Goal: Task Accomplishment & Management: Use online tool/utility

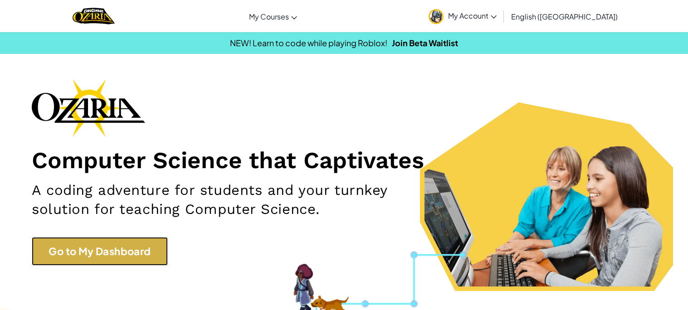
click at [136, 243] on link "Go to My Dashboard" at bounding box center [100, 251] width 136 height 29
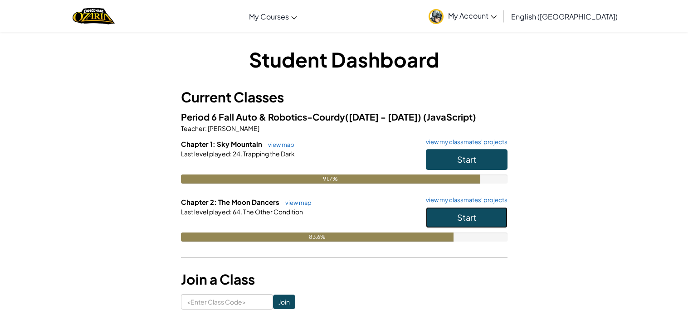
click at [461, 225] on button "Start" at bounding box center [467, 217] width 82 height 21
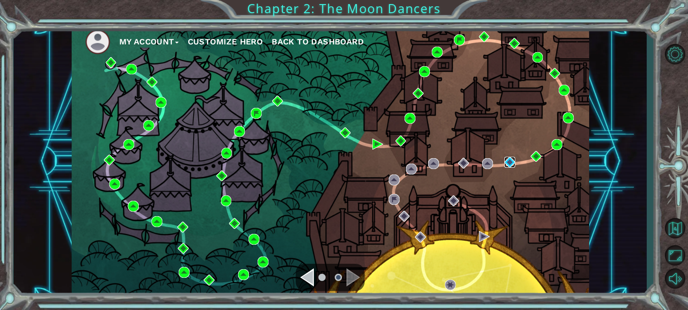
click at [509, 157] on img at bounding box center [509, 162] width 11 height 11
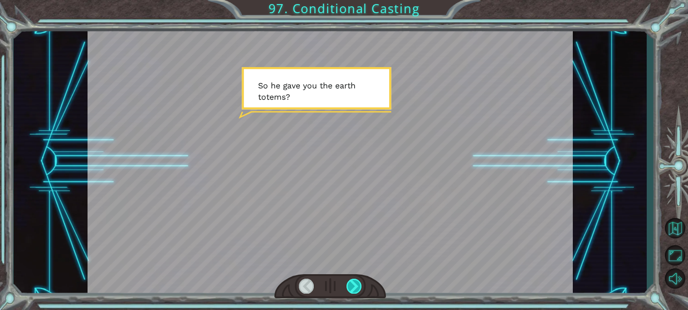
click at [351, 293] on div at bounding box center [353, 286] width 15 height 15
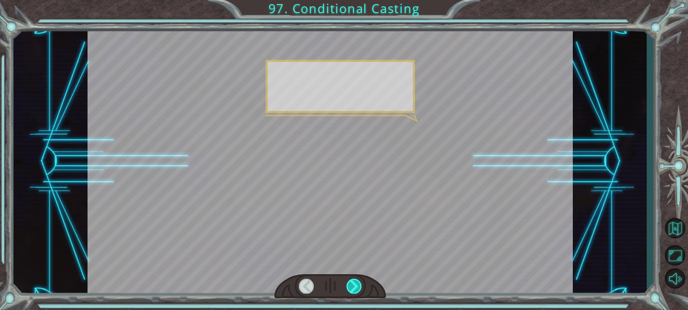
click at [351, 293] on div at bounding box center [353, 286] width 15 height 15
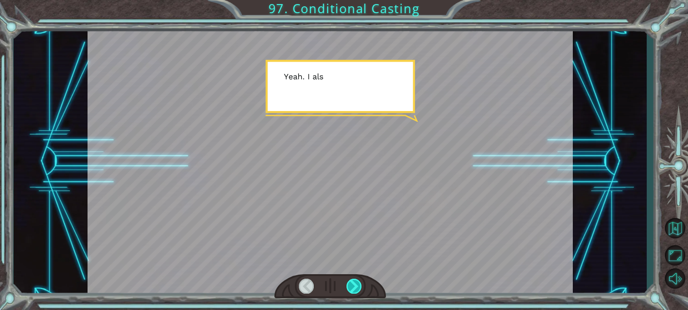
click at [351, 293] on div at bounding box center [353, 286] width 15 height 15
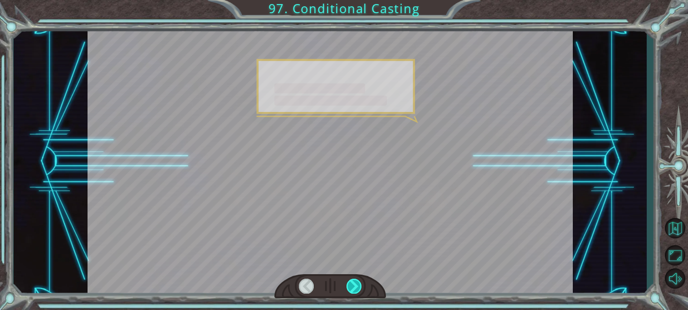
click at [351, 293] on div at bounding box center [353, 286] width 15 height 15
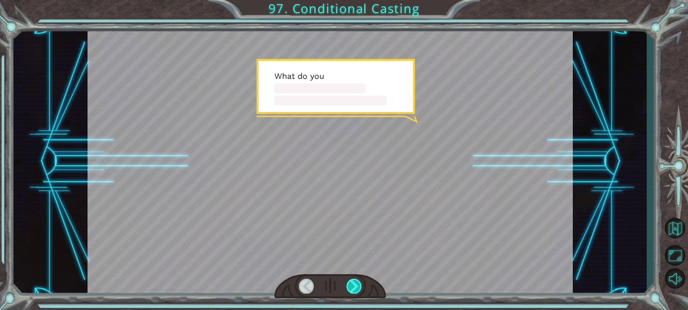
click at [351, 293] on div at bounding box center [353, 286] width 15 height 15
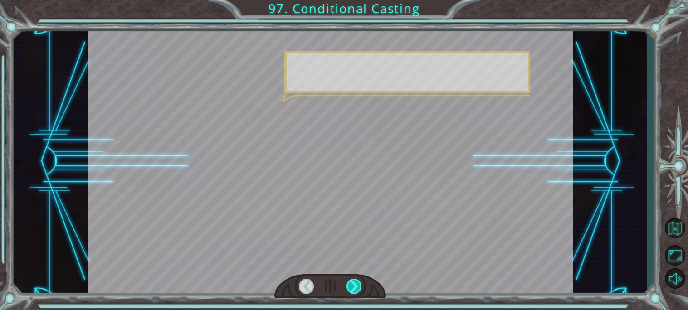
click at [351, 293] on div at bounding box center [353, 286] width 15 height 15
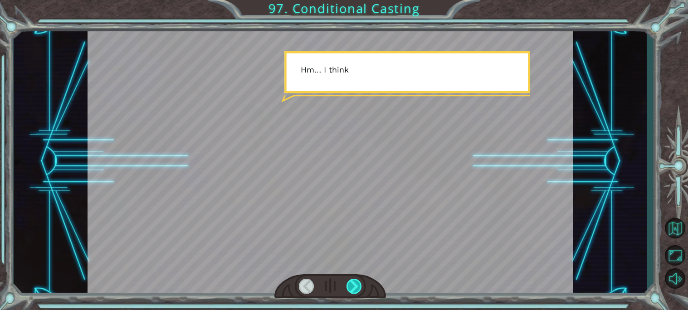
click at [351, 293] on div at bounding box center [353, 286] width 15 height 15
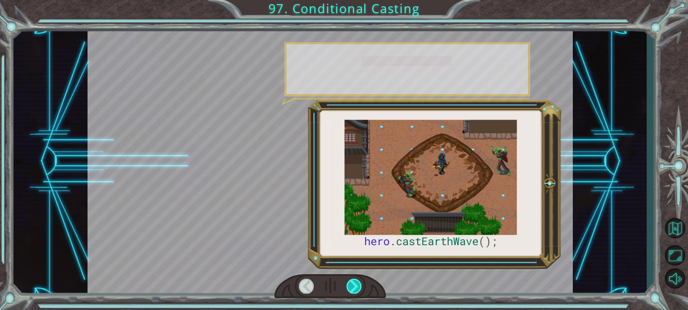
click at [351, 293] on div at bounding box center [353, 286] width 15 height 15
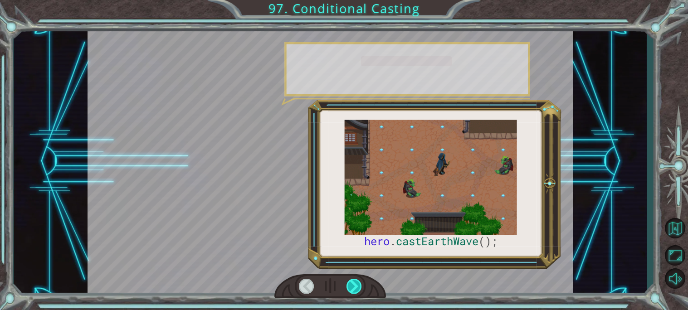
click at [351, 293] on div at bounding box center [353, 286] width 15 height 15
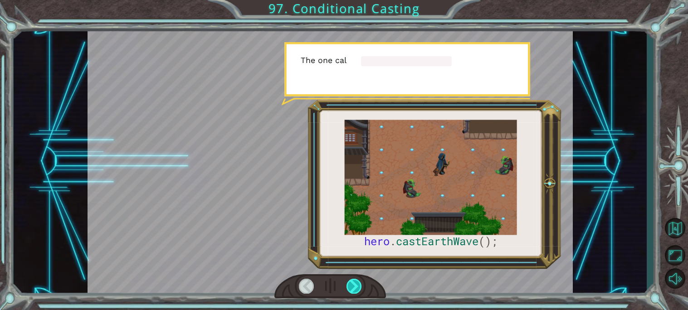
click at [351, 293] on div at bounding box center [353, 286] width 15 height 15
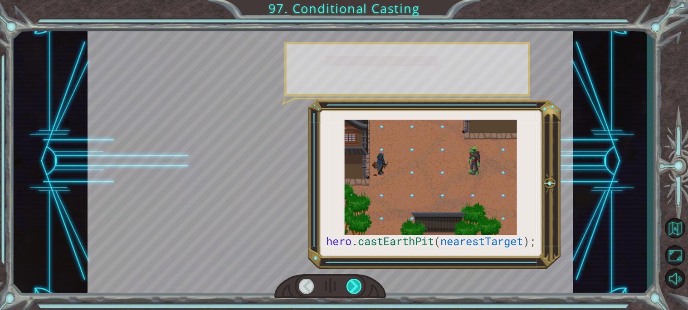
click at [351, 293] on div at bounding box center [353, 286] width 15 height 15
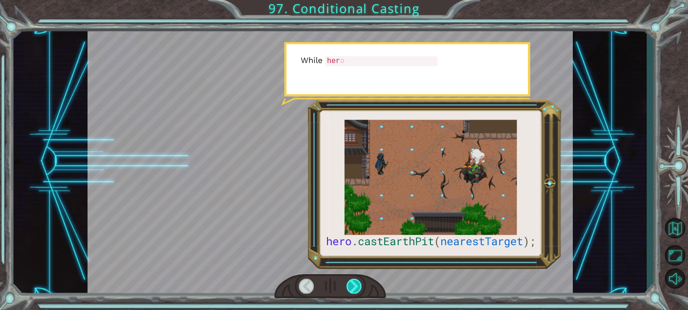
click at [351, 293] on div at bounding box center [353, 286] width 15 height 15
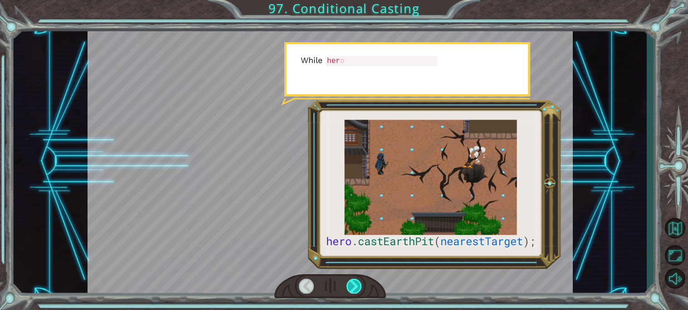
click at [351, 293] on div at bounding box center [353, 286] width 15 height 15
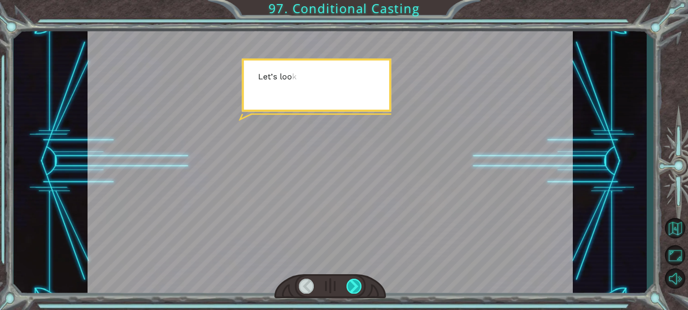
click at [350, 293] on div at bounding box center [353, 286] width 15 height 15
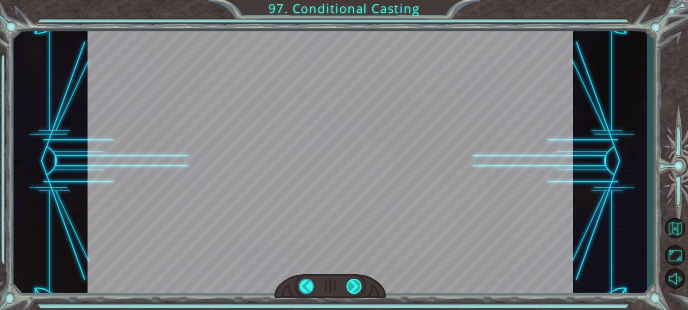
click at [350, 293] on div at bounding box center [353, 286] width 15 height 15
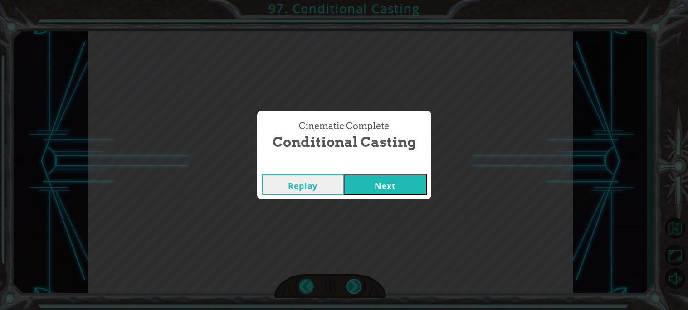
click at [350, 293] on div "Cinematic Complete Conditional Casting Replay Next" at bounding box center [344, 155] width 688 height 310
click at [403, 175] on button "Next" at bounding box center [385, 185] width 83 height 20
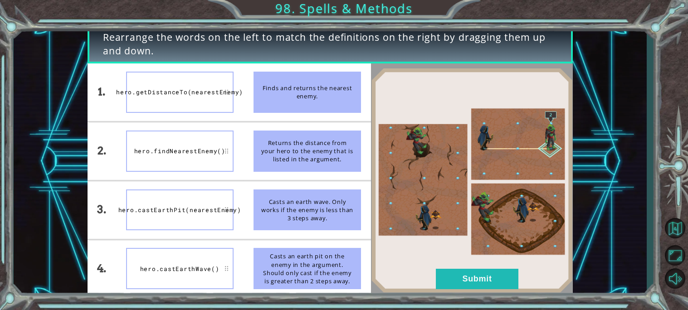
click at [498, 294] on div at bounding box center [472, 180] width 202 height 234
click at [476, 250] on img at bounding box center [472, 180] width 202 height 225
click at [491, 272] on button "Submit" at bounding box center [477, 279] width 83 height 20
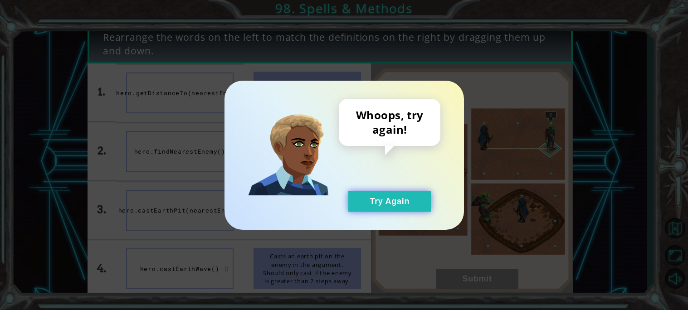
click at [425, 204] on button "Try Again" at bounding box center [389, 201] width 83 height 20
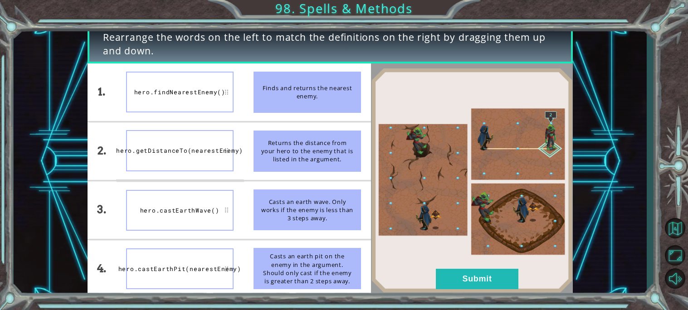
click at [161, 105] on div "hero.findNearestEnemy()" at bounding box center [179, 92] width 107 height 41
click at [486, 263] on img at bounding box center [472, 180] width 202 height 225
click at [488, 275] on button "Submit" at bounding box center [477, 279] width 83 height 20
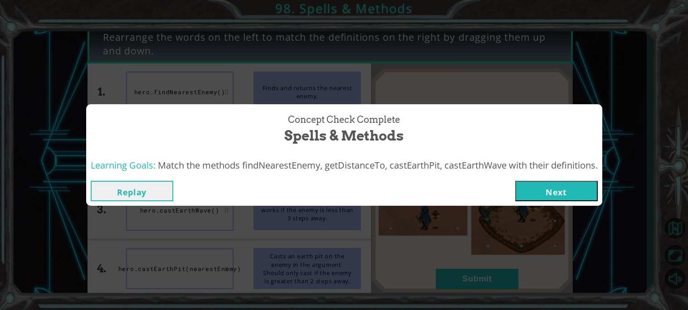
click at [553, 181] on button "Next" at bounding box center [556, 191] width 83 height 20
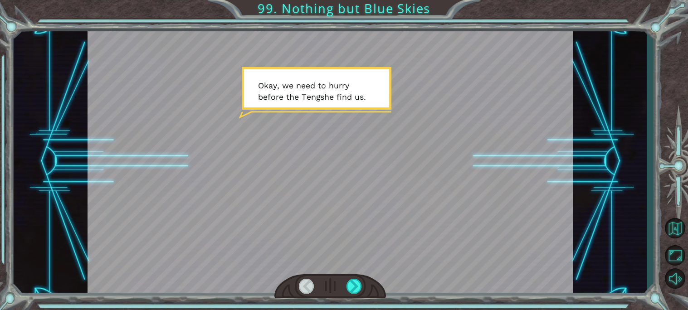
click at [365, 287] on div at bounding box center [330, 286] width 112 height 24
click at [362, 286] on div at bounding box center [330, 286] width 112 height 24
click at [359, 282] on div at bounding box center [353, 286] width 15 height 15
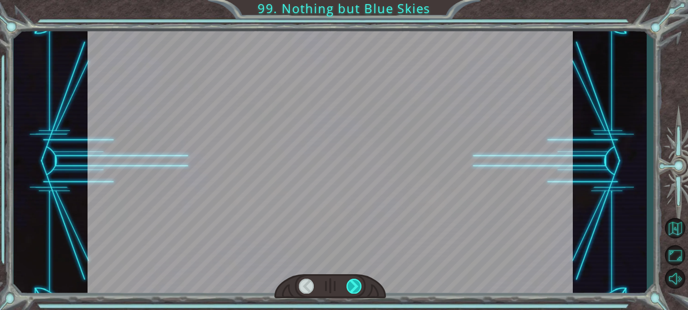
click at [359, 282] on div at bounding box center [353, 286] width 15 height 15
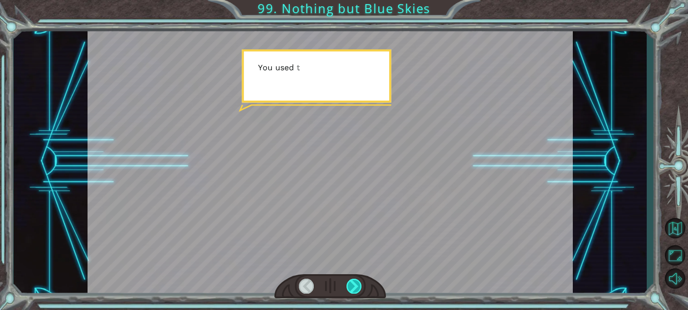
click at [359, 282] on div at bounding box center [353, 286] width 15 height 15
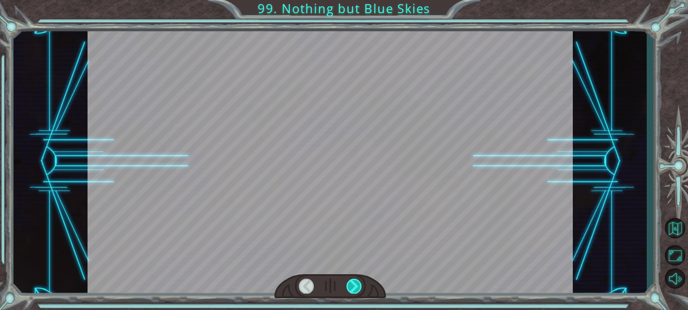
click at [359, 282] on div at bounding box center [353, 286] width 15 height 15
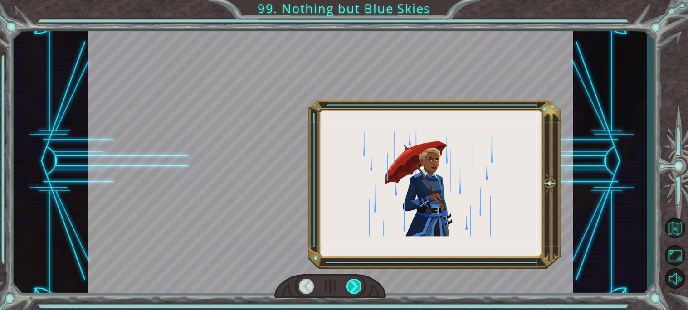
click at [359, 282] on div at bounding box center [353, 286] width 15 height 15
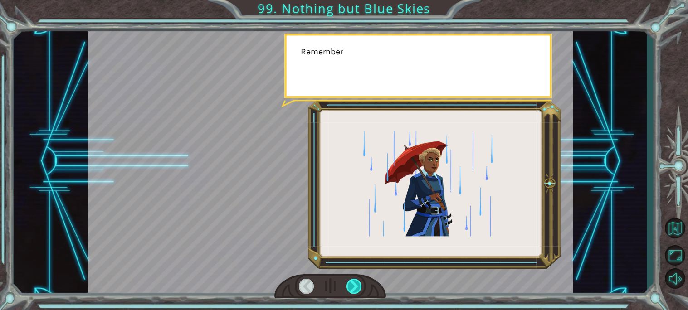
click at [359, 282] on div at bounding box center [353, 286] width 15 height 15
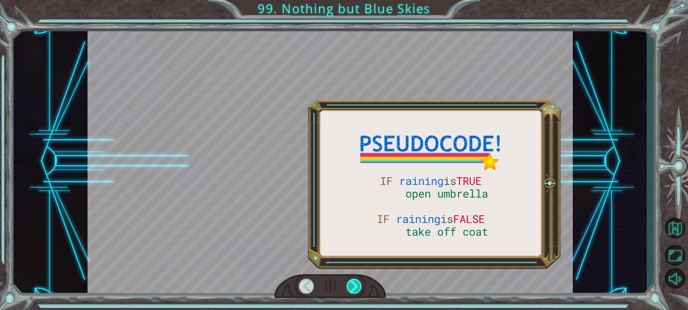
click at [359, 282] on div at bounding box center [353, 286] width 15 height 15
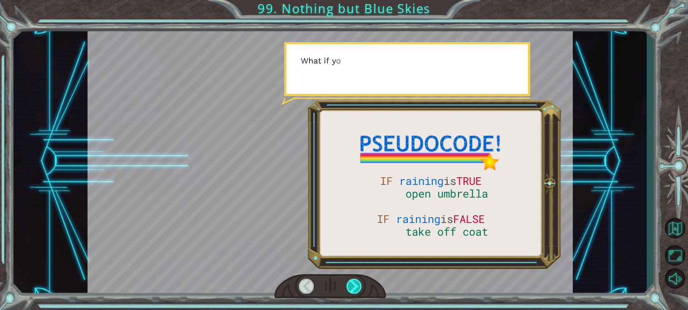
click at [359, 282] on div at bounding box center [353, 286] width 15 height 15
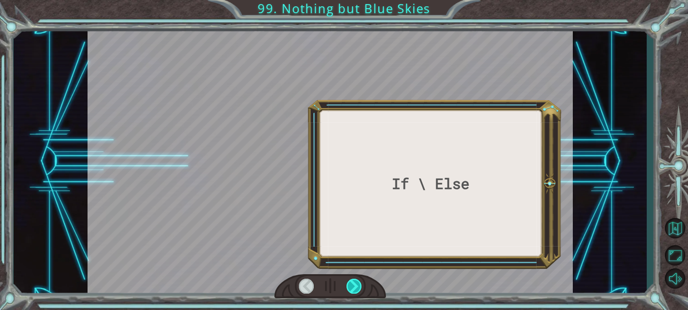
click at [359, 282] on div at bounding box center [353, 286] width 15 height 15
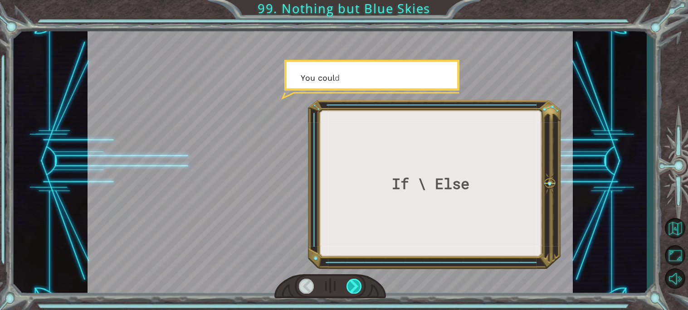
click at [359, 282] on div at bounding box center [353, 286] width 15 height 15
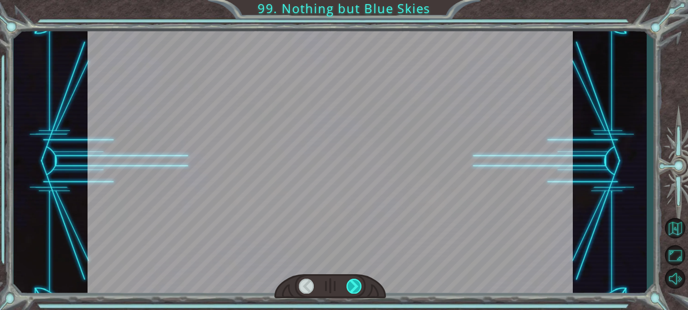
click at [359, 282] on div at bounding box center [353, 286] width 15 height 15
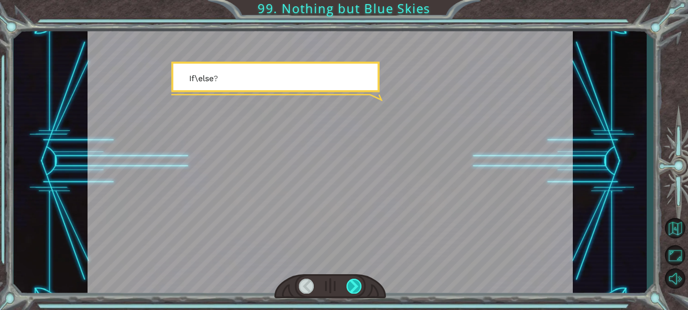
click at [359, 282] on div at bounding box center [353, 286] width 15 height 15
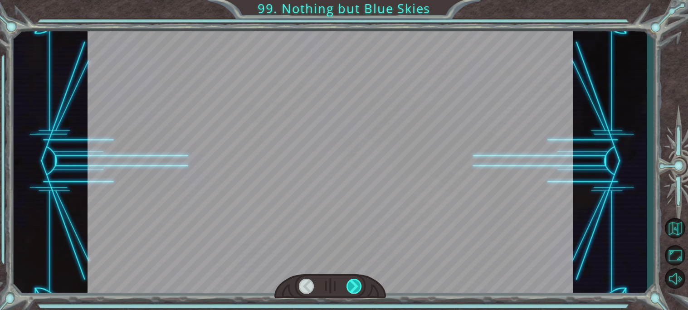
click at [359, 282] on div at bounding box center [353, 286] width 15 height 15
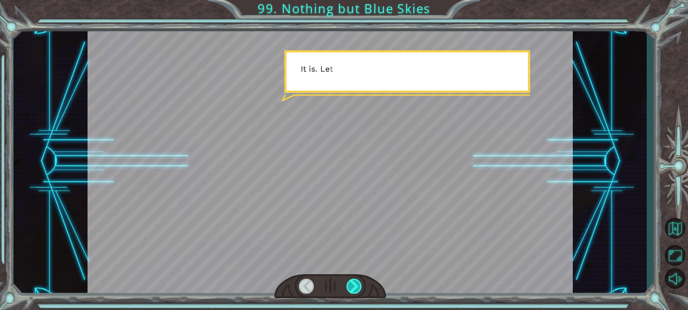
click at [359, 282] on div at bounding box center [353, 286] width 15 height 15
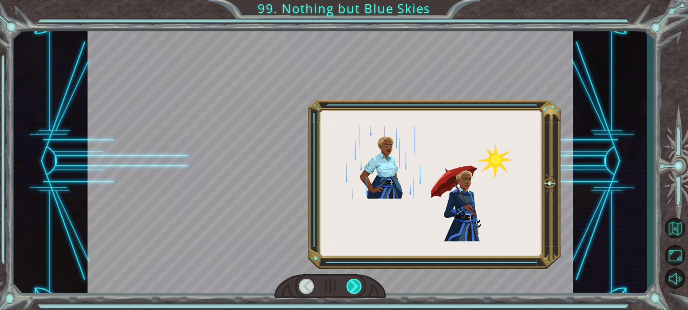
click at [359, 282] on div at bounding box center [353, 286] width 15 height 15
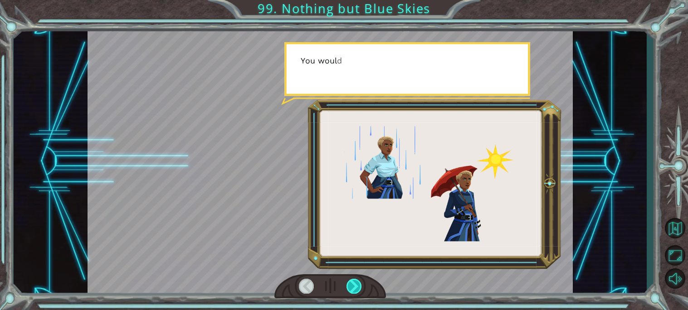
click at [359, 282] on div at bounding box center [353, 286] width 15 height 15
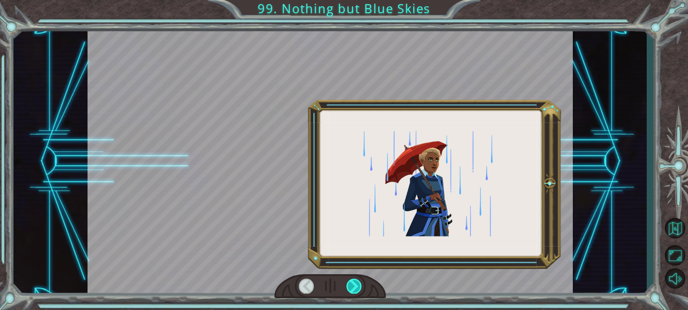
click at [359, 282] on div at bounding box center [353, 286] width 15 height 15
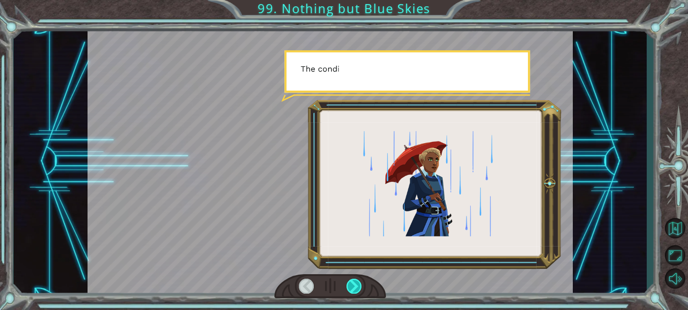
click at [359, 282] on div at bounding box center [353, 286] width 15 height 15
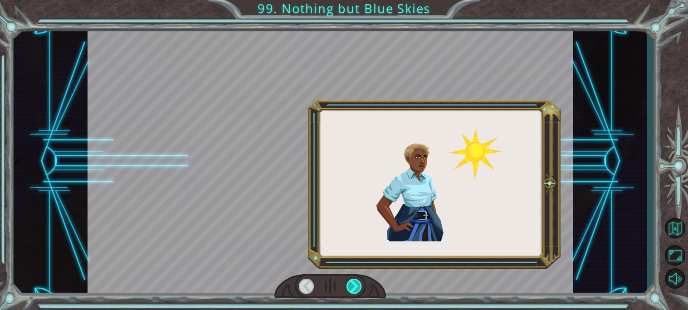
click at [359, 282] on div at bounding box center [353, 286] width 15 height 15
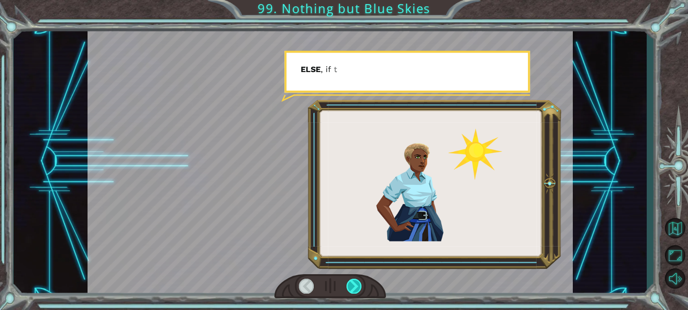
click at [359, 282] on div at bounding box center [353, 286] width 15 height 15
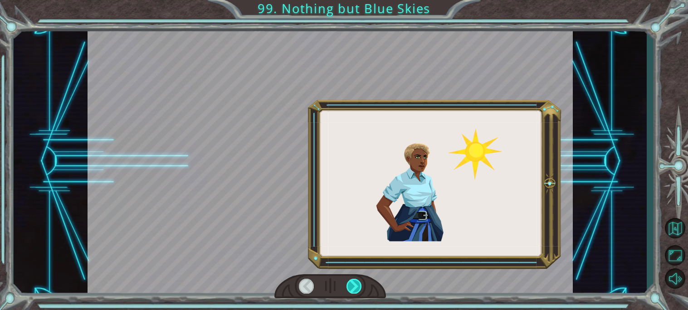
click at [359, 282] on div at bounding box center [353, 286] width 15 height 15
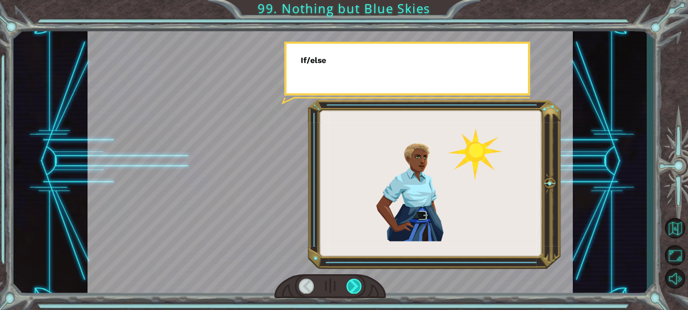
click at [359, 282] on div at bounding box center [353, 286] width 15 height 15
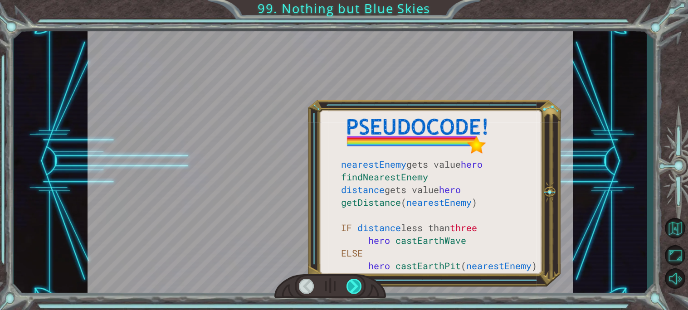
click at [359, 282] on div at bounding box center [353, 286] width 15 height 15
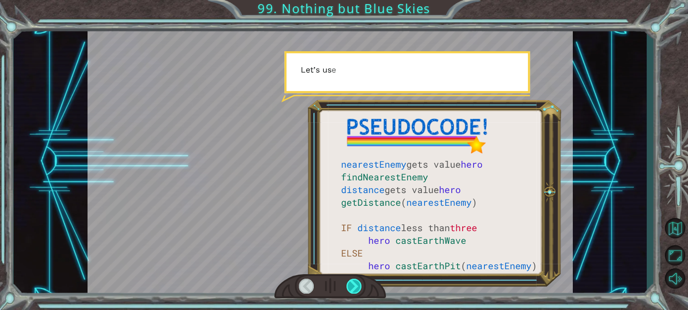
click at [359, 282] on div at bounding box center [353, 286] width 15 height 15
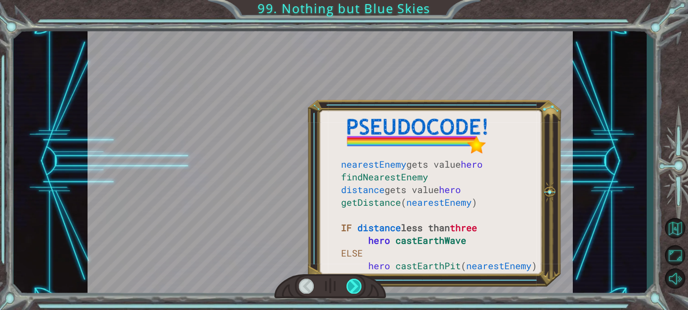
click at [359, 282] on div at bounding box center [353, 286] width 15 height 15
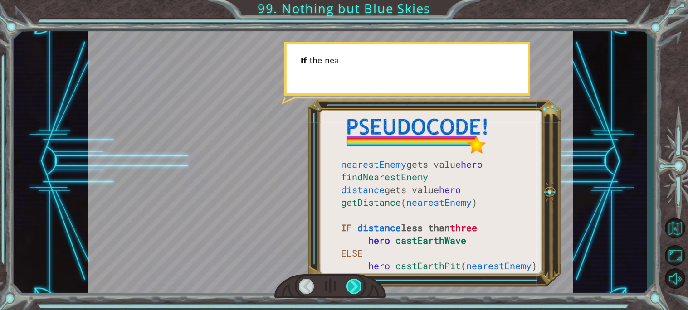
click at [359, 282] on div at bounding box center [353, 286] width 15 height 15
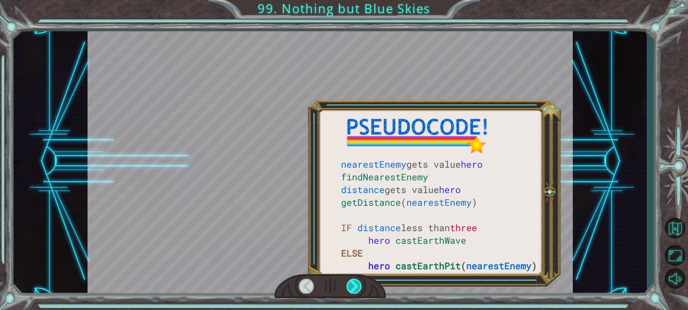
click at [359, 282] on div at bounding box center [353, 286] width 15 height 15
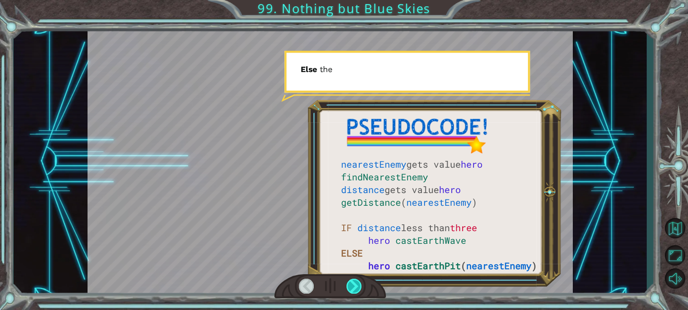
click at [359, 282] on div at bounding box center [353, 286] width 15 height 15
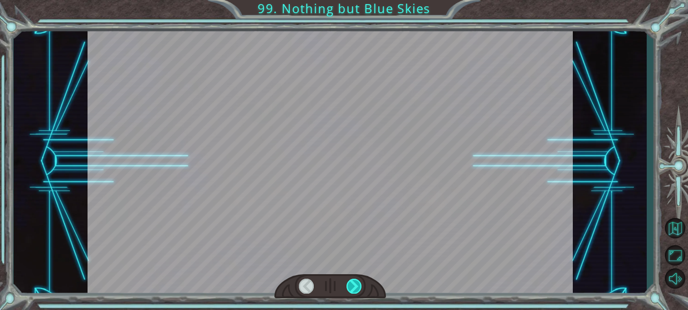
click at [359, 282] on div at bounding box center [353, 286] width 15 height 15
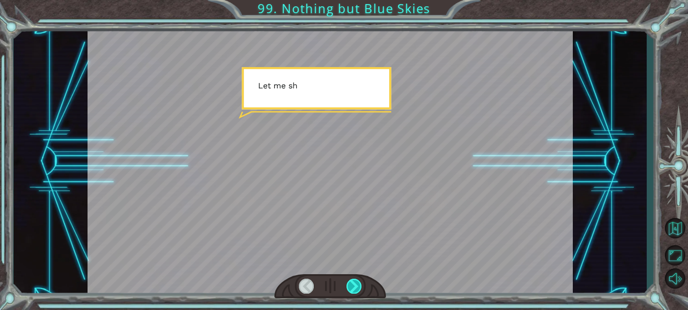
click at [359, 282] on div at bounding box center [353, 286] width 15 height 15
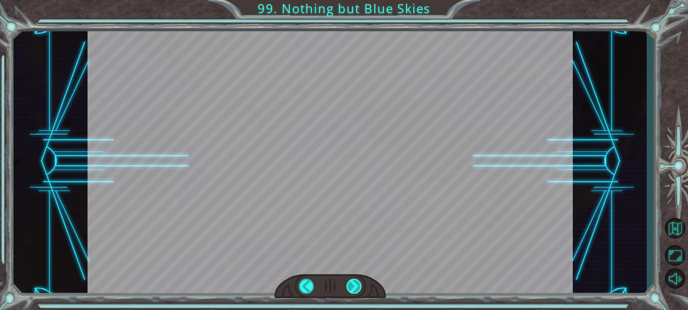
click at [359, 282] on div at bounding box center [353, 286] width 15 height 15
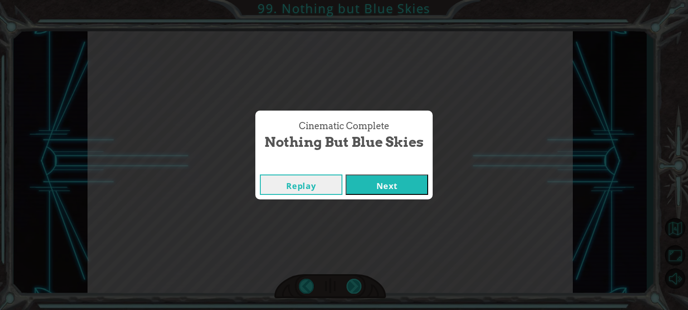
click at [359, 282] on div "Cinematic Complete Nothing but Blue Skies Replay Next" at bounding box center [344, 155] width 688 height 310
click at [381, 190] on button "Next" at bounding box center [386, 185] width 83 height 20
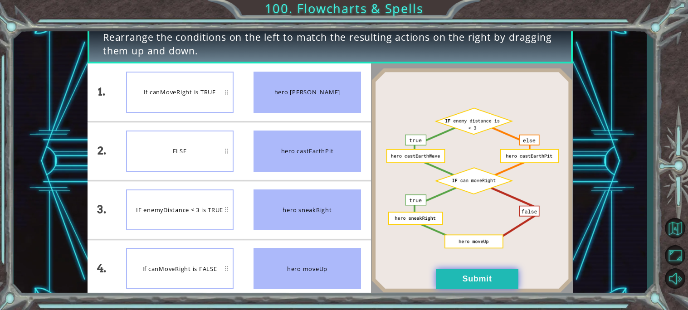
click at [498, 288] on button "Submit" at bounding box center [477, 279] width 83 height 20
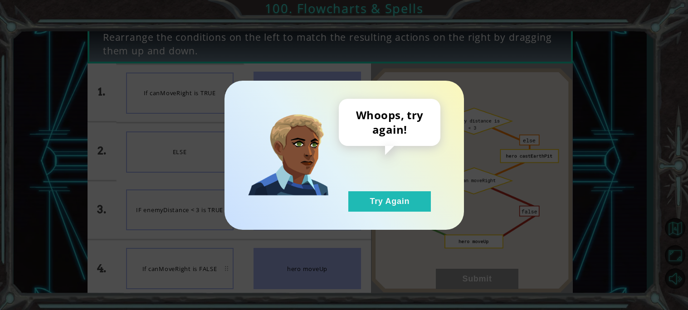
click at [395, 179] on div "Whoops, try again! Try Again" at bounding box center [390, 155] width 102 height 113
click at [408, 197] on button "Try Again" at bounding box center [389, 201] width 83 height 20
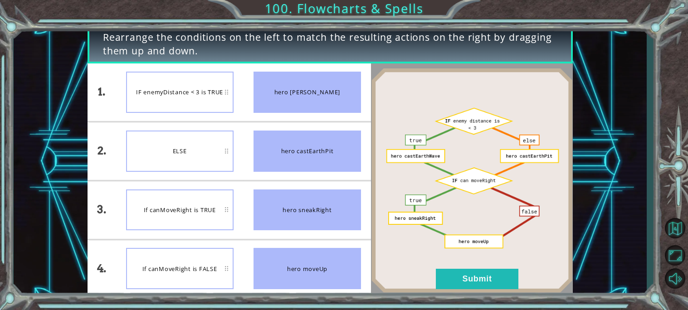
click at [472, 268] on img at bounding box center [472, 180] width 202 height 225
click at [477, 276] on button "Submit" at bounding box center [477, 279] width 83 height 20
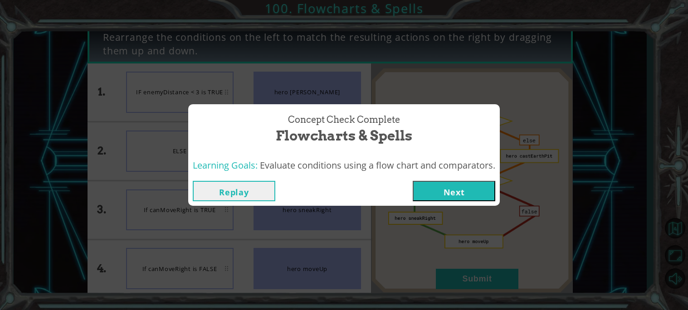
click at [462, 185] on button "Next" at bounding box center [454, 191] width 83 height 20
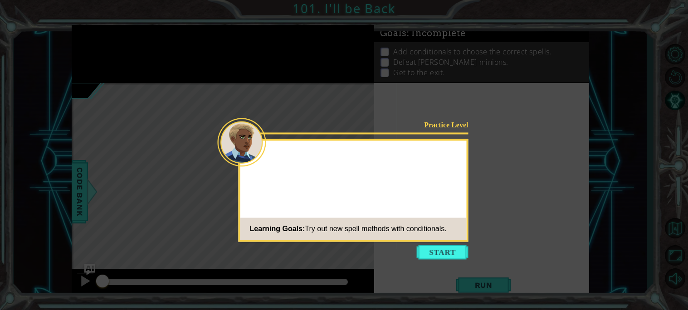
click at [476, 195] on icon at bounding box center [344, 155] width 688 height 310
click at [459, 180] on div "Practice Level Learning Goals: Try out new spell methods with conditionals." at bounding box center [353, 190] width 230 height 103
click at [458, 240] on div "Practice Level Learning Goals: Try out new spell methods with conditionals." at bounding box center [353, 190] width 230 height 103
click at [454, 241] on div "Practice Level Learning Goals: Try out new spell methods with conditionals." at bounding box center [353, 190] width 230 height 103
click at [454, 243] on icon at bounding box center [344, 155] width 688 height 310
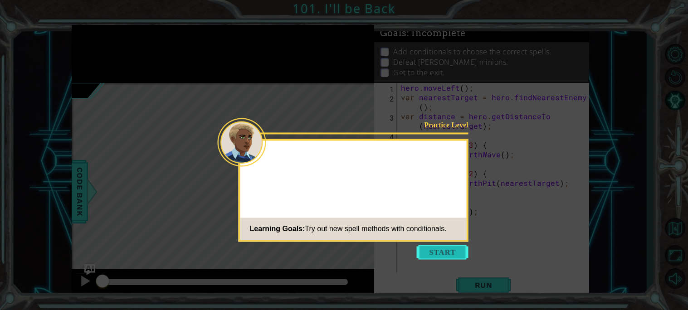
click at [455, 246] on button "Start" at bounding box center [443, 252] width 52 height 15
click at [455, 246] on icon at bounding box center [344, 155] width 688 height 310
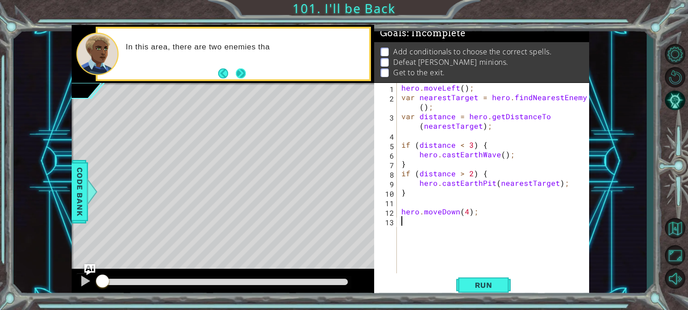
click at [243, 71] on button "Next" at bounding box center [241, 73] width 10 height 10
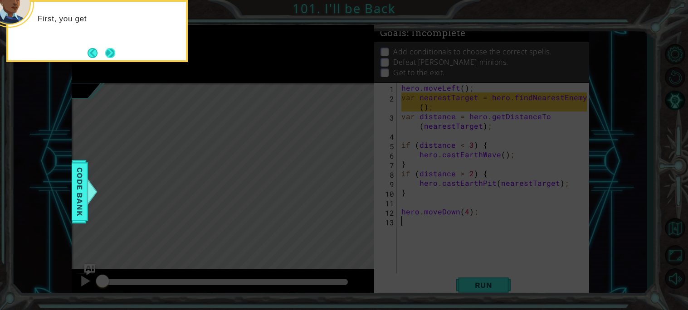
click at [112, 57] on button "Next" at bounding box center [110, 53] width 10 height 10
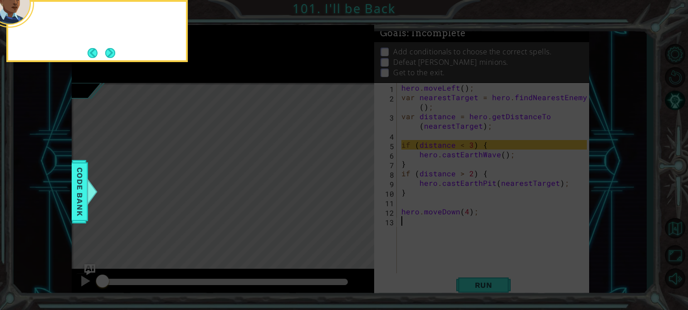
click at [112, 57] on button "Next" at bounding box center [110, 53] width 10 height 10
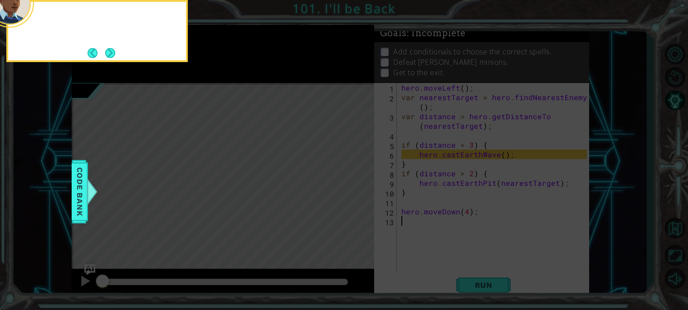
click at [112, 57] on button "Next" at bounding box center [110, 53] width 10 height 10
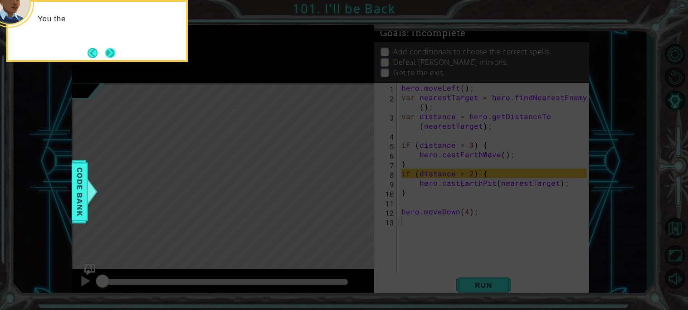
click at [111, 57] on button "Next" at bounding box center [110, 53] width 11 height 11
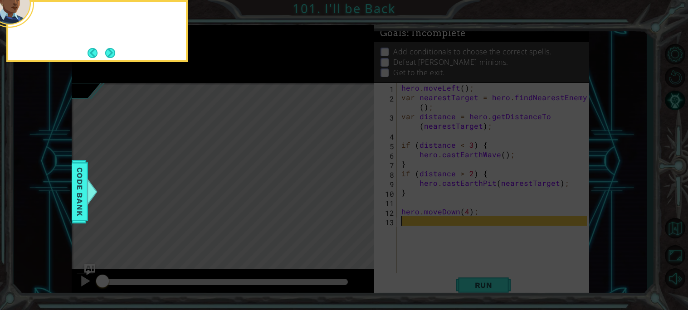
click at [111, 57] on button "Next" at bounding box center [110, 53] width 14 height 14
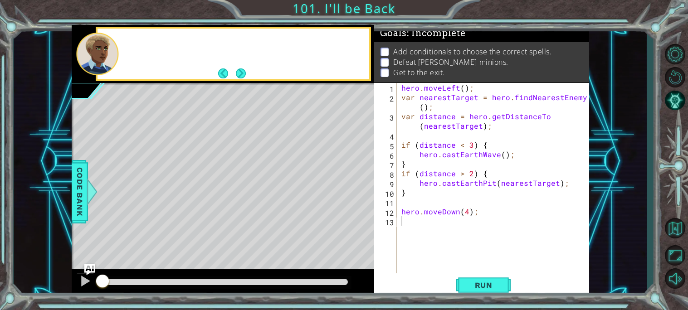
click at [111, 57] on div at bounding box center [97, 54] width 42 height 43
click at [237, 76] on button "Next" at bounding box center [241, 73] width 10 height 10
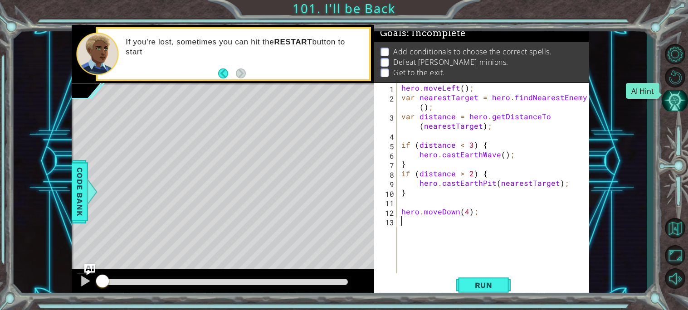
click at [673, 104] on button "AI Hint" at bounding box center [675, 100] width 26 height 20
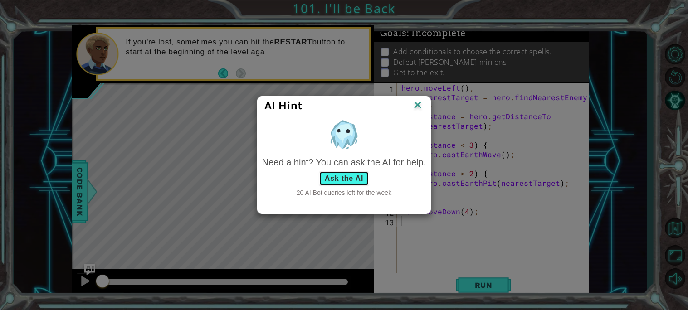
click at [356, 173] on button "Ask the AI" at bounding box center [344, 178] width 50 height 15
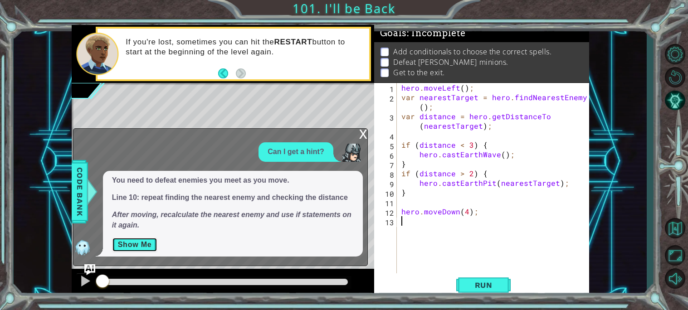
click at [141, 246] on button "Show Me" at bounding box center [135, 245] width 46 height 15
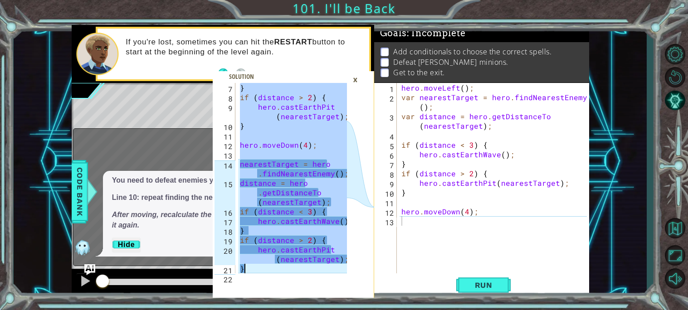
scroll to position [95, 0]
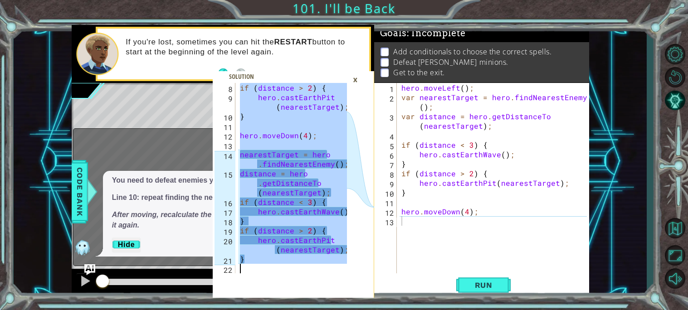
drag, startPoint x: 240, startPoint y: 87, endPoint x: 352, endPoint y: 276, distance: 220.4
click at [352, 276] on div "hero.moveLeft(); 8 9 10 11 12 13 14 15 16 17 18 19 20 21 22 if ( distance > 2 )…" at bounding box center [293, 190] width 161 height 215
type textarea "}"
click at [462, 250] on div "hero . moveLeft ( ) ; var nearestTarget = hero . findNearestEnemy ( ) ; var dis…" at bounding box center [495, 187] width 192 height 209
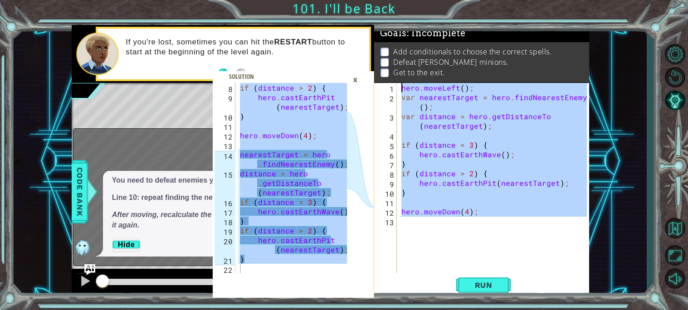
drag, startPoint x: 471, startPoint y: 236, endPoint x: 361, endPoint y: 63, distance: 204.5
click at [361, 63] on div "} 8 9 10 11 12 13 14 15 16 17 18 19 20 21 22 if ( distance > 2 ) { hero . castE…" at bounding box center [330, 161] width 517 height 273
type textarea "hero.moveLeft(); var nearestTarget = hero.findNearestEnemy();"
paste textarea "Code Area"
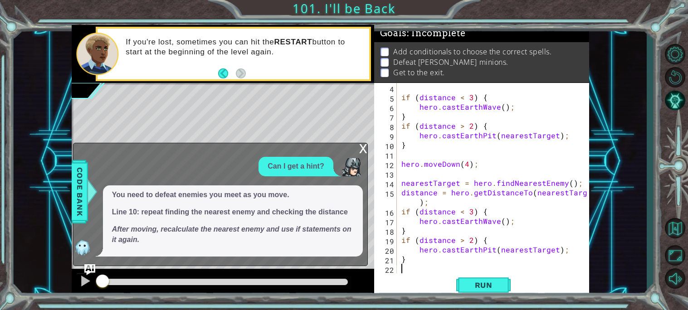
scroll to position [48, 0]
click at [363, 143] on div "x" at bounding box center [363, 147] width 8 height 9
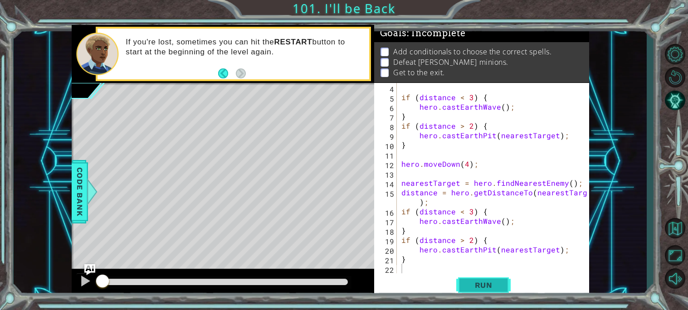
click at [494, 284] on span "Run" at bounding box center [484, 285] width 36 height 9
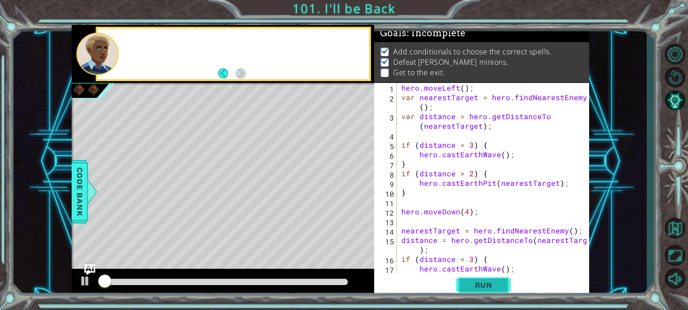
scroll to position [0, 0]
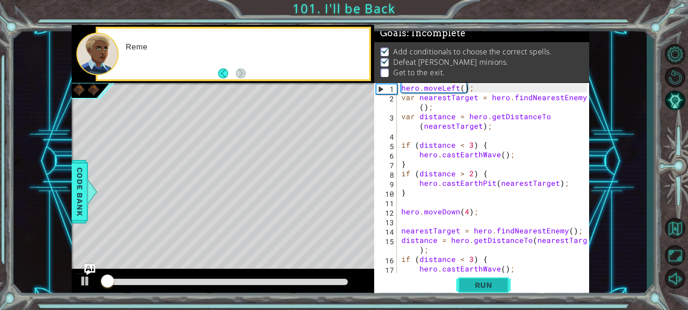
click at [494, 286] on span "Run" at bounding box center [484, 285] width 36 height 9
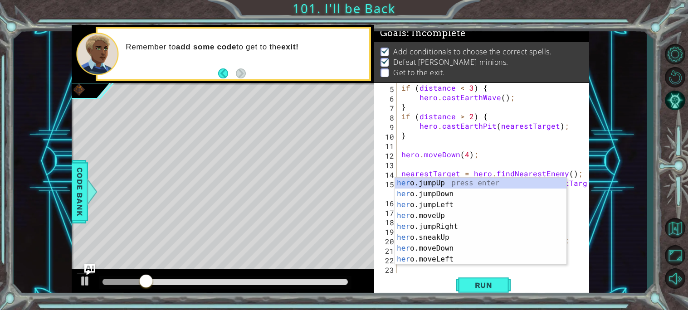
scroll to position [0, 0]
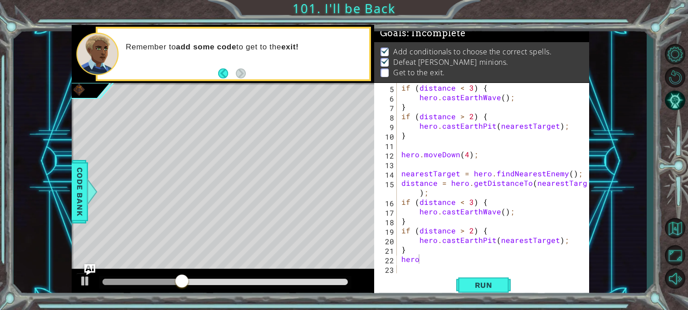
click at [536, 282] on div "Run" at bounding box center [483, 284] width 215 height 21
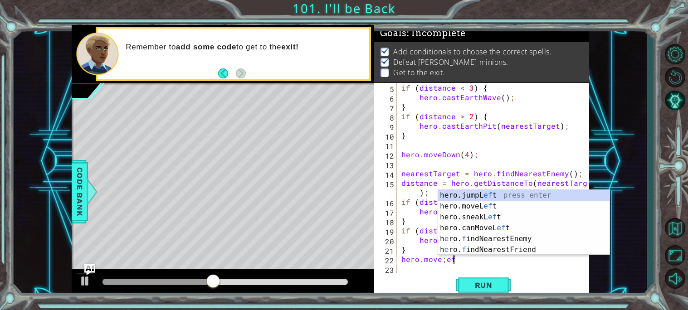
type textarea "hero.move;eft"
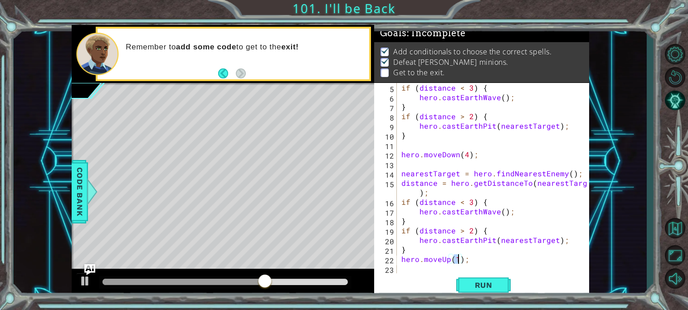
scroll to position [0, 3]
type textarea "hero.moveUp(2);"
click at [439, 277] on div "Run" at bounding box center [483, 284] width 215 height 21
click at [438, 268] on div "if ( distance < 3 ) { hero . castEarthWave ( ) ; } if ( distance > 2 ) { hero .…" at bounding box center [495, 187] width 192 height 209
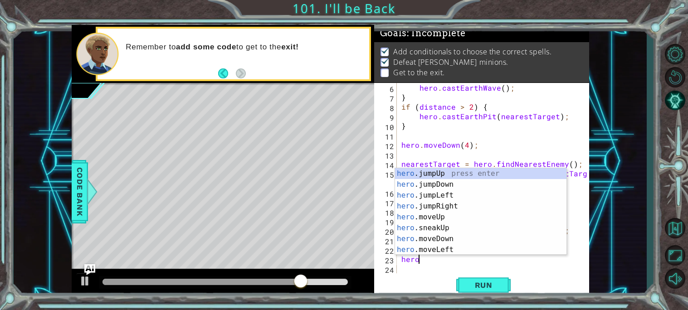
scroll to position [0, 0]
type textarea "h"
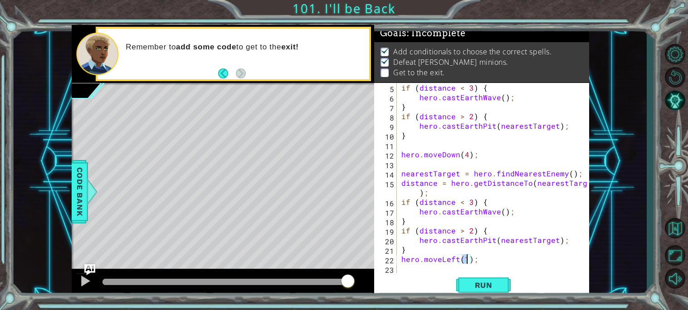
scroll to position [0, 4]
type textarea "hero.moveLeft(4);"
click at [479, 290] on button "Run" at bounding box center [483, 284] width 54 height 21
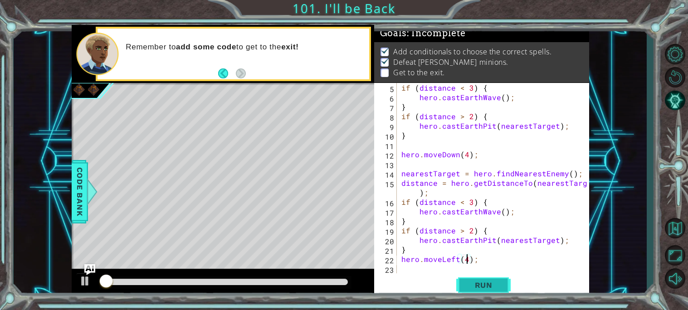
click at [479, 290] on button "Run" at bounding box center [483, 284] width 54 height 21
click at [479, 291] on button "Run" at bounding box center [483, 284] width 54 height 21
click at [438, 274] on div "Run" at bounding box center [483, 284] width 215 height 21
click at [427, 266] on div "if ( distance < 3 ) { hero . castEarthWave ( ) ; } if ( distance > 2 ) { hero .…" at bounding box center [495, 187] width 192 height 209
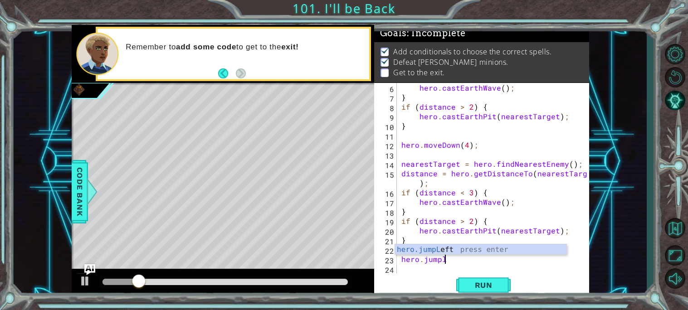
scroll to position [0, 2]
type textarea "hero.jumple"
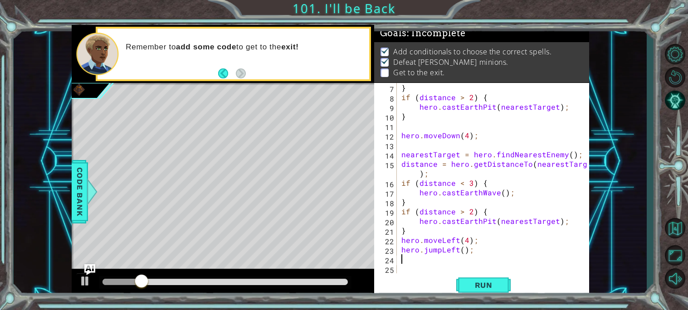
scroll to position [76, 0]
click at [492, 289] on span "Run" at bounding box center [484, 285] width 36 height 9
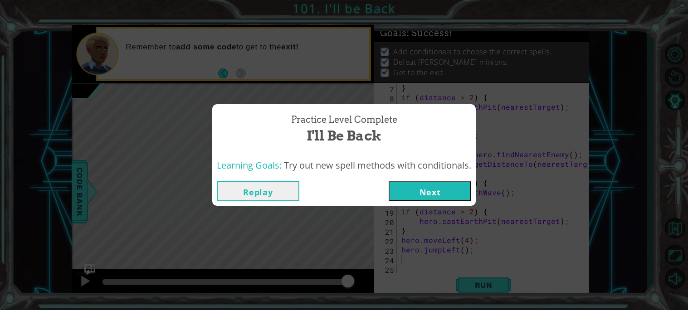
click at [434, 202] on div "Replay Next" at bounding box center [343, 190] width 263 height 29
click at [431, 200] on button "Next" at bounding box center [430, 191] width 83 height 20
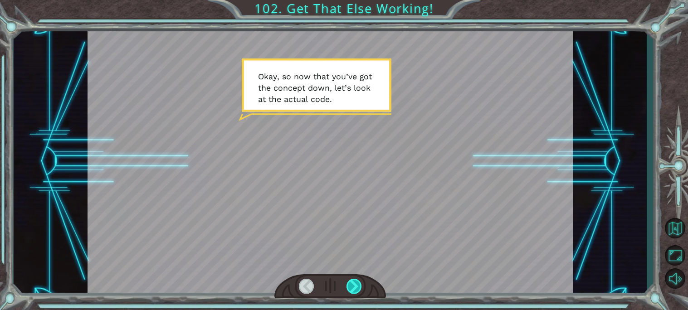
click at [351, 286] on div at bounding box center [353, 286] width 15 height 15
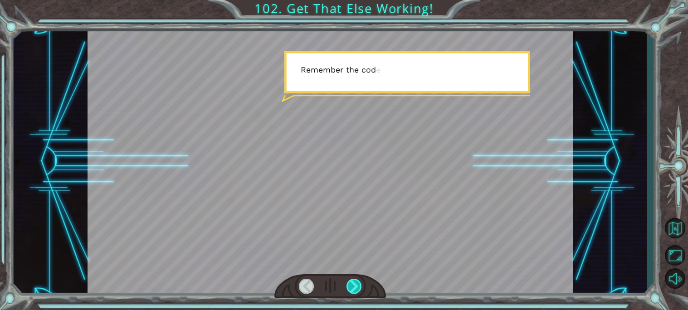
click at [351, 286] on div at bounding box center [353, 286] width 15 height 15
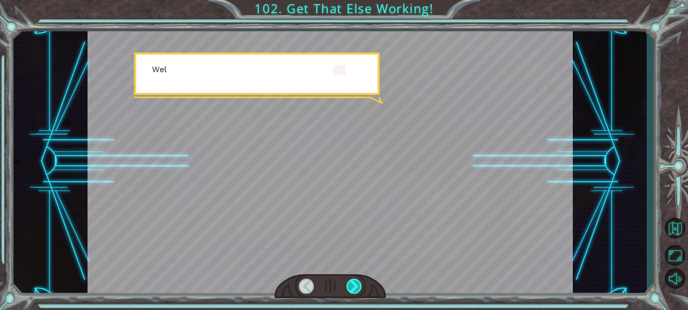
click at [351, 286] on div at bounding box center [353, 286] width 15 height 15
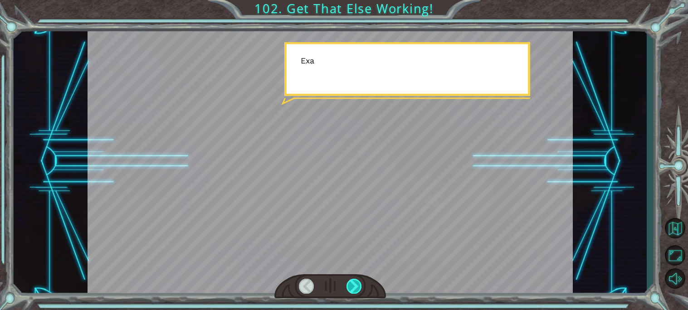
click at [351, 286] on div at bounding box center [353, 286] width 15 height 15
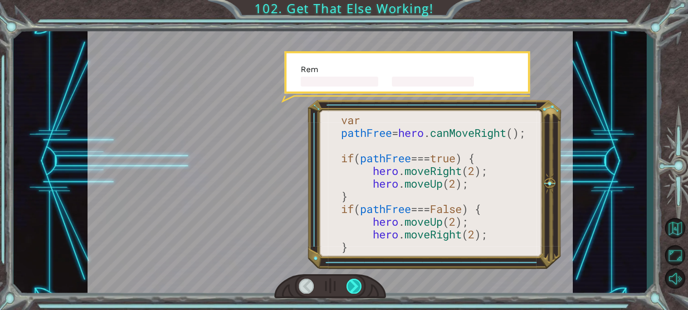
click at [351, 286] on div at bounding box center [353, 286] width 15 height 15
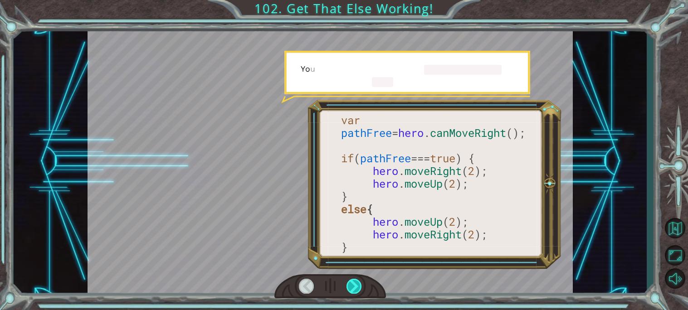
click at [351, 286] on div at bounding box center [353, 286] width 15 height 15
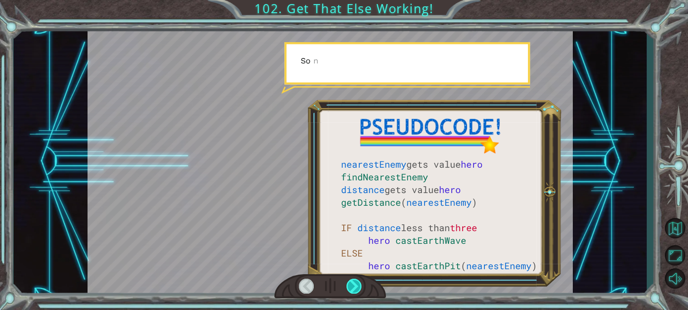
click at [351, 286] on div at bounding box center [353, 286] width 15 height 15
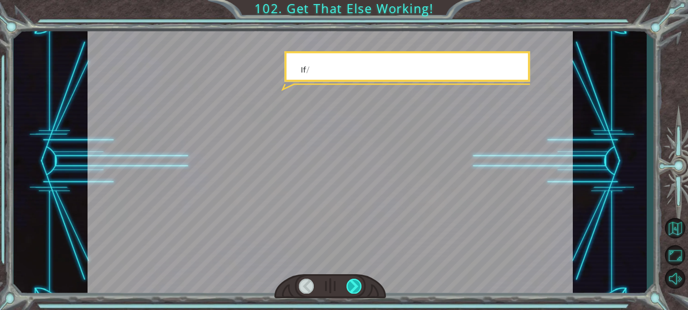
click at [351, 286] on div at bounding box center [353, 286] width 15 height 15
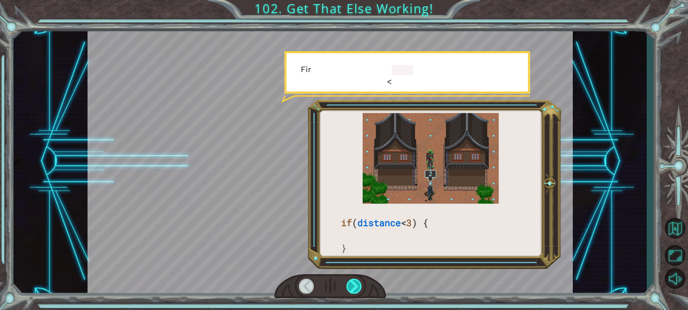
click at [351, 286] on div at bounding box center [353, 286] width 15 height 15
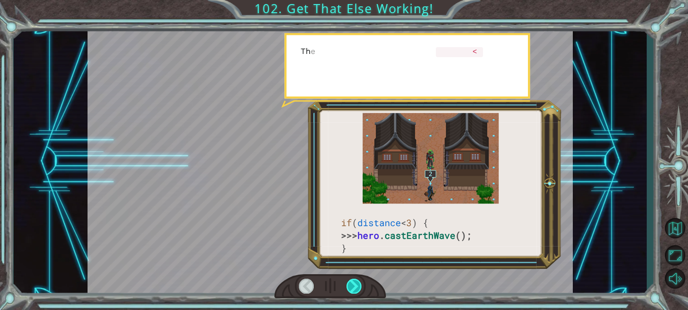
click at [351, 286] on div at bounding box center [353, 286] width 15 height 15
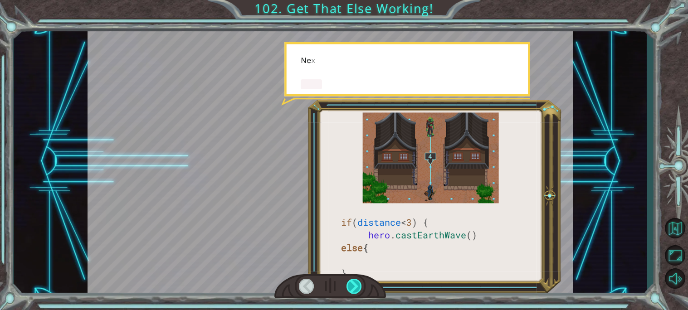
click at [351, 286] on div at bounding box center [353, 286] width 15 height 15
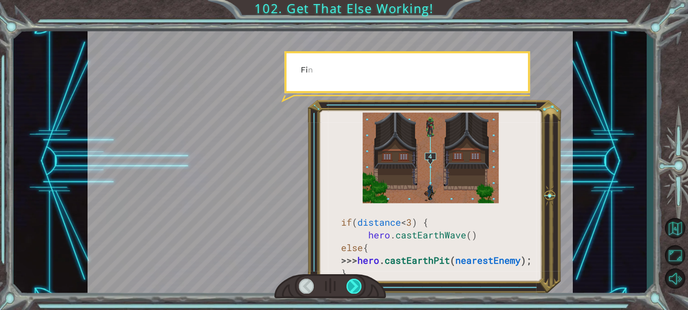
click at [351, 286] on div at bounding box center [353, 286] width 15 height 15
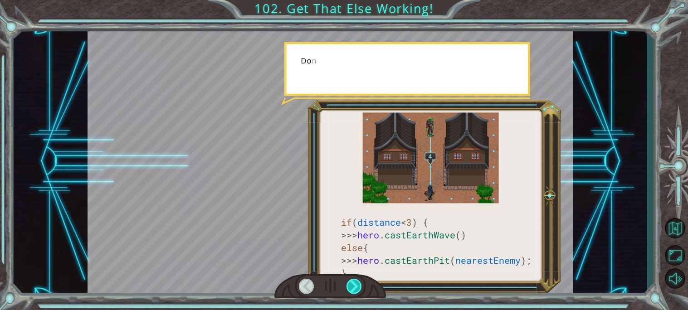
click at [351, 286] on div at bounding box center [353, 286] width 15 height 15
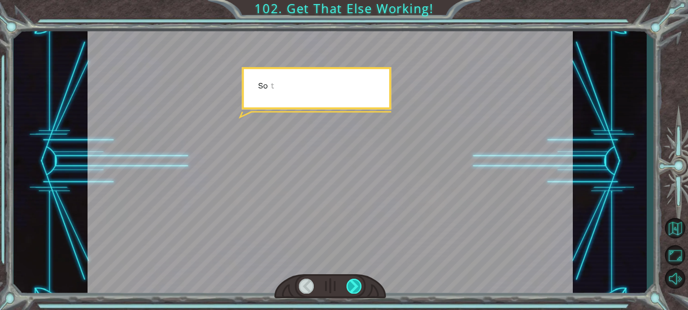
click at [351, 286] on div at bounding box center [353, 286] width 15 height 15
click at [351, 0] on div "if ( distance < 3 ) { >>> hero . castEarthWave () else { >>> hero . [GEOGRAPHIC…" at bounding box center [344, 0] width 688 height 0
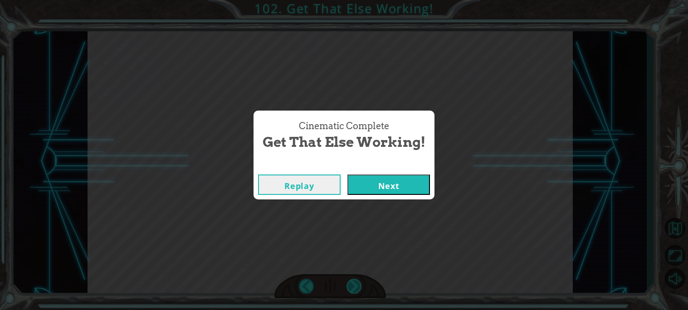
click at [351, 286] on div "Cinematic Complete Get That Else Working! Replay Next" at bounding box center [344, 155] width 688 height 310
click at [389, 205] on div "Cinematic Complete Get That Else Working! Replay Next" at bounding box center [344, 155] width 688 height 310
click at [386, 200] on div "Cinematic Complete Get That Else Working! Replay Next" at bounding box center [344, 155] width 688 height 310
click at [375, 189] on button "Next" at bounding box center [388, 185] width 83 height 20
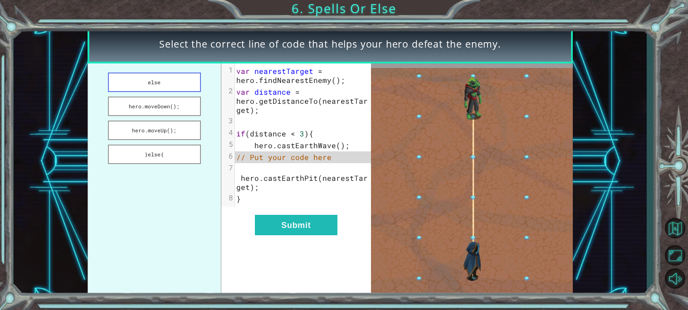
click at [165, 88] on button "else" at bounding box center [154, 82] width 93 height 19
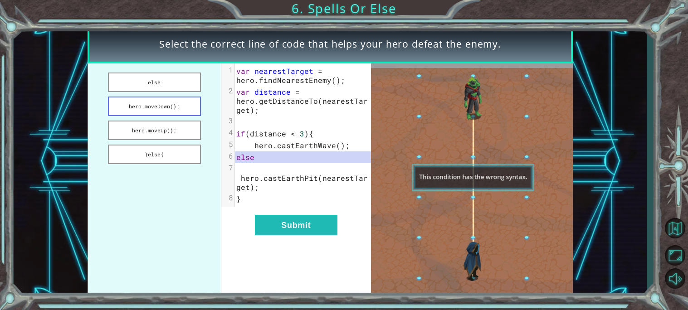
click at [173, 108] on button "hero.moveDown();" at bounding box center [154, 106] width 93 height 19
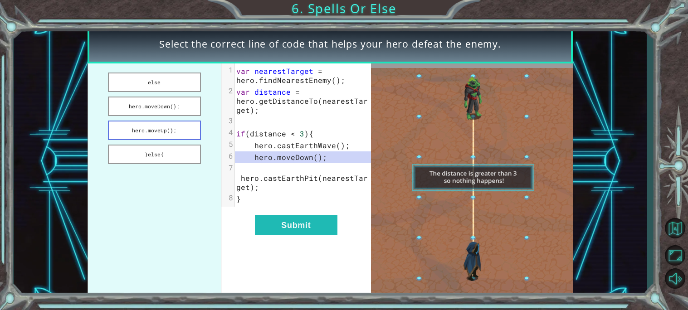
click at [171, 122] on button "hero.moveUp();" at bounding box center [154, 130] width 93 height 19
click at [186, 157] on button "}else{" at bounding box center [154, 154] width 93 height 19
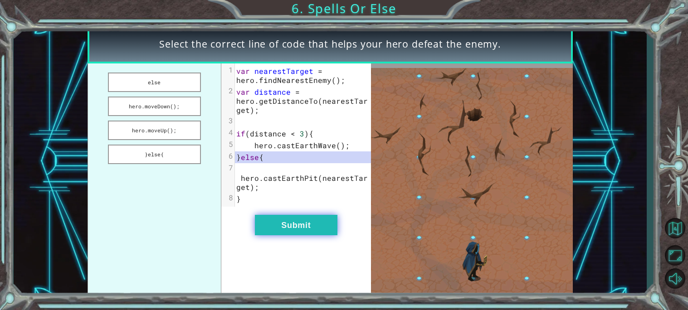
click at [280, 224] on button "Submit" at bounding box center [296, 225] width 83 height 20
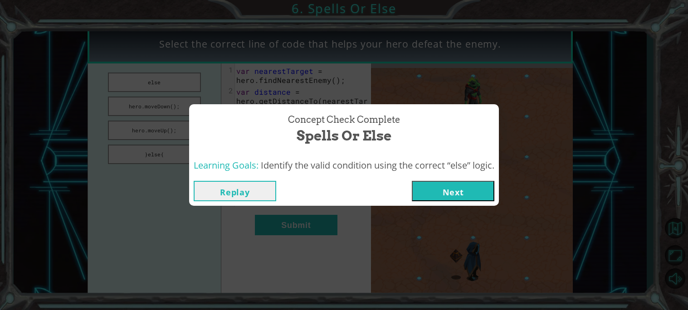
click at [476, 178] on div "Replay Next" at bounding box center [344, 190] width 310 height 29
click at [474, 180] on div "Replay Next" at bounding box center [344, 190] width 310 height 29
click at [472, 181] on button "Next" at bounding box center [453, 191] width 83 height 20
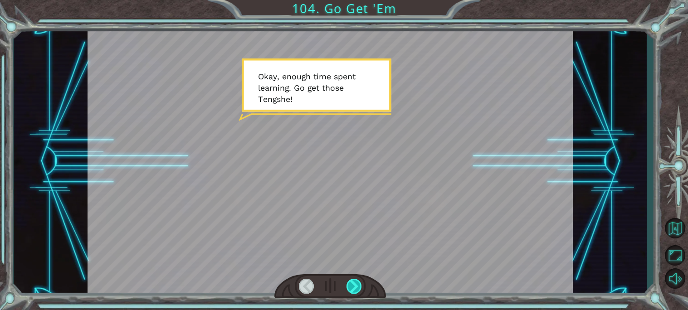
click at [349, 285] on div at bounding box center [353, 286] width 15 height 15
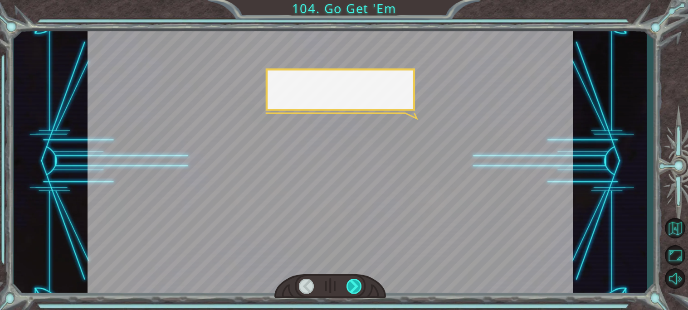
click at [349, 285] on div at bounding box center [353, 286] width 15 height 15
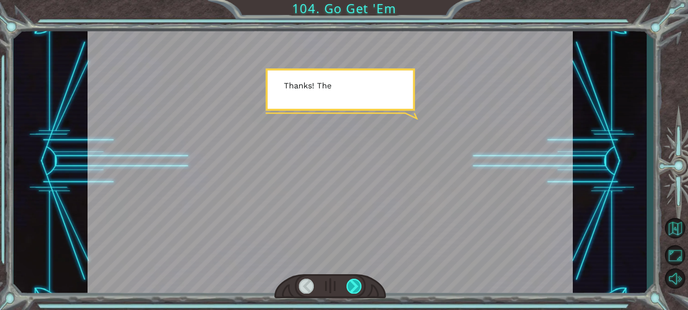
click at [349, 285] on div at bounding box center [353, 286] width 15 height 15
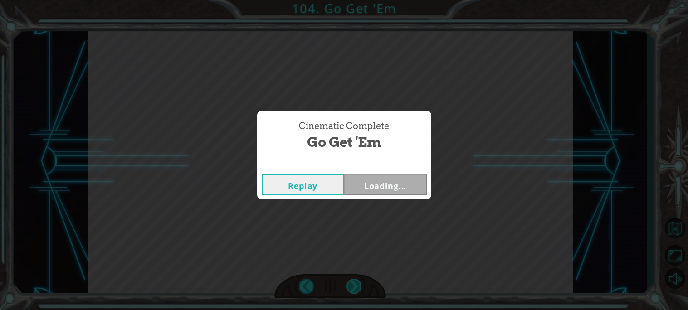
click at [349, 285] on div "Cinematic Complete Go Get 'Em Replay Loading..." at bounding box center [344, 155] width 688 height 310
click at [370, 190] on button "Next" at bounding box center [385, 185] width 83 height 20
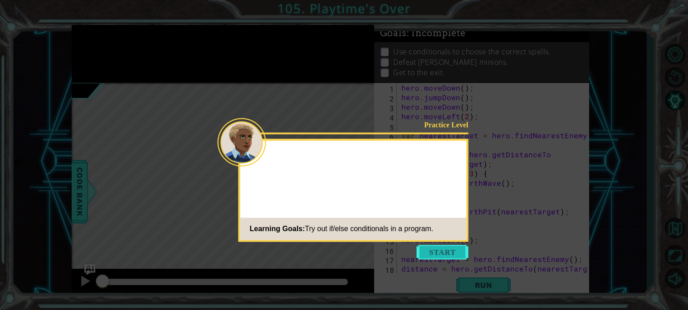
click at [433, 255] on button "Start" at bounding box center [443, 252] width 52 height 15
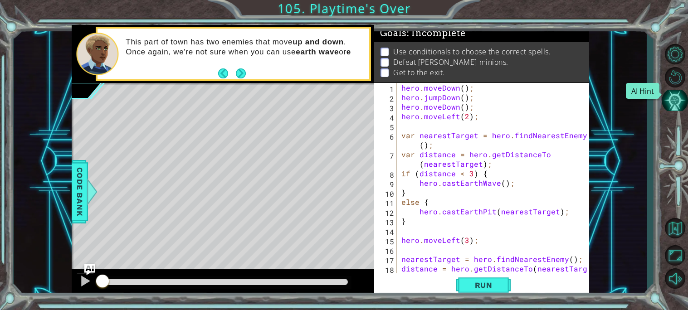
click at [678, 93] on button "AI Hint" at bounding box center [675, 100] width 26 height 20
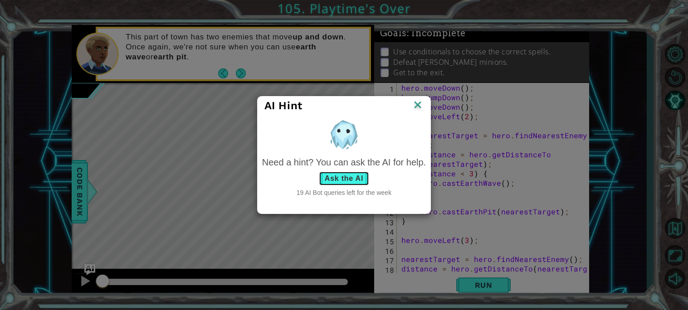
click at [354, 172] on button "Ask the AI" at bounding box center [344, 178] width 50 height 15
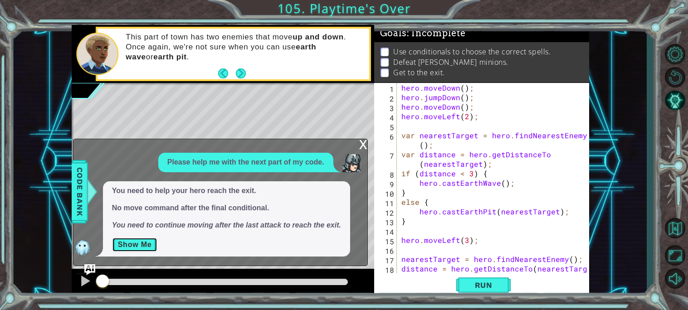
click at [132, 239] on button "Show Me" at bounding box center [135, 245] width 46 height 15
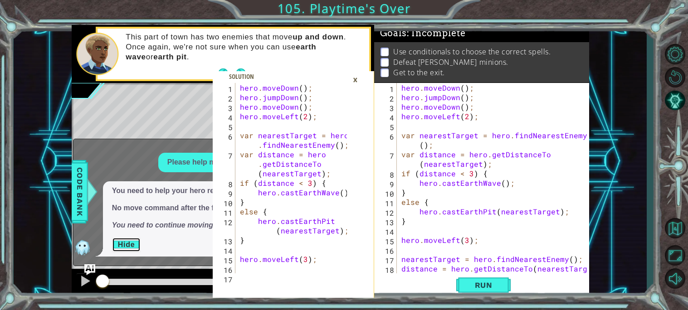
scroll to position [152, 0]
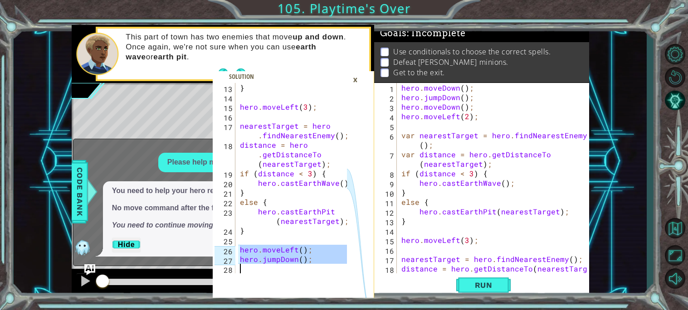
drag, startPoint x: 238, startPoint y: 249, endPoint x: 321, endPoint y: 276, distance: 87.7
click at [321, 276] on div "hero.moveLeft(); 13 14 15 16 17 18 19 20 21 22 23 24 25 26 27 28 } hero . moveL…" at bounding box center [293, 190] width 161 height 215
type textarea "hero.jumpDown();"
click at [356, 79] on div "×" at bounding box center [355, 79] width 14 height 15
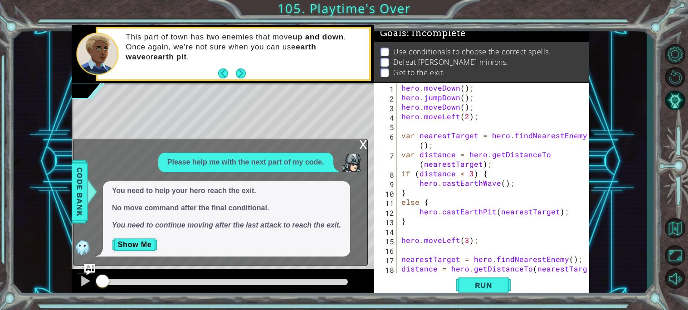
click at [360, 148] on div "x" at bounding box center [363, 143] width 8 height 9
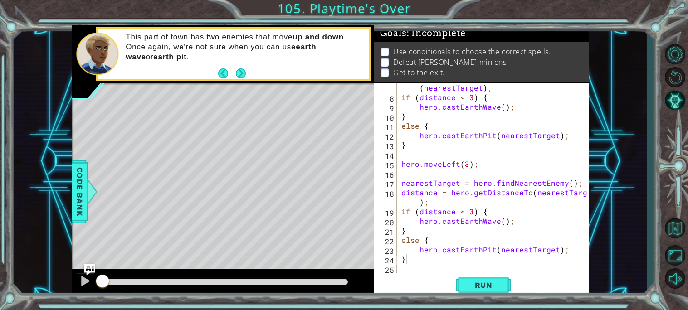
scroll to position [76, 0]
click at [426, 268] on div "var distance = hero . getDistanceTo ( nearestTarget ) ; if ( distance < 3 ) { h…" at bounding box center [495, 182] width 192 height 219
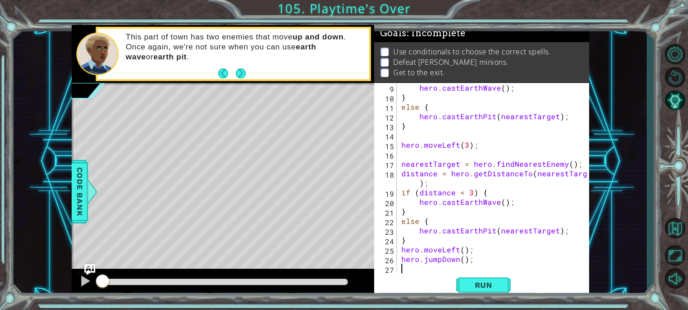
scroll to position [95, 0]
click at [474, 293] on button "Run" at bounding box center [483, 284] width 54 height 21
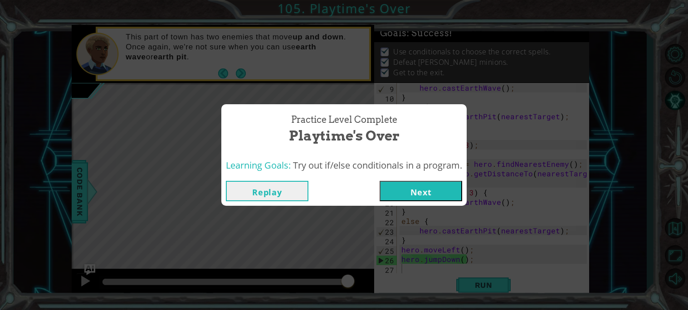
click at [407, 195] on button "Next" at bounding box center [420, 191] width 83 height 20
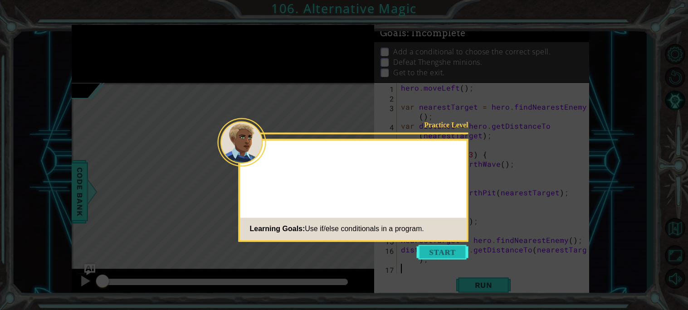
click at [441, 254] on button "Start" at bounding box center [443, 252] width 52 height 15
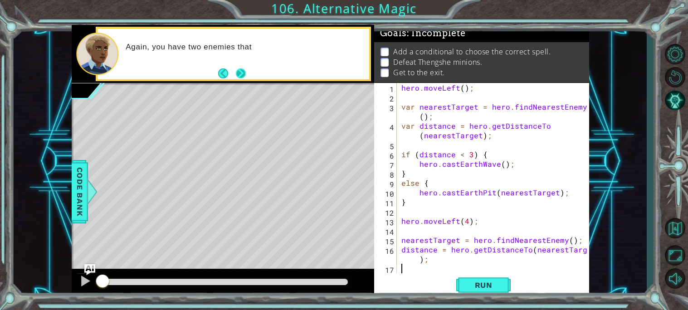
click at [240, 77] on button "Next" at bounding box center [241, 73] width 16 height 16
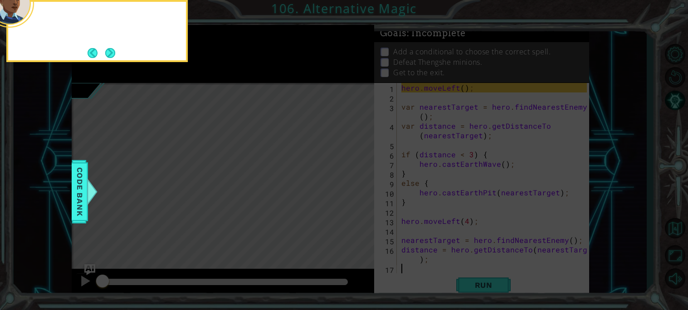
click at [240, 77] on icon at bounding box center [344, 155] width 688 height 310
click at [107, 47] on button "Next" at bounding box center [110, 53] width 14 height 14
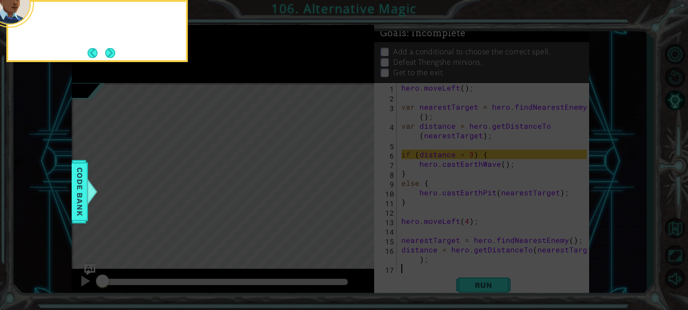
click at [108, 47] on button "Next" at bounding box center [110, 53] width 12 height 12
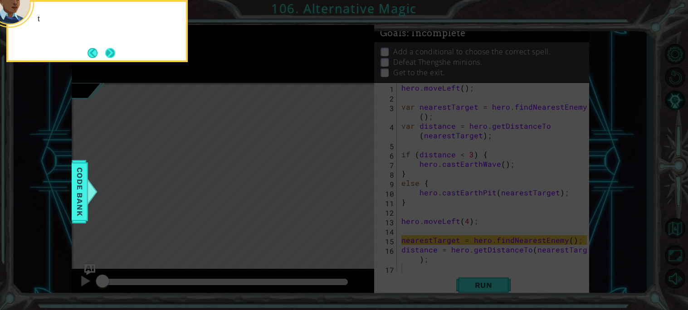
click at [108, 47] on button "Next" at bounding box center [110, 53] width 12 height 12
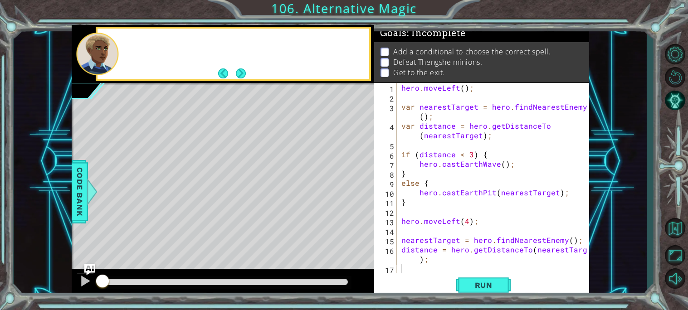
click at [108, 47] on div at bounding box center [97, 54] width 42 height 43
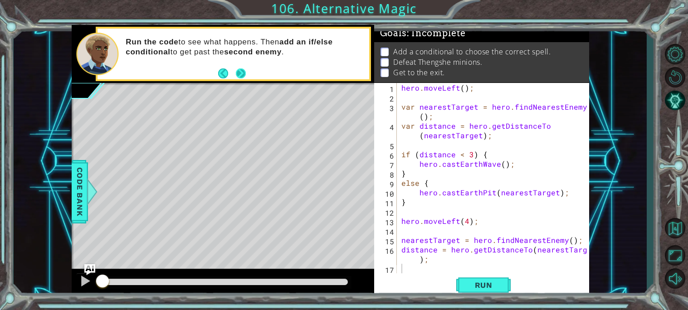
click at [246, 66] on button "Next" at bounding box center [240, 73] width 15 height 15
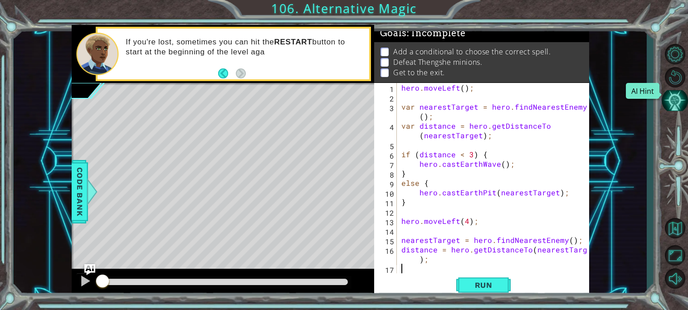
click at [674, 95] on button "AI Hint" at bounding box center [675, 100] width 26 height 20
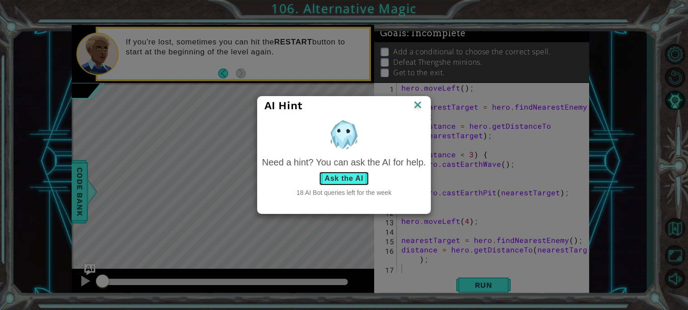
click at [350, 175] on button "Ask the AI" at bounding box center [344, 178] width 50 height 15
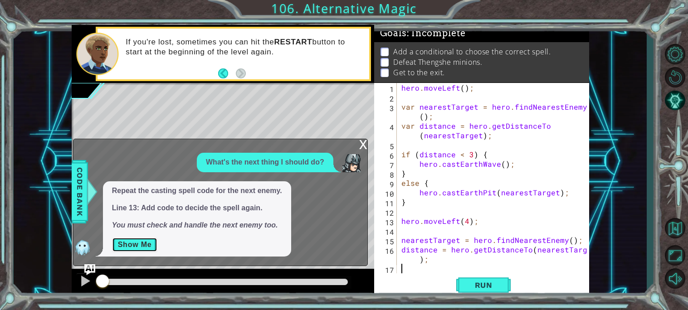
click at [137, 240] on button "Show Me" at bounding box center [135, 245] width 46 height 15
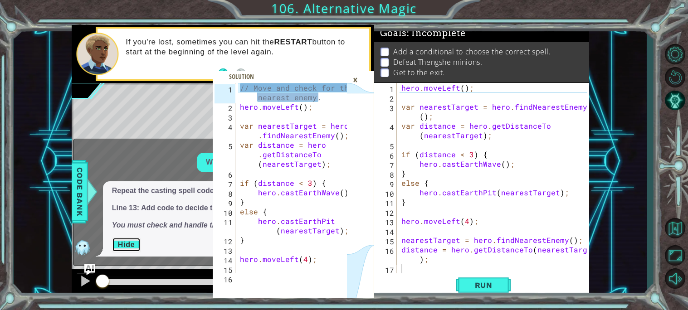
scroll to position [133, 0]
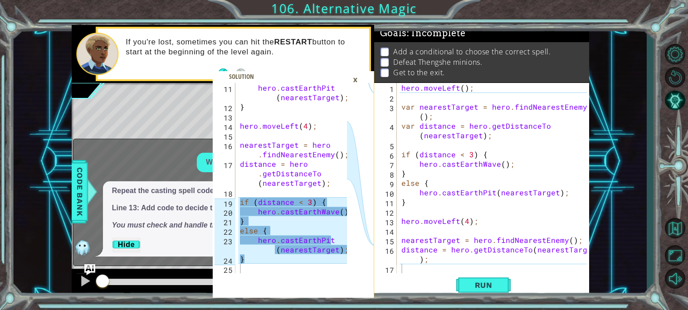
drag, startPoint x: 235, startPoint y: 199, endPoint x: 387, endPoint y: 276, distance: 170.1
click at [387, 276] on div "11 12 13 14 15 16 17 18 19 20 21 22 23 24 25 hero . castEarthPit ( nearestTarge…" at bounding box center [330, 161] width 517 height 273
click at [287, 177] on div "hero . castEarthPit ( nearestTarget ) ; } hero . moveLeft ( 4 ) ; nearestTarget…" at bounding box center [294, 192] width 113 height 219
click at [243, 208] on div "hero . castEarthPit ( nearestTarget ) ; } hero . moveLeft ( 4 ) ; nearestTarget…" at bounding box center [294, 192] width 113 height 219
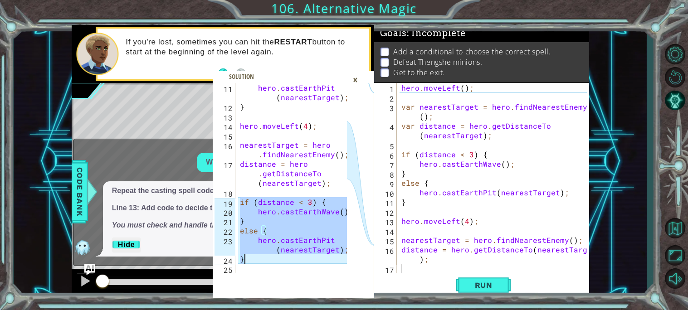
drag, startPoint x: 241, startPoint y: 202, endPoint x: 330, endPoint y: 261, distance: 106.6
click at [330, 261] on div "hero . castEarthPit ( nearestTarget ) ; } hero . moveLeft ( 4 ) ; nearestTarget…" at bounding box center [294, 192] width 113 height 219
type textarea "hero.castEarthPit(nearestTarget); }"
click at [358, 83] on div "×" at bounding box center [355, 79] width 14 height 15
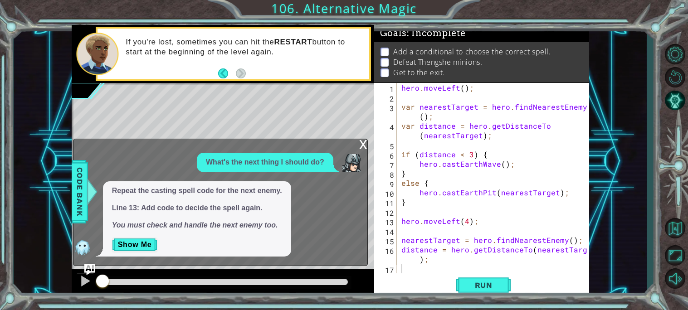
click at [365, 140] on div "x" at bounding box center [363, 143] width 8 height 9
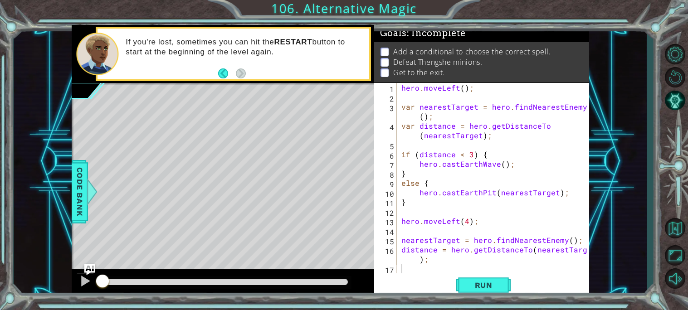
click at [428, 267] on div "hero . moveLeft ( ) ; var nearestTarget = hero . findNearestEnemy ( ) ; var dis…" at bounding box center [495, 187] width 192 height 209
paste textarea "}"
type textarea "}"
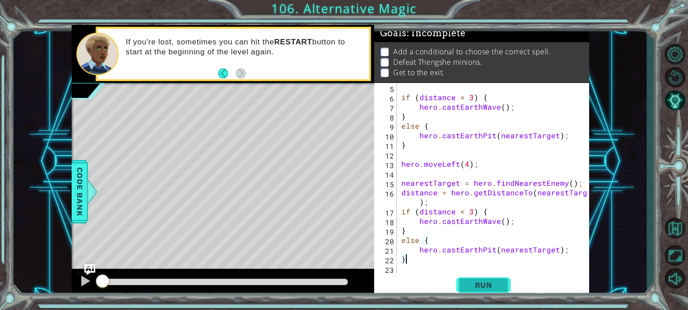
click at [460, 282] on button "Run" at bounding box center [483, 284] width 54 height 21
click at [461, 284] on button "Run" at bounding box center [483, 284] width 54 height 21
click at [439, 270] on div "if ( distance < 3 ) { hero . castEarthWave ( ) ; } else { hero . castEarthPit (…" at bounding box center [495, 187] width 192 height 209
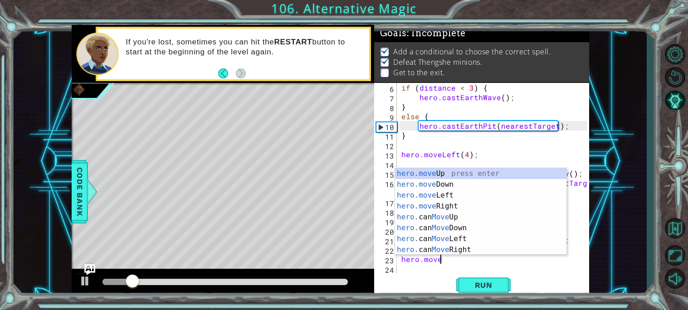
scroll to position [0, 2]
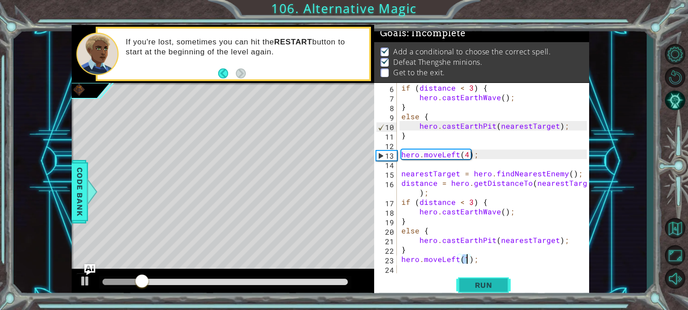
type textarea "hero.moveLeft(1);"
click at [485, 279] on button "Run" at bounding box center [483, 284] width 54 height 21
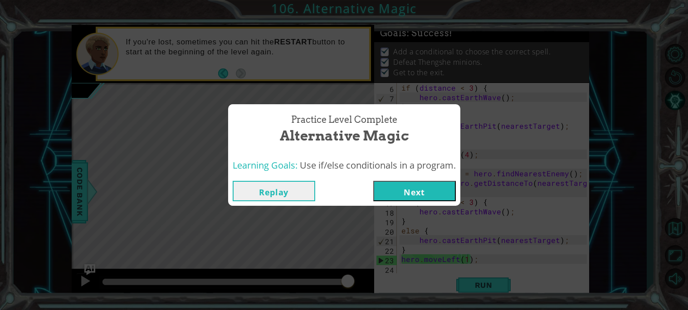
click at [421, 181] on button "Next" at bounding box center [414, 191] width 83 height 20
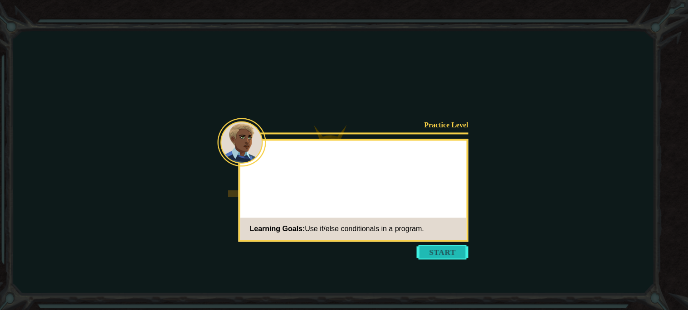
click at [448, 179] on div "Practice Level Learning Goals: Use if/else conditionals in a program." at bounding box center [353, 190] width 230 height 103
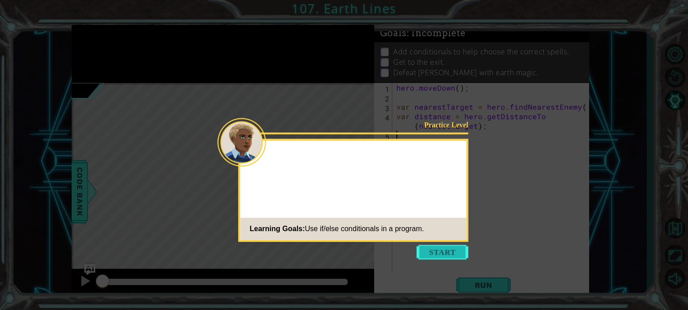
click at [435, 254] on button "Start" at bounding box center [443, 252] width 52 height 15
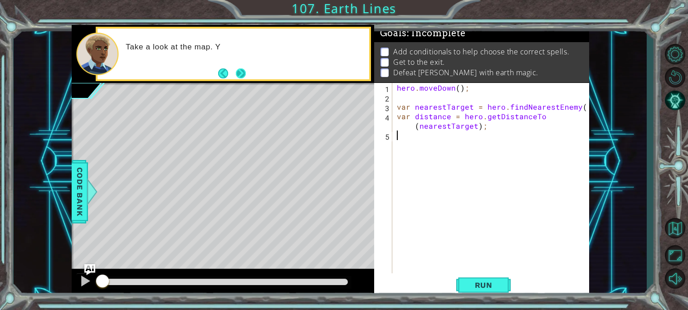
click at [237, 68] on button "Next" at bounding box center [241, 73] width 10 height 10
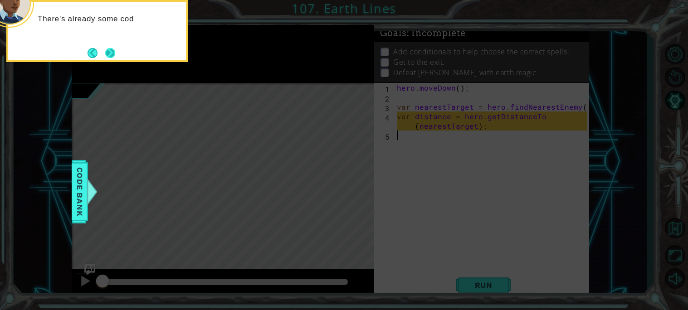
click at [116, 54] on button "Next" at bounding box center [110, 53] width 10 height 10
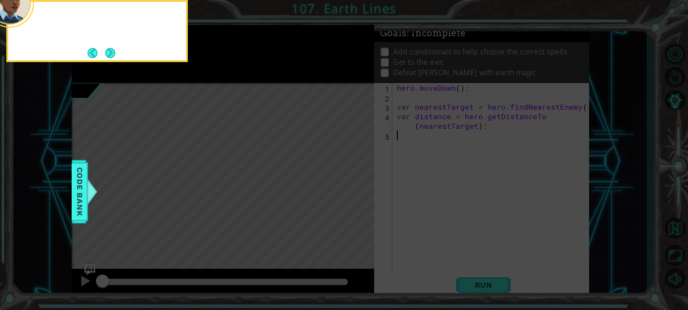
click at [115, 54] on button "Next" at bounding box center [110, 53] width 10 height 10
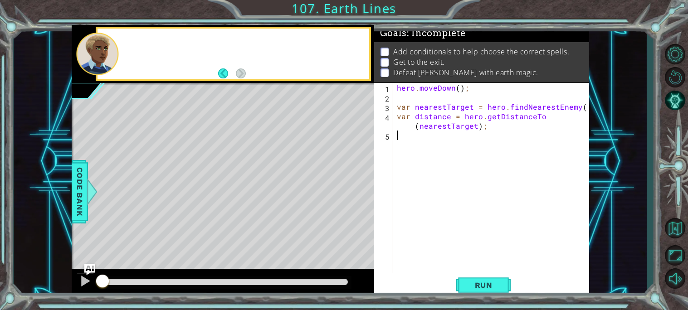
click at [117, 54] on div at bounding box center [97, 54] width 42 height 43
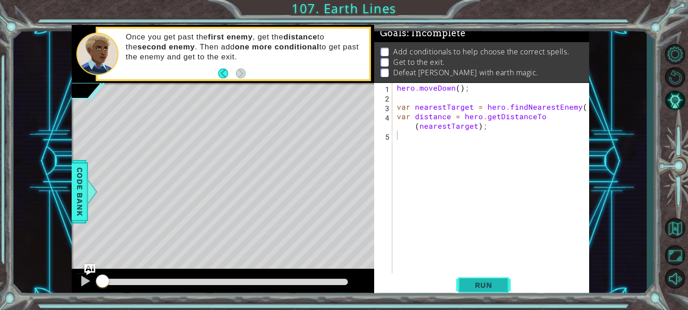
click at [475, 284] on span "Run" at bounding box center [484, 285] width 36 height 9
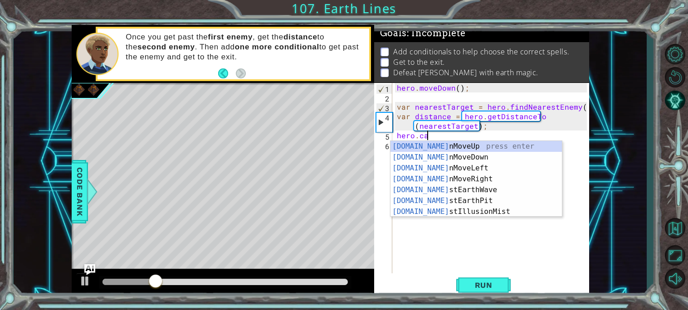
scroll to position [0, 1]
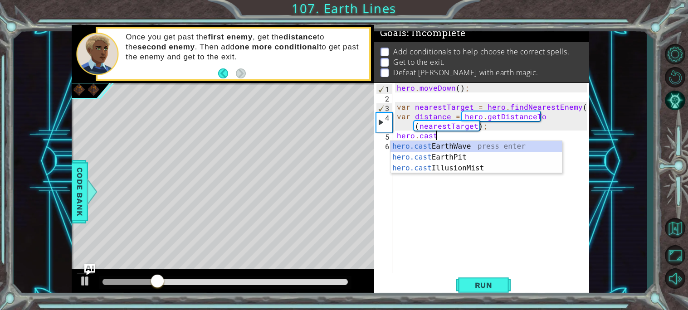
type textarea "hero.cast"
click at [446, 147] on div "hero.cast EarthWave press enter hero.cast EarthPit press enter hero.cast Illusi…" at bounding box center [475, 168] width 171 height 54
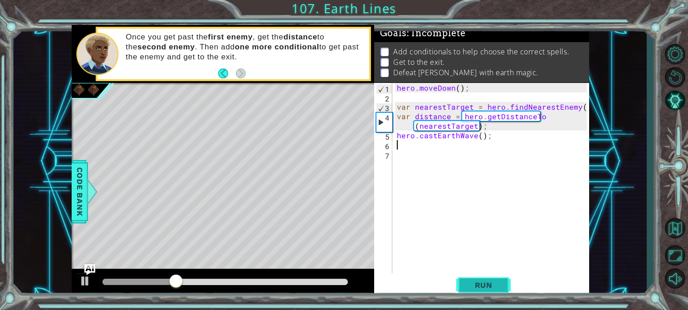
click at [484, 282] on span "Run" at bounding box center [484, 285] width 36 height 9
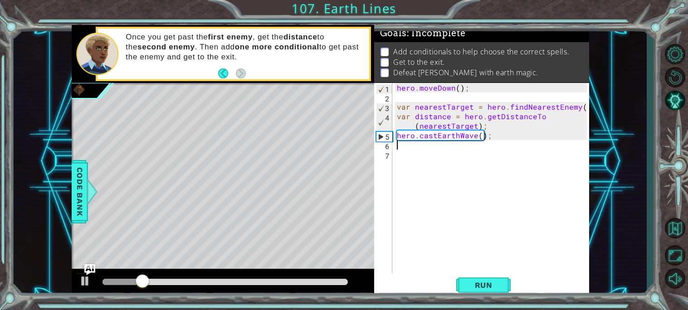
click at [430, 162] on div "hero . moveDown ( ) ; var nearestTarget = hero . findNearestEnemy ( ) ; var dis…" at bounding box center [493, 187] width 196 height 209
click at [478, 134] on div "hero . moveDown ( ) ; var nearestTarget = hero . findNearestEnemy ( ) ; var dis…" at bounding box center [493, 187] width 196 height 209
type textarea "hero.castEarthWave();"
click at [354, 135] on div "1 ההההההההההההההההההההההההההההההההההההההההההההההההההההההההההההההההההההההההההההה…" at bounding box center [330, 161] width 517 height 273
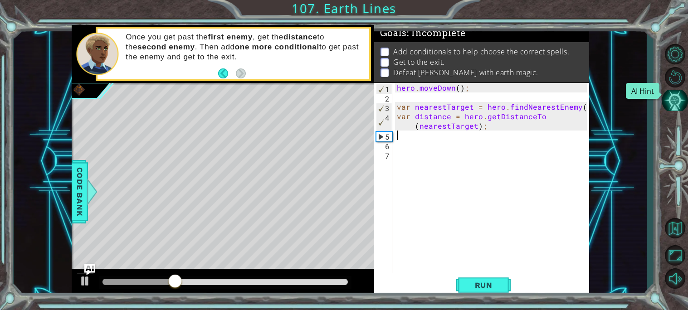
click at [674, 102] on button "AI Hint" at bounding box center [675, 100] width 26 height 20
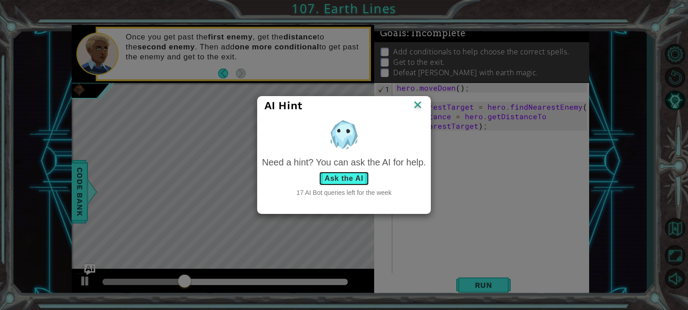
click at [339, 175] on button "Ask the AI" at bounding box center [344, 178] width 50 height 15
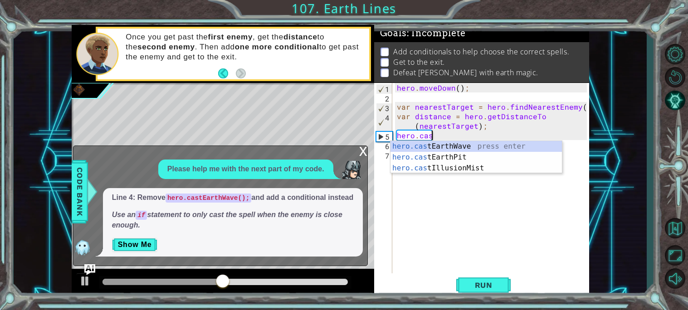
scroll to position [0, 1]
type textarea "hero.cast"
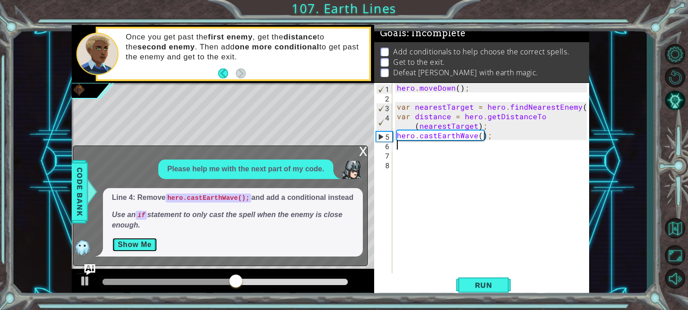
click at [155, 250] on button "Show Me" at bounding box center [135, 245] width 46 height 15
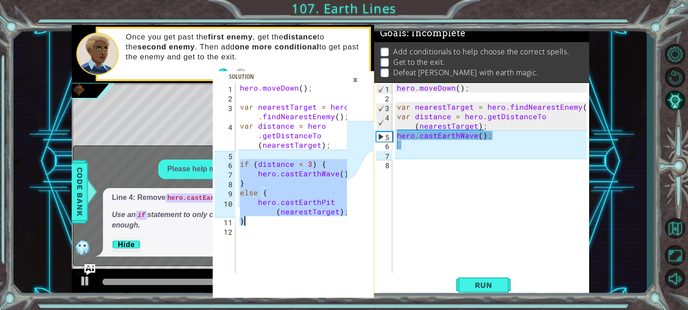
drag, startPoint x: 238, startPoint y: 164, endPoint x: 353, endPoint y: 224, distance: 129.6
click at [353, 224] on div "if (distance < 3) { 1 2 3 4 5 6 7 8 9 10 11 12 hero . moveDown ( ) ; var neares…" at bounding box center [293, 190] width 161 height 215
type textarea "hero.castEarthPit(nearestTarget); }"
click at [438, 212] on div "hero . moveDown ( ) ; var nearestTarget = hero . findNearestEnemy ( ) ; var dis…" at bounding box center [493, 187] width 196 height 209
click at [419, 146] on div "hero . moveDown ( ) ; var nearestTarget = hero . findNearestEnemy ( ) ; var dis…" at bounding box center [493, 187] width 196 height 209
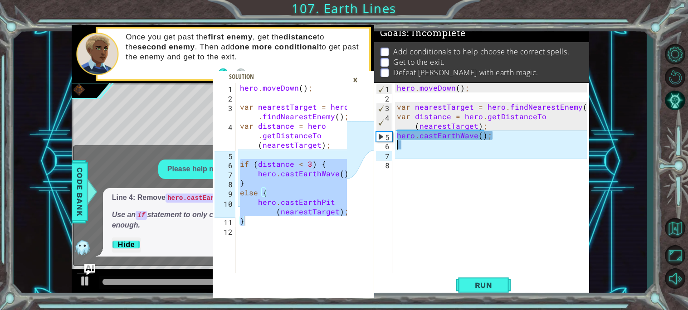
click at [356, 83] on div "×" at bounding box center [355, 79] width 14 height 15
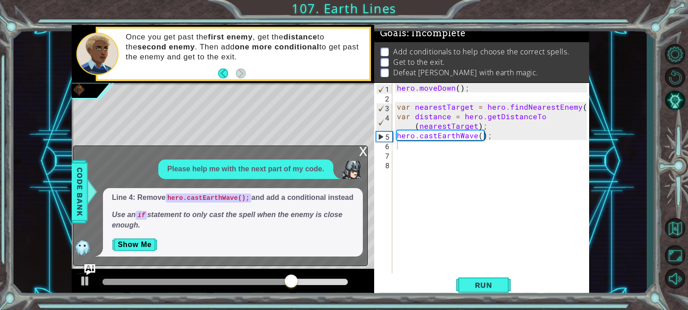
click at [360, 146] on div "x" at bounding box center [363, 150] width 8 height 9
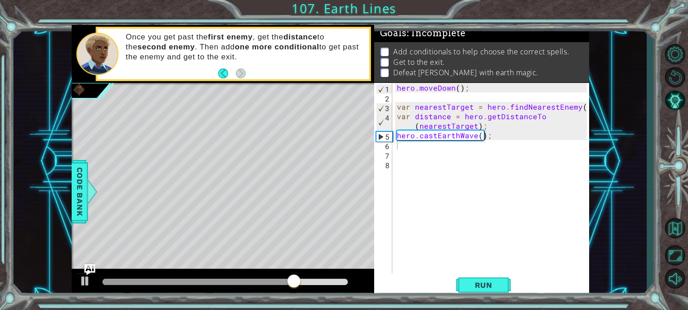
click at [402, 144] on div "hero . moveDown ( ) ; var nearestTarget = hero . findNearestEnemy ( ) ; var dis…" at bounding box center [493, 187] width 196 height 209
paste textarea "}"
type textarea "}"
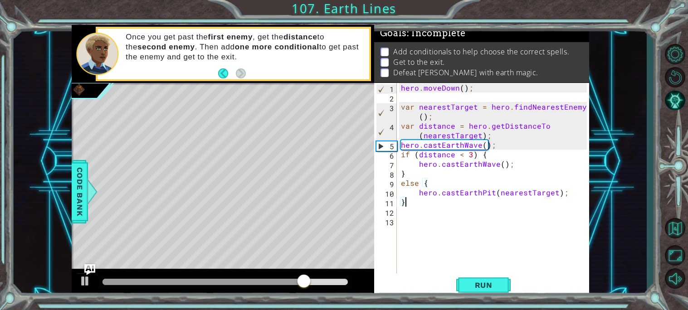
click at [493, 264] on div "hero . moveDown ( ) ; var nearestTarget = hero . findNearestEnemy ( ) ; var dis…" at bounding box center [495, 187] width 192 height 209
click at [497, 272] on div "hero . moveDown ( ) ; var nearestTarget = hero . findNearestEnemy ( ) ; var dis…" at bounding box center [495, 187] width 192 height 209
click at [497, 278] on button "Run" at bounding box center [483, 284] width 54 height 21
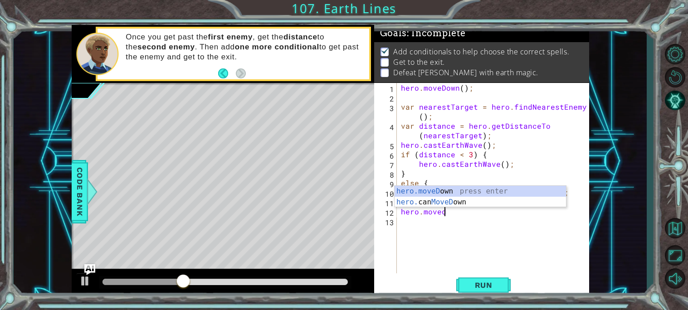
scroll to position [0, 2]
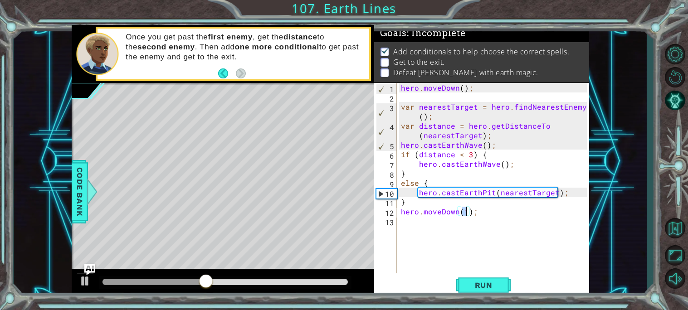
type textarea "hero.moveDown(4);"
click at [459, 272] on div "hero . moveDown ( ) ; var nearestTarget = hero . findNearestEnemy ( ) ; var dis…" at bounding box center [495, 187] width 192 height 209
click at [464, 277] on button "Run" at bounding box center [483, 284] width 54 height 21
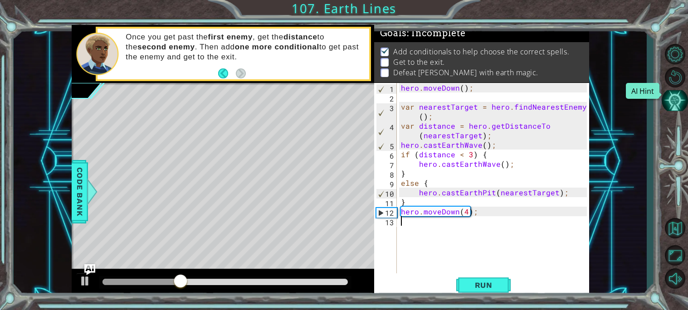
click at [678, 99] on button "AI Hint" at bounding box center [675, 100] width 26 height 20
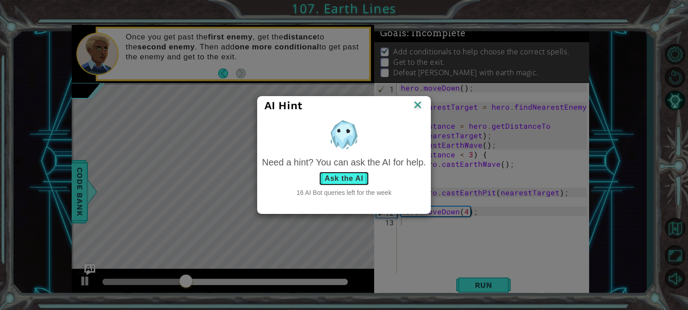
click at [356, 173] on button "Ask the AI" at bounding box center [344, 178] width 50 height 15
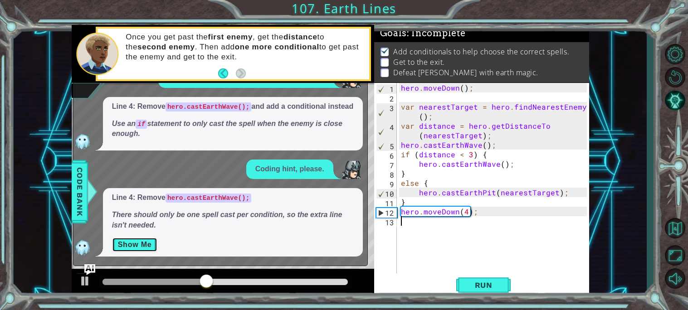
click at [149, 244] on button "Show Me" at bounding box center [135, 245] width 46 height 15
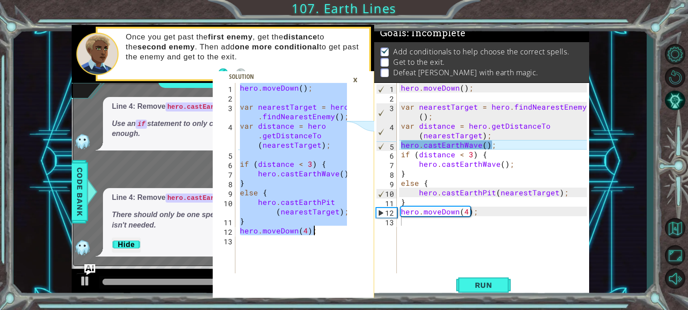
drag, startPoint x: 238, startPoint y: 88, endPoint x: 333, endPoint y: 232, distance: 172.7
click at [333, 232] on div "hero . moveDown ( ) ; var nearestTarget = hero . findNearestEnemy ( ) ; var dis…" at bounding box center [294, 187] width 113 height 209
type textarea "} hero.moveDown(4);"
click at [357, 81] on div "×" at bounding box center [355, 79] width 14 height 15
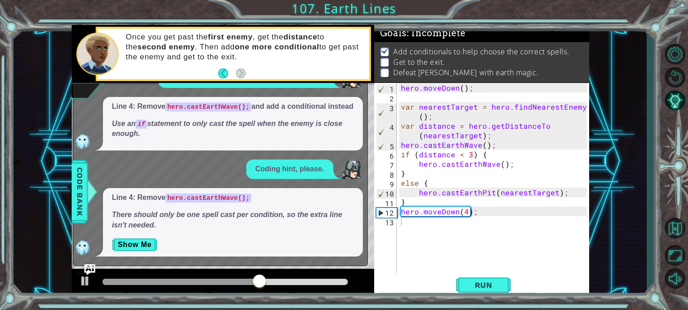
click at [443, 120] on div "hero . moveDown ( ) ; var nearestTarget = hero . findNearestEnemy ( ) ; var dis…" at bounding box center [495, 187] width 192 height 209
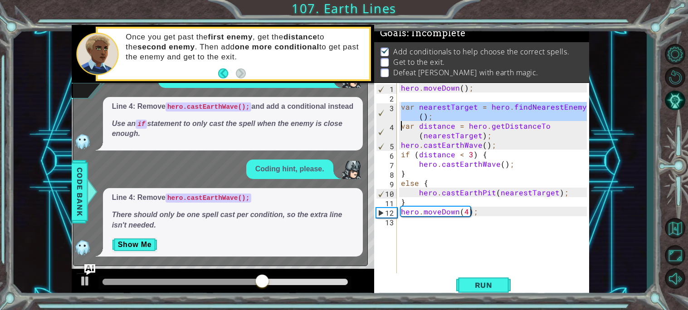
click at [443, 120] on div "hero . moveDown ( ) ; var nearestTarget = hero . findNearestEnemy ( ) ; var dis…" at bounding box center [493, 178] width 188 height 190
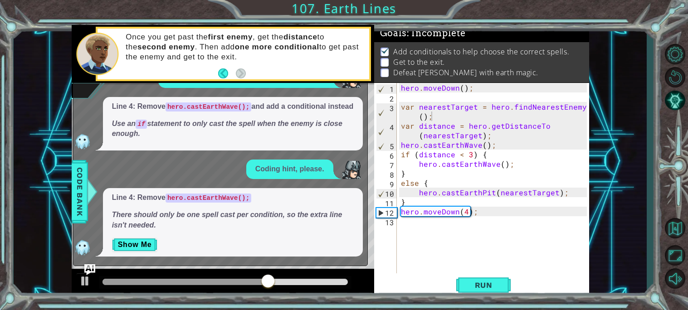
click at [533, 275] on div "Run" at bounding box center [483, 284] width 215 height 21
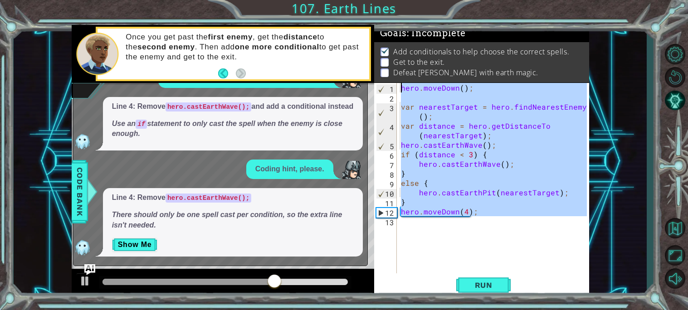
drag, startPoint x: 508, startPoint y: 230, endPoint x: 349, endPoint y: 65, distance: 229.6
click at [349, 65] on div "} hero.moveDown(4); 1 2 3 4 5 6 7 8 9 10 11 12 13 hero . moveDown ( ) ; var nea…" at bounding box center [330, 161] width 517 height 273
paste textarea "4);"
type textarea "hero.moveDown(4);"
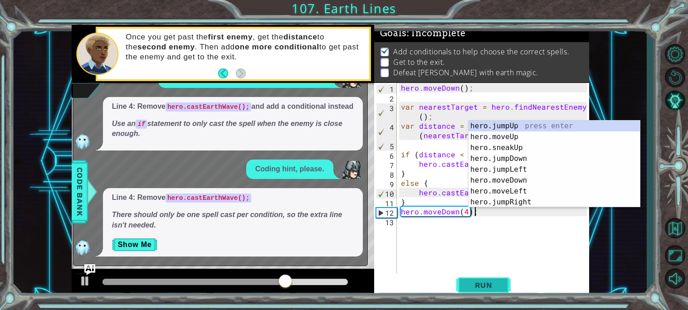
click at [487, 281] on span "Run" at bounding box center [484, 285] width 36 height 9
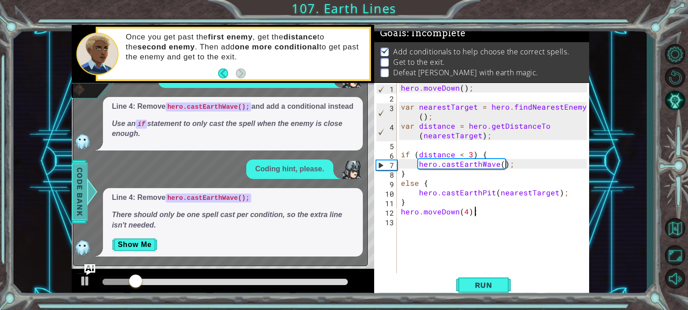
click at [82, 186] on span "Code Bank" at bounding box center [80, 191] width 15 height 55
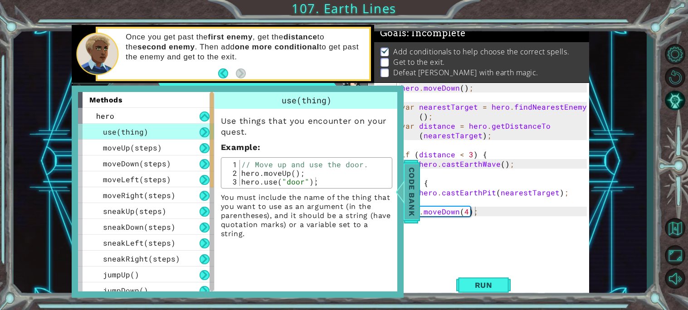
click at [82, 186] on div "moveLeft(steps)" at bounding box center [146, 179] width 136 height 16
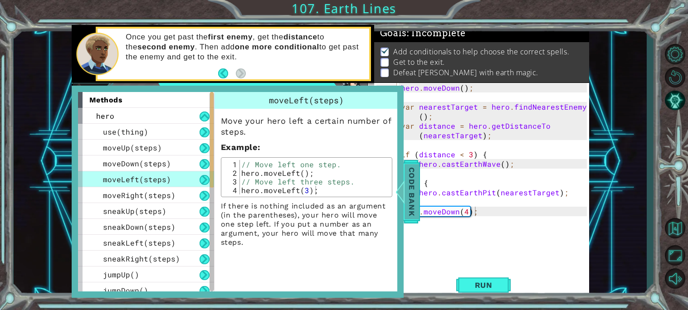
click at [404, 184] on div at bounding box center [399, 191] width 11 height 27
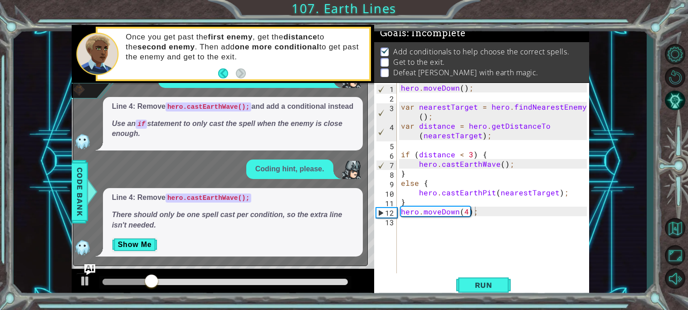
drag, startPoint x: 324, startPoint y: 126, endPoint x: 284, endPoint y: 165, distance: 55.8
click at [284, 165] on div "Please help me with the next part of my code. Line 4: Remove hero.castEarthWave…" at bounding box center [217, 162] width 289 height 188
drag, startPoint x: 261, startPoint y: 123, endPoint x: 261, endPoint y: 319, distance: 196.3
click at [261, 310] on html "} hero.moveDown(4); 1 2 3 4 5 6 7 8 9 10 11 12 13 hero . moveDown ( ) ; var nea…" at bounding box center [344, 155] width 688 height 310
click at [462, 252] on div "hero . moveDown ( ) ; var nearestTarget = hero . findNearestEnemy ( ) ; var dis…" at bounding box center [495, 187] width 192 height 209
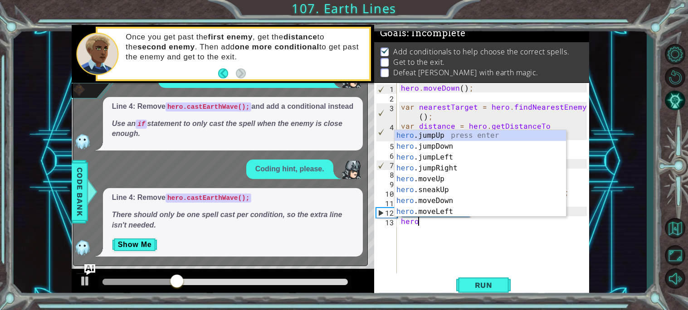
scroll to position [0, 0]
type textarea "hero."
click at [281, 239] on p "Show Me" at bounding box center [233, 245] width 242 height 15
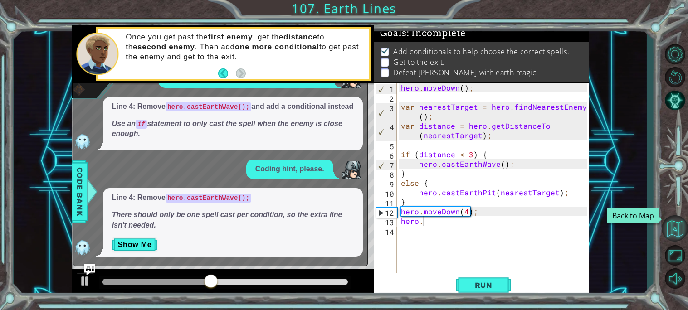
click at [676, 233] on button "Back to Map" at bounding box center [675, 228] width 26 height 26
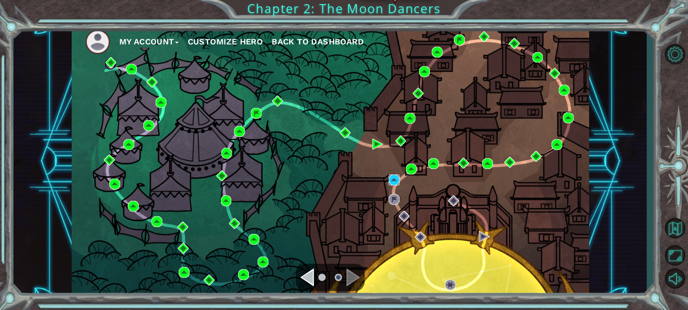
click at [398, 180] on img at bounding box center [394, 180] width 11 height 11
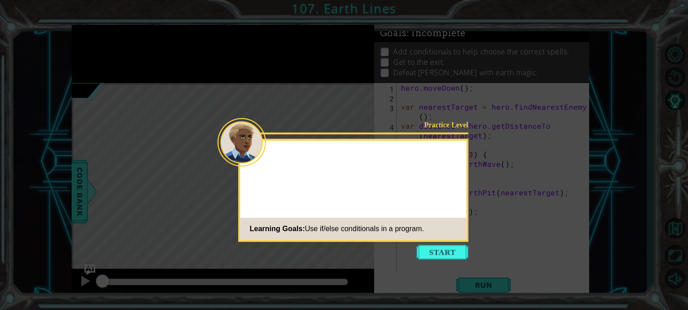
click at [445, 237] on footer "Learning Goals: Use if/else conditionals in a program." at bounding box center [353, 229] width 226 height 22
click at [448, 246] on button "Start" at bounding box center [443, 252] width 52 height 15
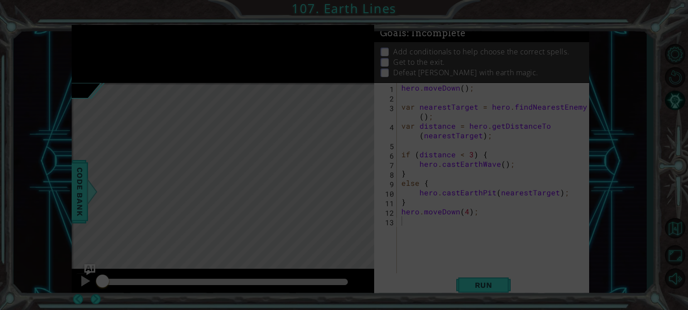
click at [451, 248] on icon at bounding box center [344, 155] width 688 height 310
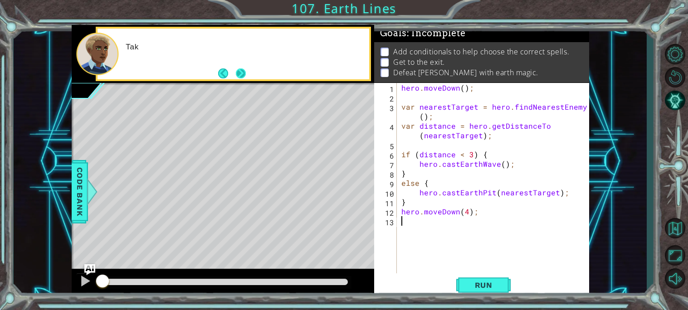
click at [242, 71] on button "Next" at bounding box center [241, 73] width 10 height 10
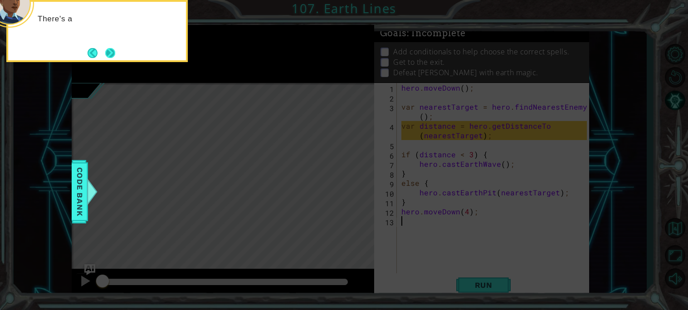
click at [112, 53] on button "Next" at bounding box center [110, 53] width 10 height 10
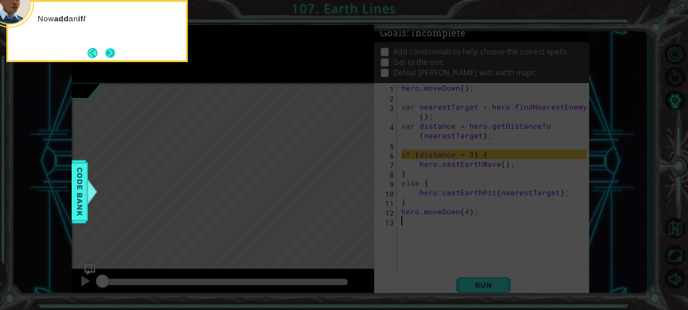
click at [109, 54] on button "Next" at bounding box center [110, 53] width 10 height 10
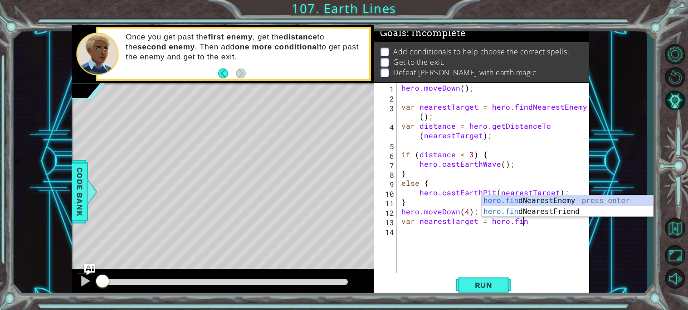
scroll to position [0, 7]
type textarea "var nearestTarget = hero.find"
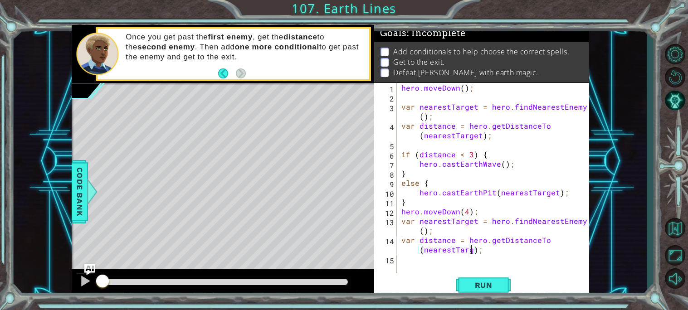
scroll to position [0, 12]
type textarea "var distance = hero.getDistanceTo(nearestTarget);"
click at [426, 263] on div "hero . moveDown ( ) ; var nearestTarget = hero . findNearestEnemy ( ) ; var dis…" at bounding box center [495, 187] width 192 height 209
type textarea "if (distance < 3) {"
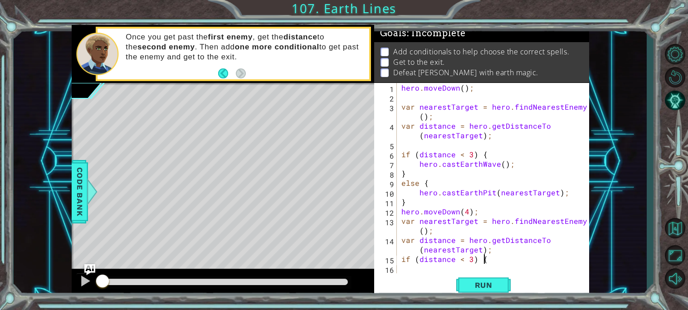
scroll to position [0, 4]
click at [453, 267] on div "hero . moveDown ( ) ; var nearestTarget = hero . findNearestEnemy ( ) ; var dis…" at bounding box center [495, 187] width 192 height 209
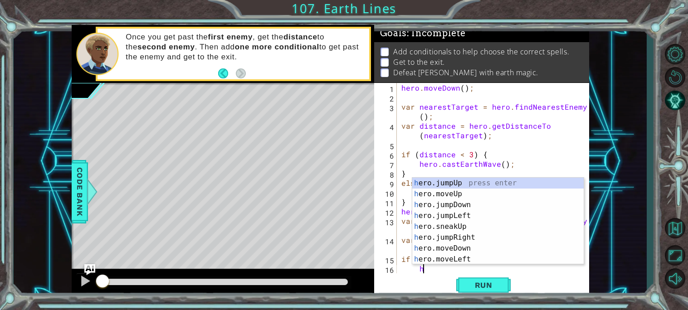
scroll to position [10, 0]
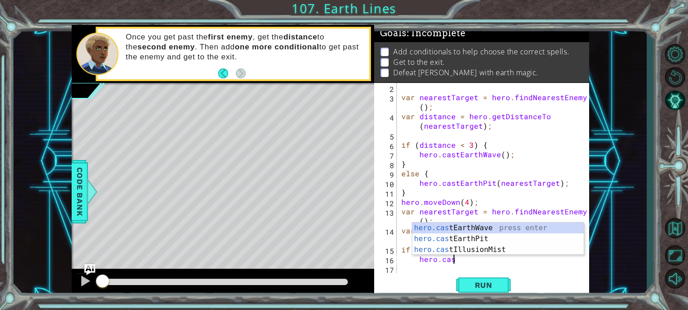
type textarea "hero.cast"
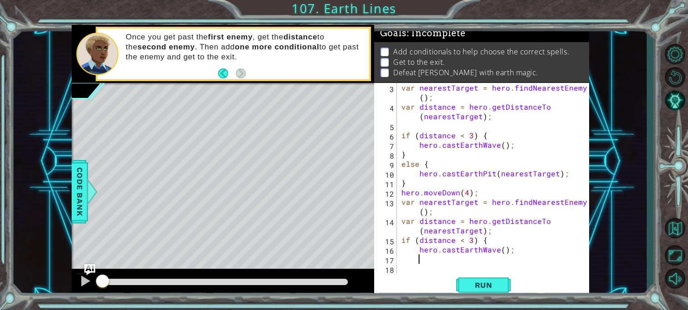
scroll to position [0, 0]
type textarea "}"
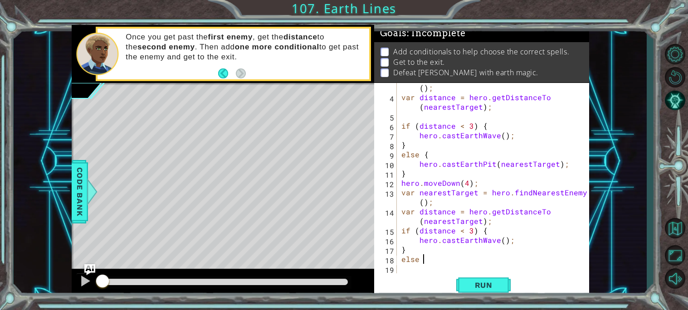
scroll to position [0, 1]
click at [475, 291] on button "Run" at bounding box center [483, 284] width 54 height 21
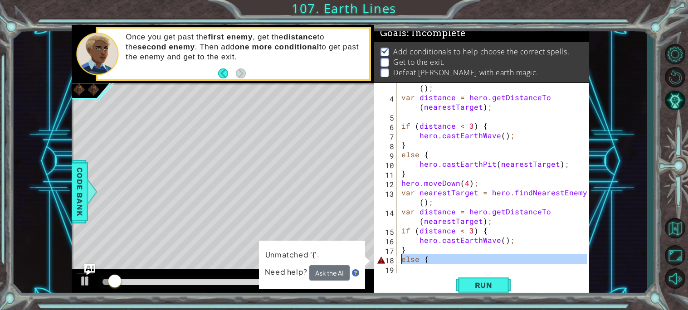
drag, startPoint x: 462, startPoint y: 267, endPoint x: 395, endPoint y: 259, distance: 67.5
click at [395, 259] on div "else { 3 4 5 6 7 8 9 10 11 12 13 14 15 16 17 18 19 var nearestTarget = hero . f…" at bounding box center [480, 178] width 213 height 190
type textarea "else {"
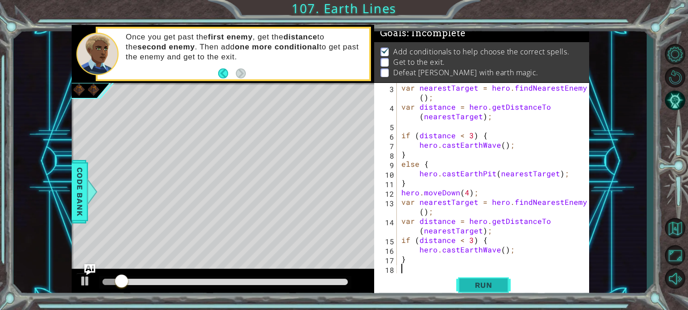
click at [496, 292] on button "Run" at bounding box center [483, 284] width 54 height 21
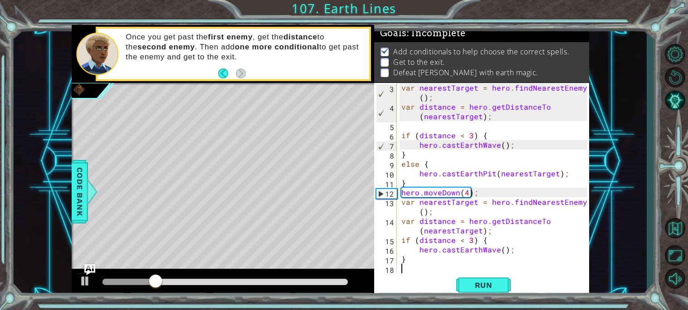
click at [469, 218] on div "var nearestTarget = hero . findNearestEnemy ( ) ; var distance = hero . getDist…" at bounding box center [495, 192] width 192 height 219
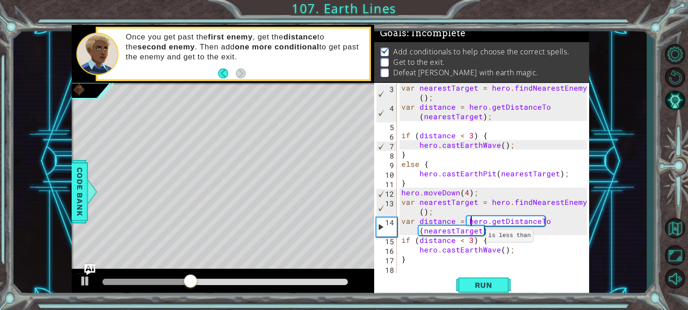
click at [470, 238] on div "var nearestTarget = hero . findNearestEnemy ( ) ; var distance = hero . getDist…" at bounding box center [495, 192] width 192 height 219
type textarea "if (distance < 4){"
click at [481, 288] on span "Run" at bounding box center [484, 285] width 36 height 9
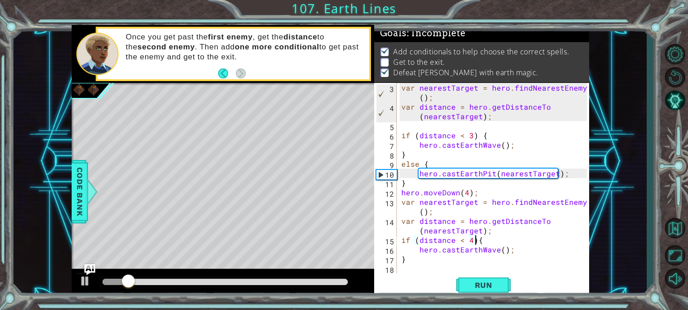
click at [412, 272] on div "var nearestTarget = hero . findNearestEnemy ( ) ; var distance = hero . getDist…" at bounding box center [495, 192] width 192 height 219
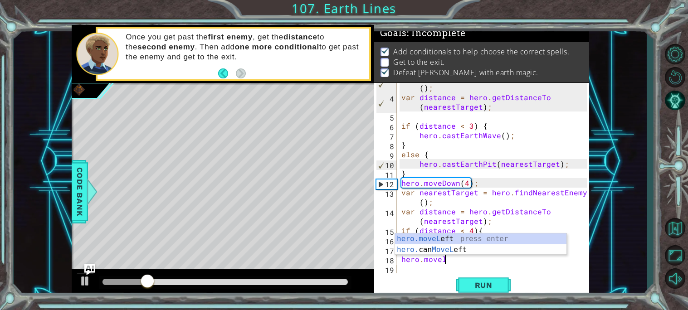
scroll to position [0, 2]
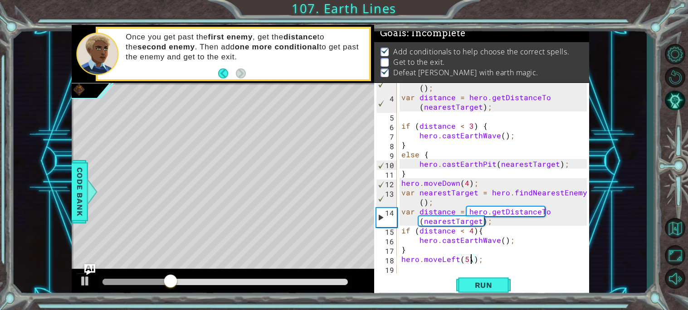
type textarea "hero.moveLeft(5);"
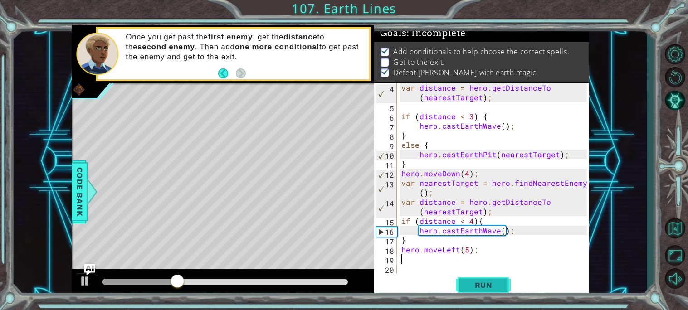
click at [500, 279] on button "Run" at bounding box center [483, 284] width 54 height 21
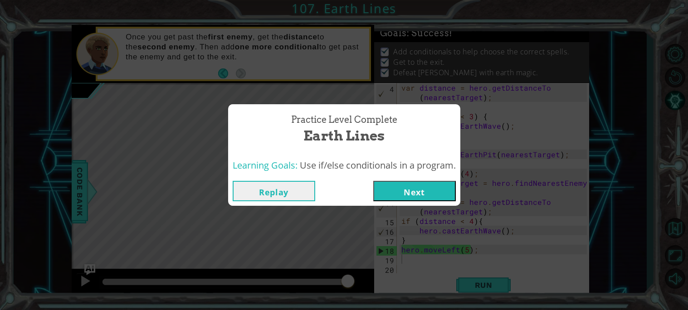
click at [405, 199] on button "Next" at bounding box center [414, 191] width 83 height 20
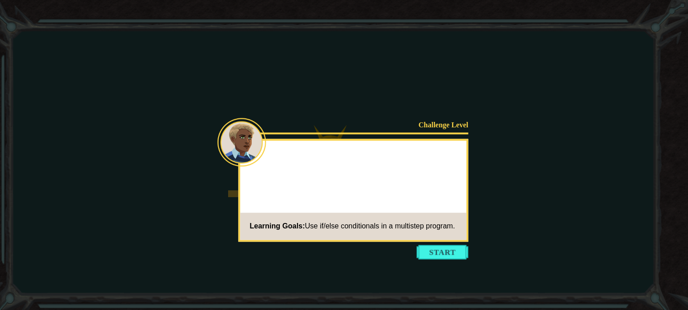
click at [461, 170] on body "Goals Error loading from server. Try refreshing the page. You'll need to join a…" at bounding box center [344, 155] width 688 height 310
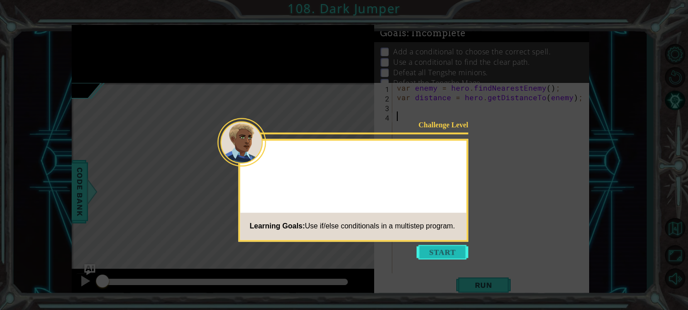
click at [451, 248] on button "Start" at bounding box center [443, 252] width 52 height 15
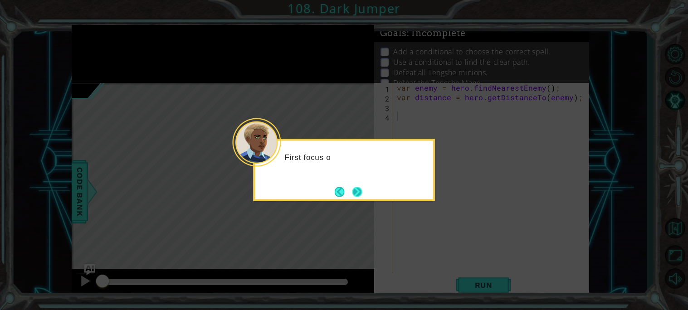
click at [355, 191] on button "Next" at bounding box center [357, 192] width 10 height 10
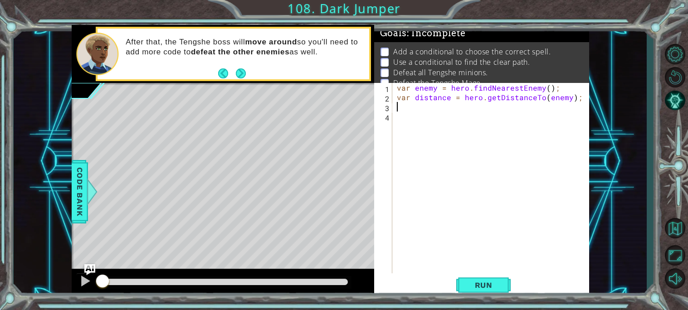
click at [419, 102] on div "var enemy = hero . findNearestEnemy ( ) ; var distance = hero . getDistanceTo (…" at bounding box center [493, 187] width 196 height 209
click at [678, 103] on button "AI Hint" at bounding box center [675, 100] width 26 height 20
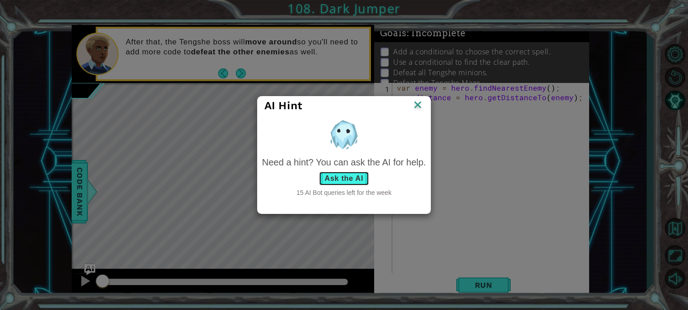
click at [341, 177] on button "Ask the AI" at bounding box center [344, 178] width 50 height 15
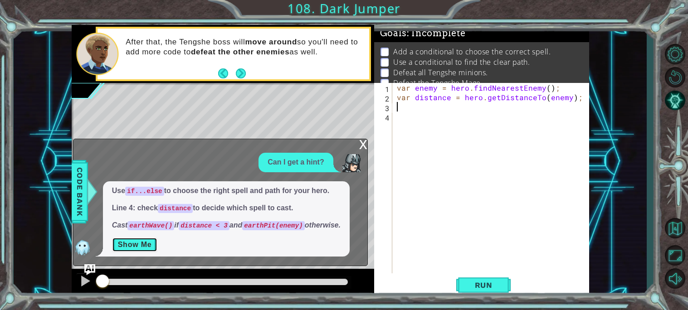
click at [128, 238] on button "Show Me" at bounding box center [135, 245] width 46 height 15
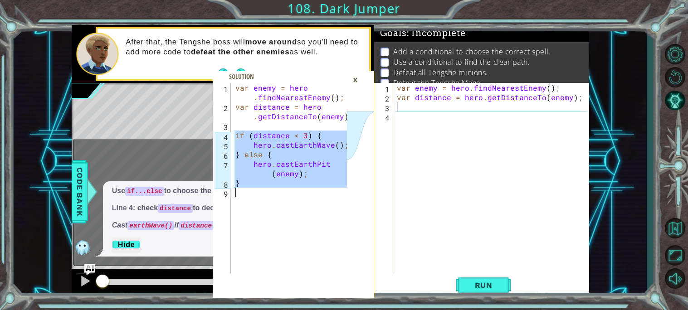
drag, startPoint x: 233, startPoint y: 136, endPoint x: 363, endPoint y: 220, distance: 154.8
click at [363, 220] on div "if (distance < 3) { 1 2 3 4 5 6 7 8 9 var enemy = hero . findNearestEnemy ( ) ;…" at bounding box center [293, 190] width 161 height 215
click at [365, 75] on span at bounding box center [293, 184] width 161 height 227
click at [358, 75] on div "×" at bounding box center [355, 79] width 14 height 15
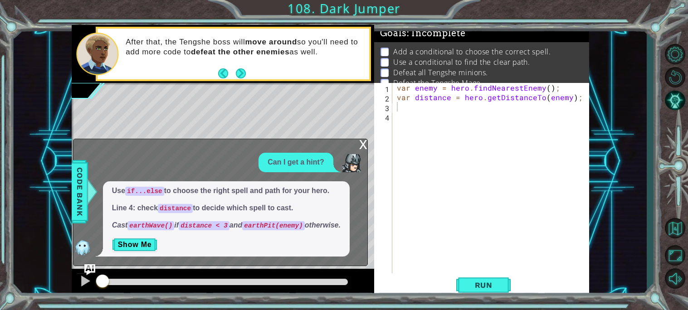
click at [457, 150] on div "var enemy = hero . findNearestEnemy ( ) ; var distance = hero . getDistanceTo (…" at bounding box center [493, 187] width 196 height 209
click at [363, 146] on div "x" at bounding box center [363, 143] width 8 height 9
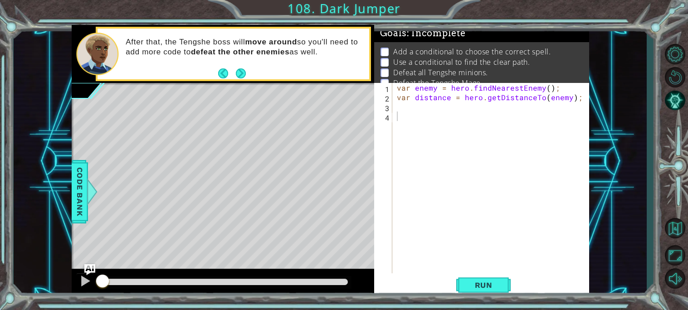
click at [419, 111] on div "var enemy = hero . findNearestEnemy ( ) ; var distance = hero . getDistanceTo (…" at bounding box center [493, 187] width 196 height 209
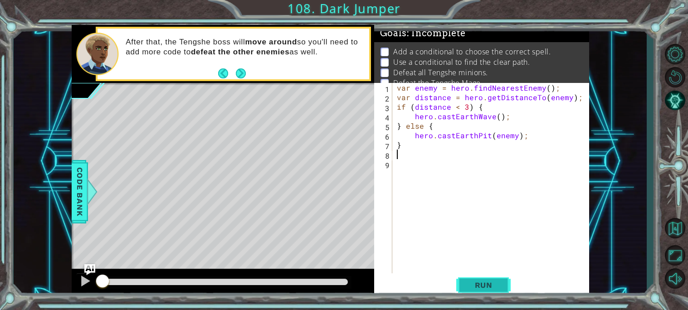
click at [499, 291] on button "Run" at bounding box center [483, 284] width 54 height 21
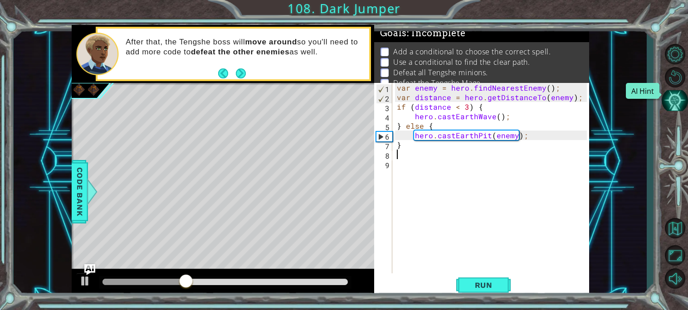
click at [678, 99] on button "AI Hint" at bounding box center [675, 100] width 26 height 20
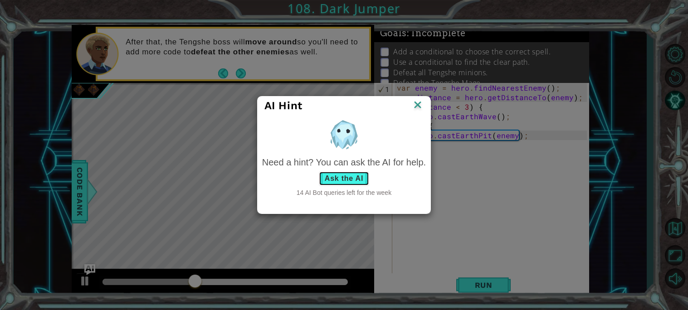
click at [359, 175] on button "Ask the AI" at bounding box center [344, 178] width 50 height 15
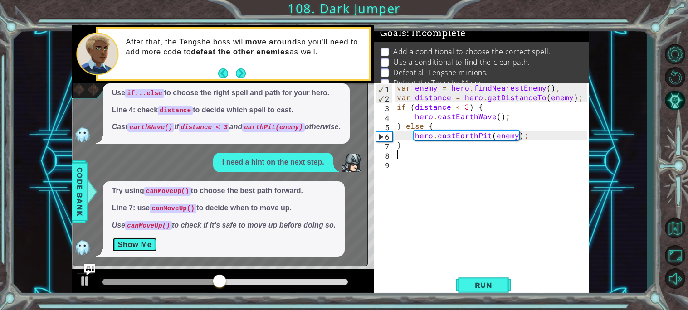
click at [127, 239] on button "Show Me" at bounding box center [135, 245] width 46 height 15
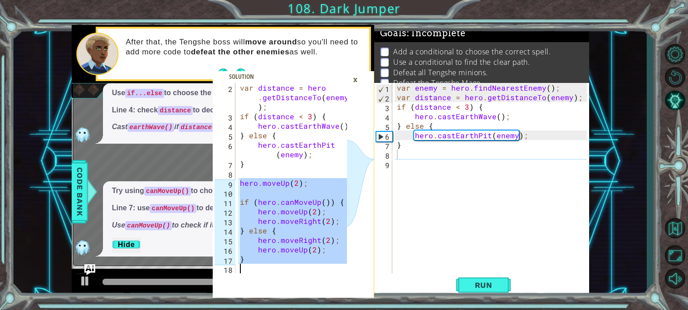
drag, startPoint x: 239, startPoint y: 199, endPoint x: 375, endPoint y: 276, distance: 155.9
click at [375, 276] on div "hero.moveUp(2); 2 3 4 5 6 7 8 9 10 11 12 13 14 15 16 17 18 var distance = hero …" at bounding box center [330, 161] width 517 height 273
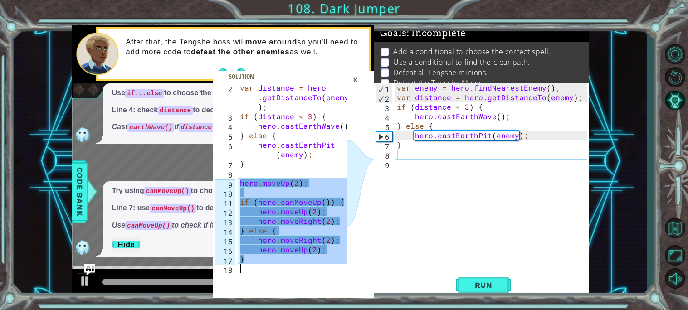
scroll to position [19, 0]
click at [353, 81] on div "×" at bounding box center [355, 79] width 14 height 15
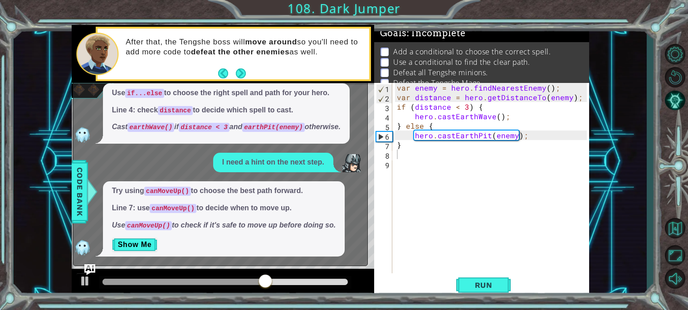
click at [393, 159] on div "1 2 3 4 5 6 7 8 9 var enemy = hero . findNearestEnemy ( ) ; var distance = hero…" at bounding box center [480, 178] width 213 height 190
click at [397, 159] on div "var enemy = hero . findNearestEnemy ( ) ; var distance = hero . getDistanceTo (…" at bounding box center [493, 187] width 196 height 209
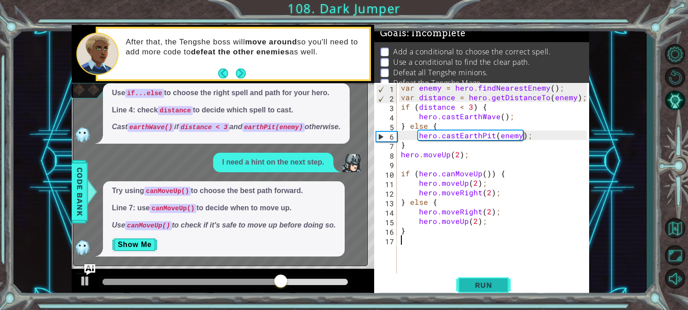
click at [496, 281] on span "Run" at bounding box center [484, 285] width 36 height 9
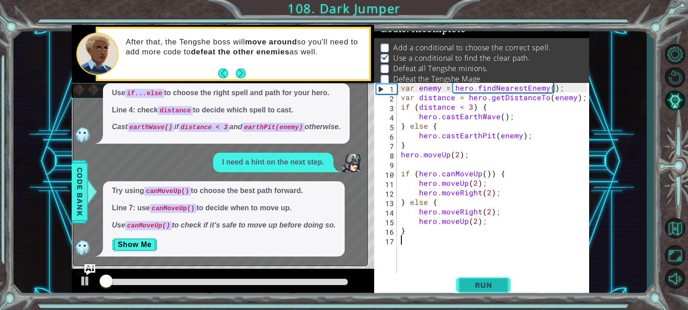
scroll to position [5, 0]
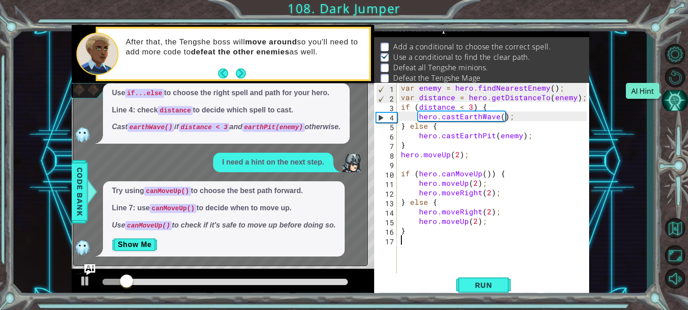
click at [675, 109] on button "AI Hint" at bounding box center [675, 100] width 26 height 20
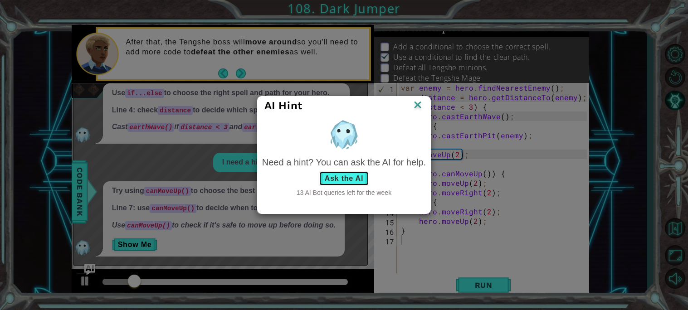
click at [353, 176] on button "Ask the AI" at bounding box center [344, 178] width 50 height 15
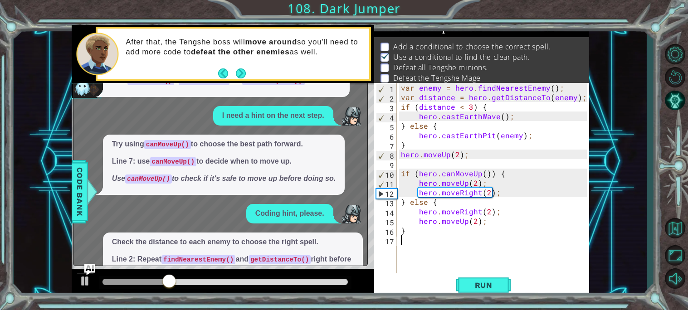
scroll to position [72, 0]
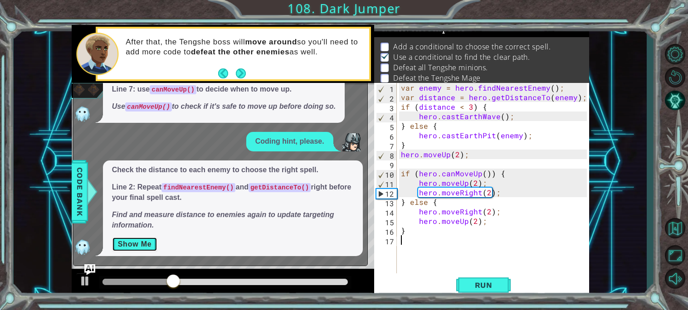
click at [139, 246] on button "Show Me" at bounding box center [135, 244] width 46 height 15
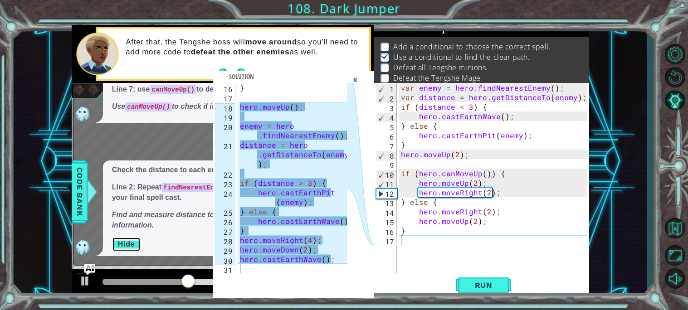
scroll to position [180, 0]
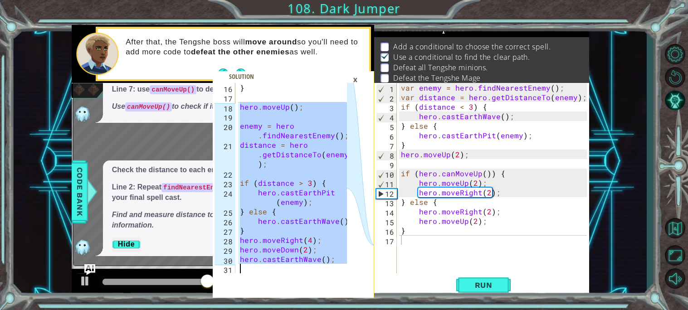
drag, startPoint x: 241, startPoint y: 107, endPoint x: 337, endPoint y: 275, distance: 194.4
click at [337, 275] on div "hero.moveUp(); 16 17 18 19 20 21 22 23 24 25 26 27 28 29 30 31 } hero . moveUp …" at bounding box center [293, 190] width 161 height 215
type textarea "hero.castEarthWave();"
click at [425, 242] on div "var enemy = hero . findNearestEnemy ( ) ; var distance = hero . getDistanceTo (…" at bounding box center [495, 187] width 192 height 209
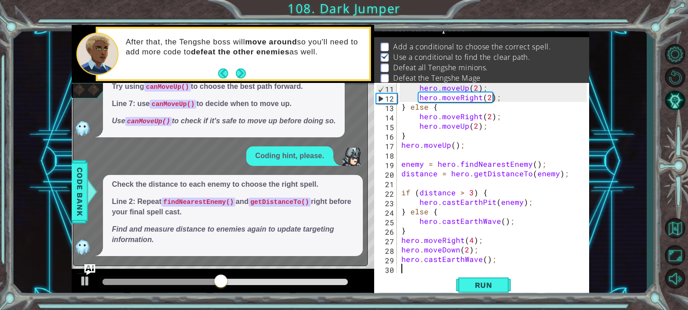
scroll to position [95, 0]
click at [496, 285] on span "Run" at bounding box center [484, 285] width 36 height 9
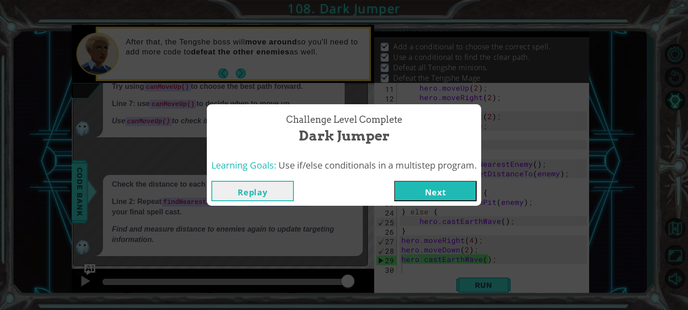
click at [435, 190] on button "Next" at bounding box center [435, 191] width 83 height 20
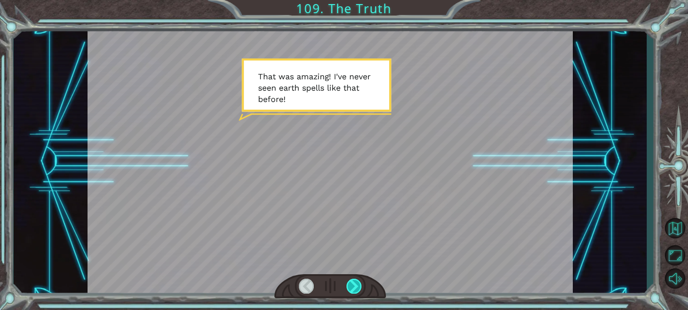
click at [361, 282] on div at bounding box center [353, 286] width 15 height 15
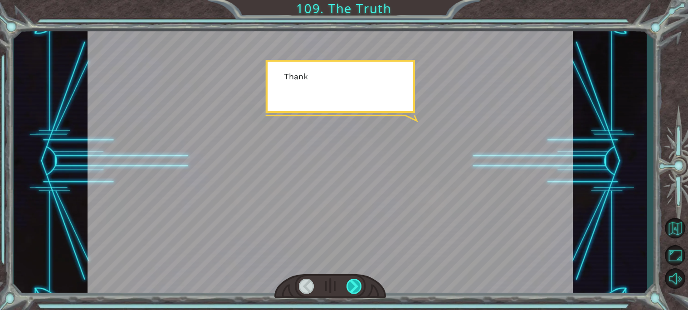
click at [361, 282] on div at bounding box center [353, 286] width 15 height 15
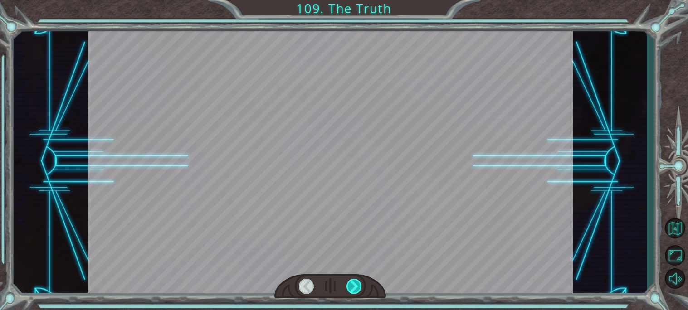
click at [361, 282] on div at bounding box center [353, 286] width 15 height 15
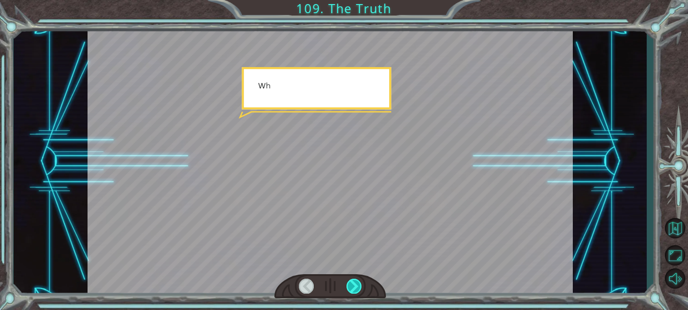
click at [361, 282] on div at bounding box center [353, 286] width 15 height 15
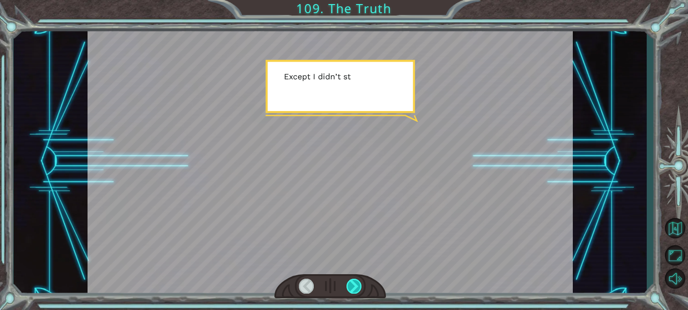
click at [361, 282] on div at bounding box center [353, 286] width 15 height 15
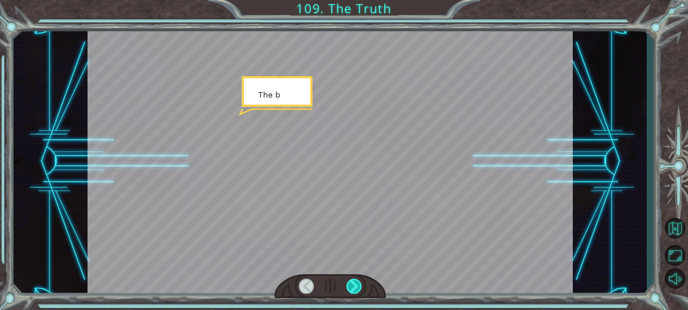
click at [361, 282] on div at bounding box center [353, 286] width 15 height 15
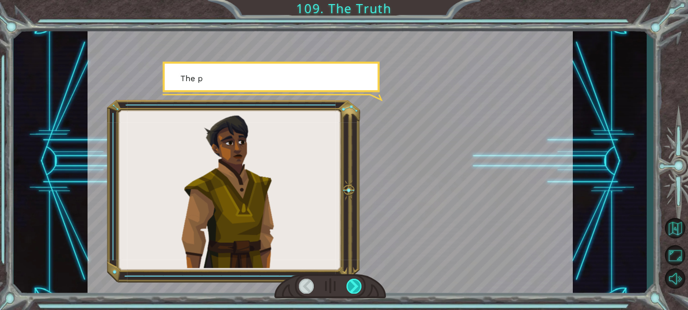
click at [361, 282] on div at bounding box center [353, 286] width 15 height 15
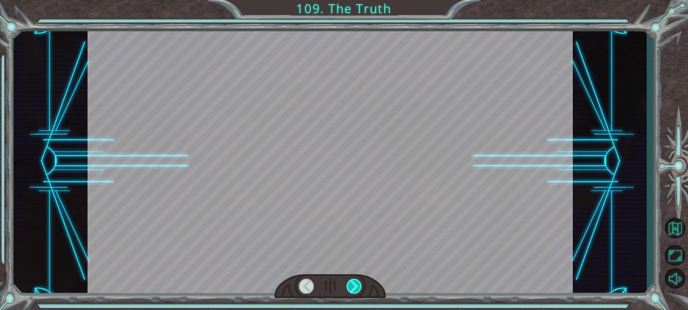
click at [361, 282] on div at bounding box center [353, 286] width 15 height 15
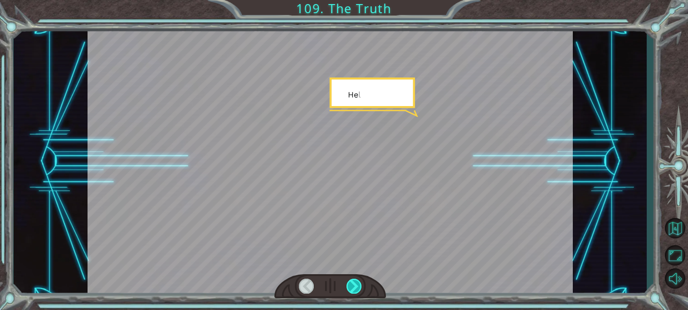
click at [361, 282] on div at bounding box center [353, 286] width 15 height 15
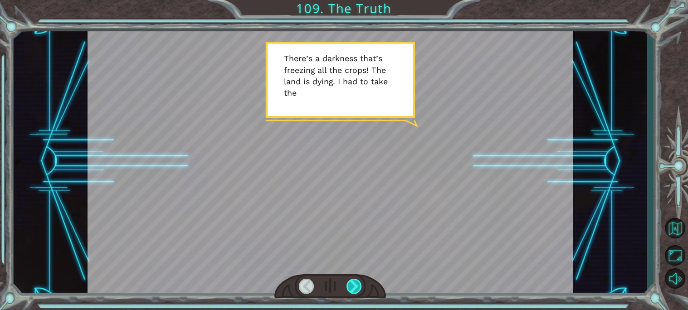
click at [361, 282] on div at bounding box center [353, 286] width 15 height 15
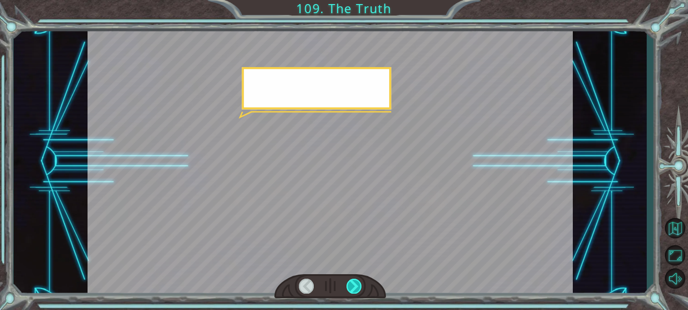
click at [361, 282] on div at bounding box center [353, 286] width 15 height 15
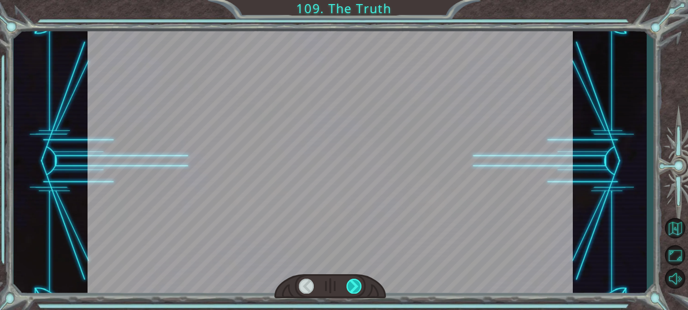
click at [361, 282] on div at bounding box center [353, 286] width 15 height 15
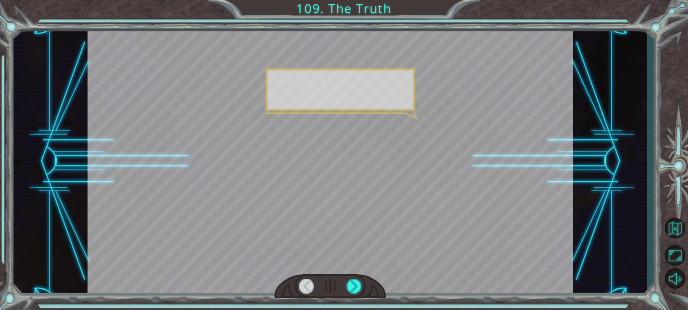
click at [361, 282] on div at bounding box center [330, 286] width 112 height 24
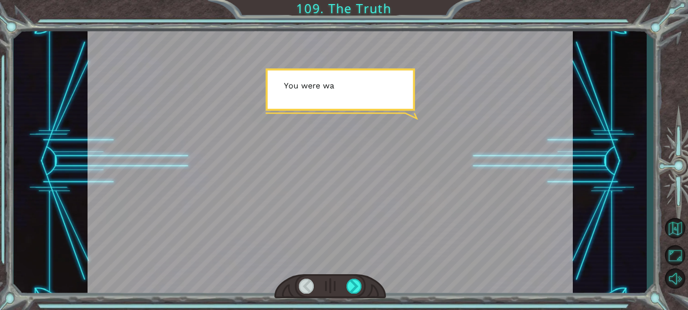
click at [361, 282] on div at bounding box center [330, 286] width 112 height 24
click at [342, 279] on div at bounding box center [330, 286] width 112 height 24
click at [349, 282] on div at bounding box center [353, 286] width 15 height 15
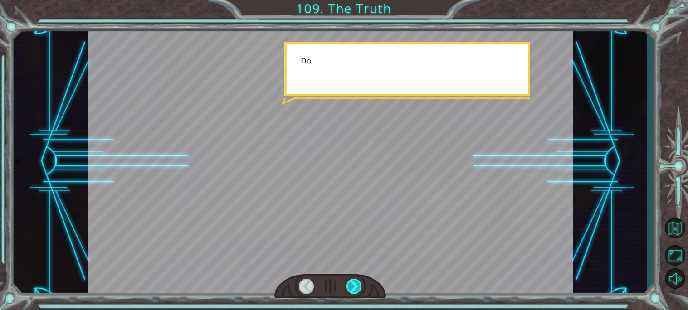
click at [349, 282] on div at bounding box center [353, 286] width 15 height 15
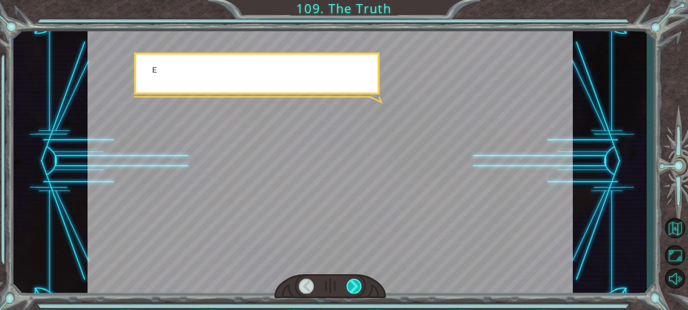
click at [349, 282] on div at bounding box center [353, 286] width 15 height 15
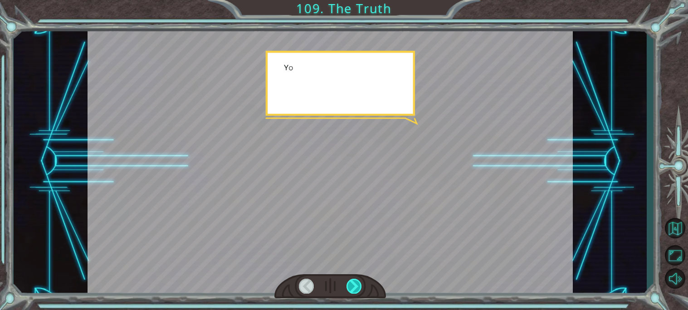
click at [349, 282] on div at bounding box center [353, 286] width 15 height 15
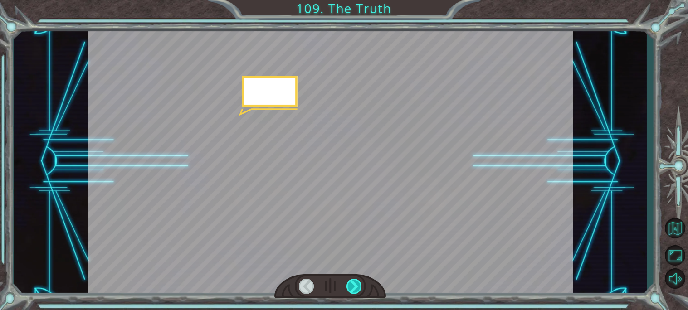
click at [349, 282] on div at bounding box center [353, 286] width 15 height 15
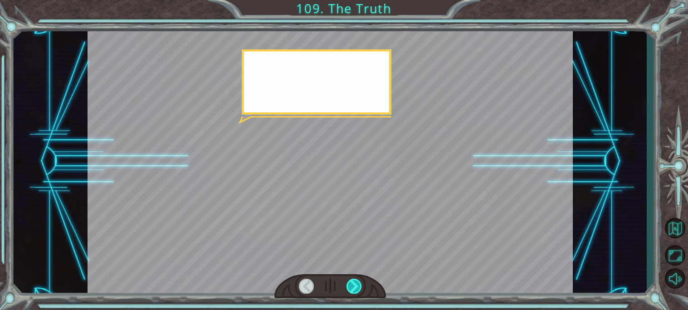
click at [349, 282] on div at bounding box center [353, 286] width 15 height 15
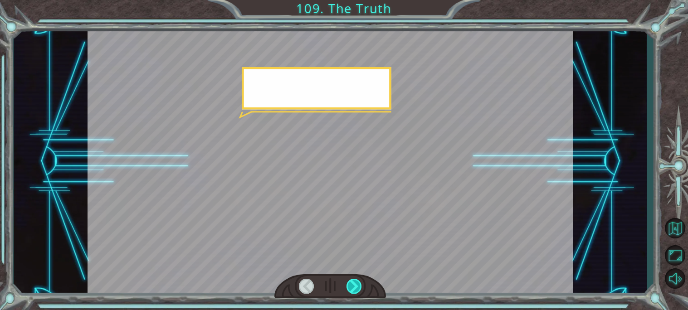
click at [349, 282] on div at bounding box center [353, 286] width 15 height 15
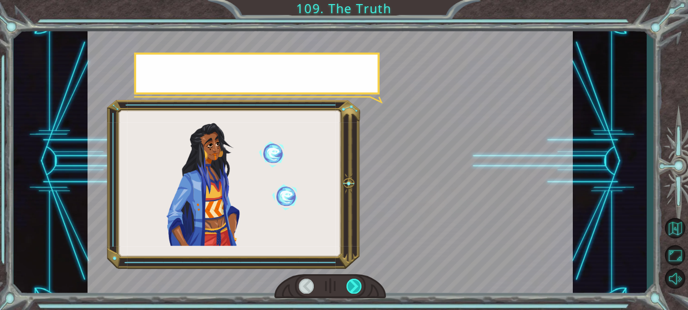
click at [349, 282] on div at bounding box center [353, 286] width 15 height 15
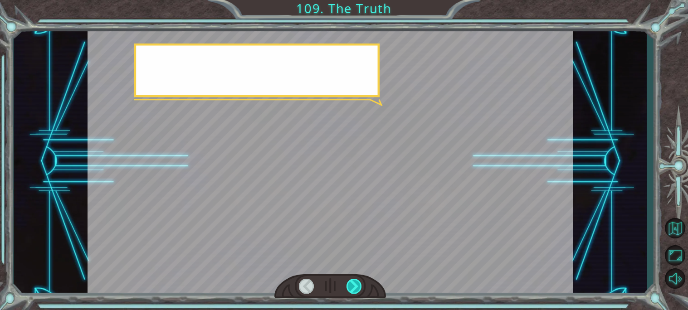
click at [349, 283] on div at bounding box center [353, 286] width 15 height 15
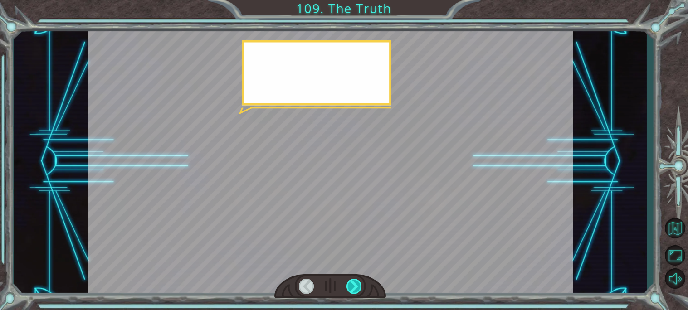
click at [349, 283] on div at bounding box center [353, 286] width 15 height 15
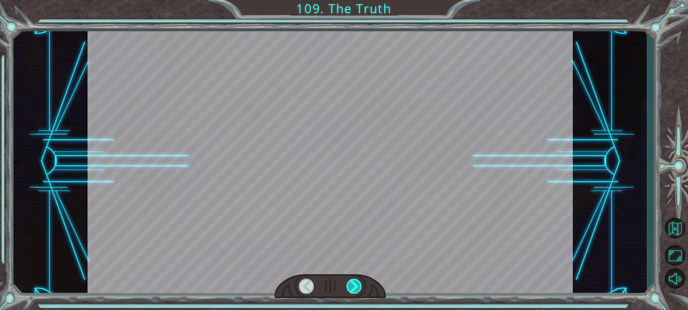
click at [349, 283] on div at bounding box center [353, 286] width 15 height 15
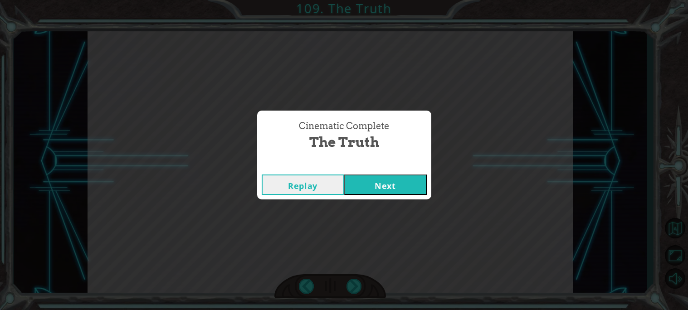
click at [353, 166] on div "Cinematic Complete" at bounding box center [344, 165] width 174 height 9
click at [364, 185] on button "Next" at bounding box center [385, 185] width 83 height 20
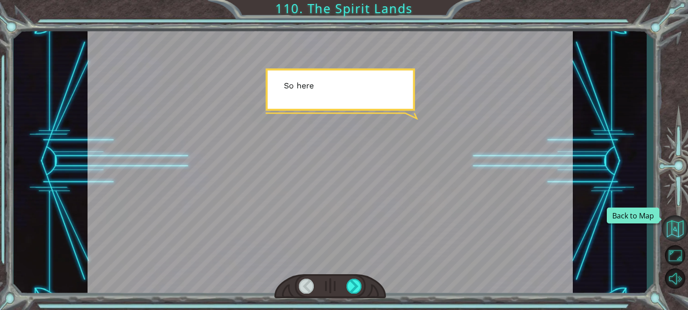
click at [669, 227] on button "Back to Map" at bounding box center [675, 228] width 26 height 26
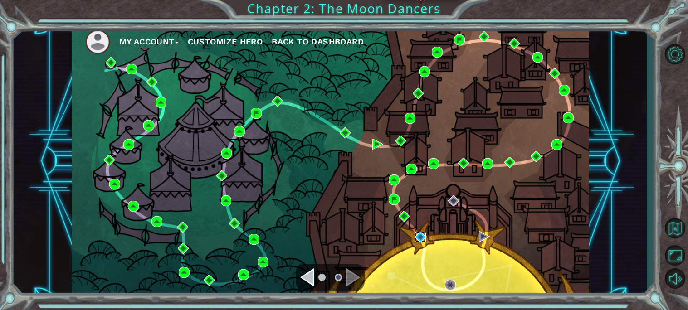
click at [422, 238] on img at bounding box center [420, 237] width 11 height 11
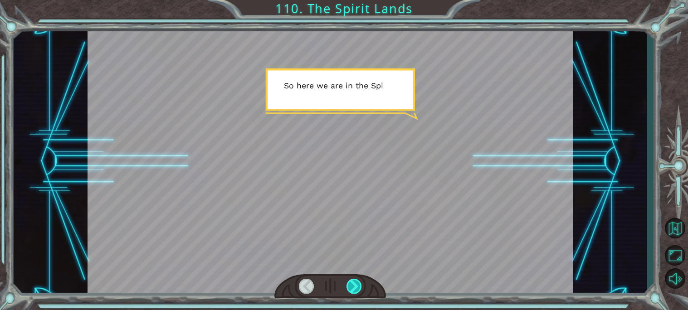
click at [358, 282] on div at bounding box center [353, 286] width 15 height 15
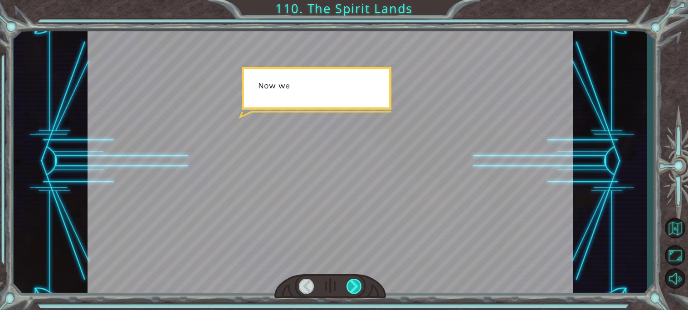
click at [358, 282] on div at bounding box center [353, 286] width 15 height 15
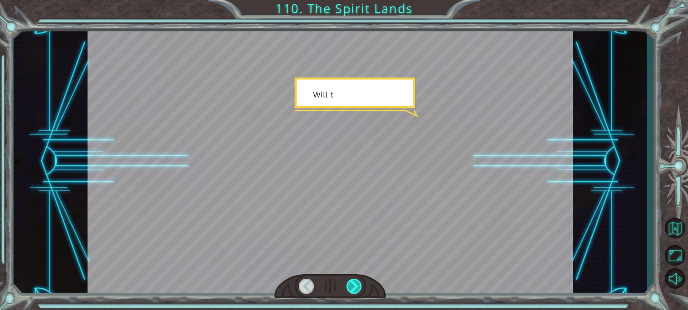
click at [358, 282] on div at bounding box center [353, 286] width 15 height 15
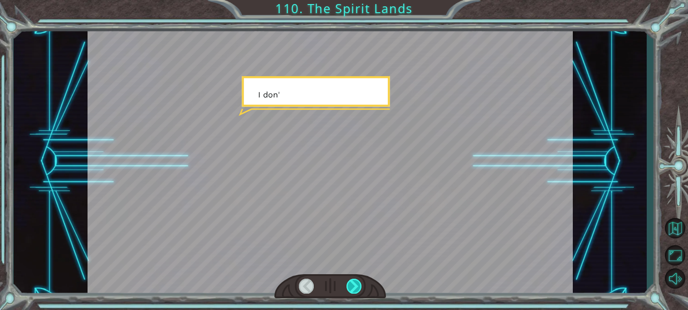
click at [358, 282] on div at bounding box center [353, 286] width 15 height 15
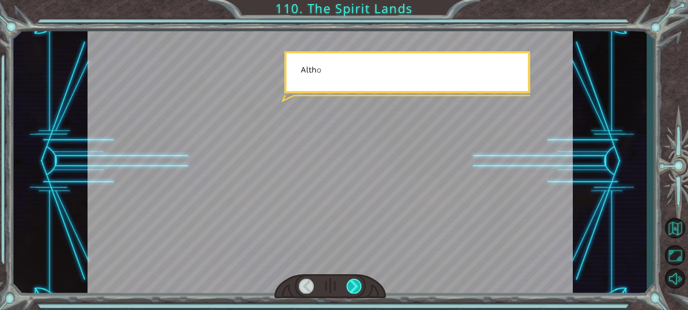
click at [358, 282] on div at bounding box center [353, 286] width 15 height 15
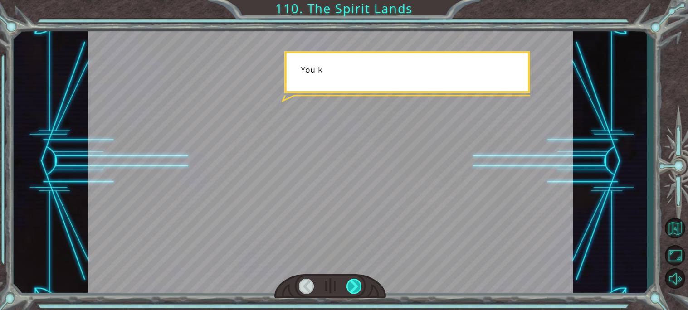
click at [358, 282] on div at bounding box center [353, 286] width 15 height 15
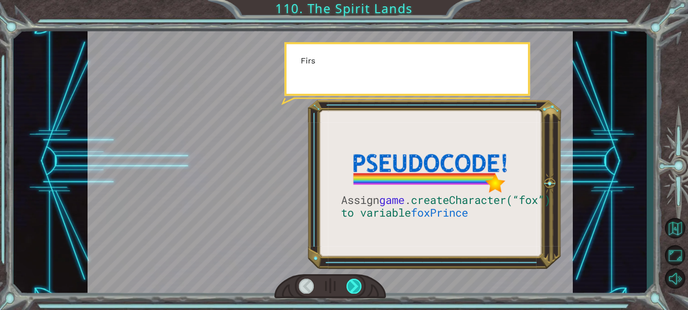
click at [358, 282] on div at bounding box center [353, 286] width 15 height 15
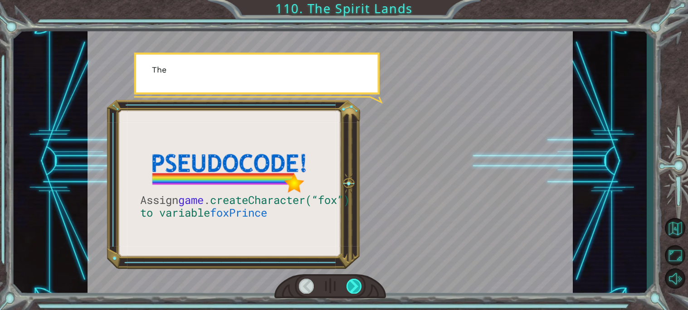
click at [358, 282] on div at bounding box center [353, 286] width 15 height 15
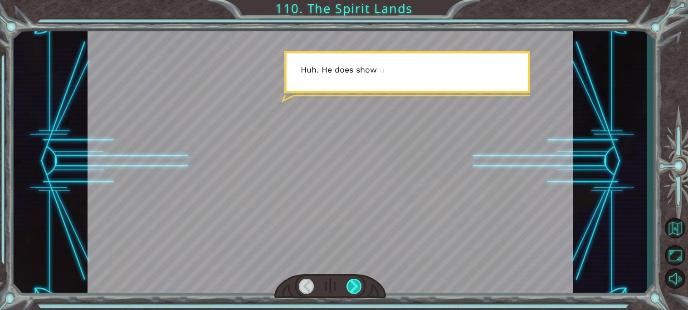
click at [358, 283] on div at bounding box center [353, 286] width 15 height 15
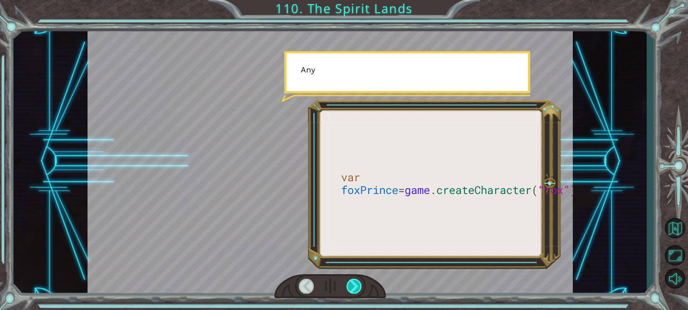
click at [358, 283] on div at bounding box center [353, 286] width 15 height 15
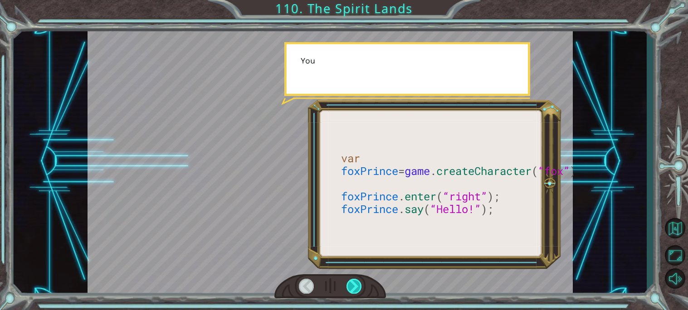
click at [358, 283] on div at bounding box center [353, 286] width 15 height 15
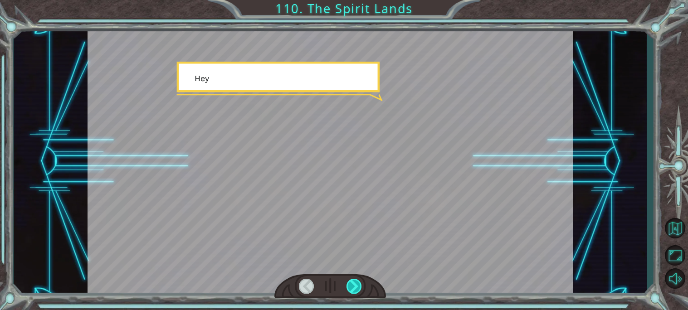
click at [358, 283] on div at bounding box center [353, 286] width 15 height 15
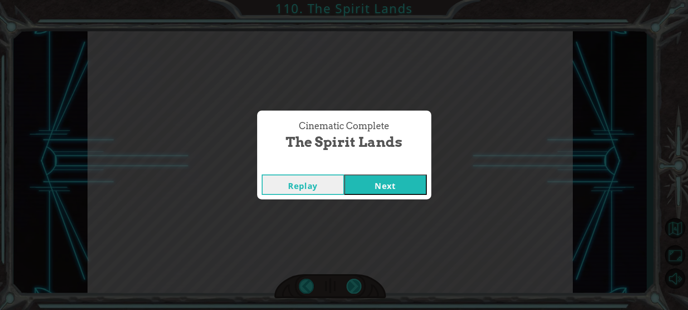
click at [358, 283] on div "Cinematic Complete The Spirit Lands Replay Next" at bounding box center [344, 155] width 688 height 310
click at [398, 170] on div "Replay Next" at bounding box center [344, 184] width 174 height 29
click at [402, 178] on button "Next" at bounding box center [385, 185] width 83 height 20
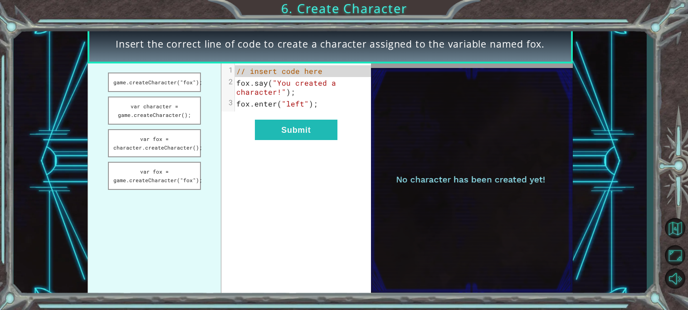
click at [181, 93] on ul "game.createCharacter("fox"); var character = game.createCharacter(); var fox = …" at bounding box center [155, 180] width 134 height 234
click at [178, 89] on button "game.createCharacter("fox");" at bounding box center [154, 82] width 93 height 19
click at [184, 116] on button "var character = game.createCharacter();" at bounding box center [154, 111] width 93 height 28
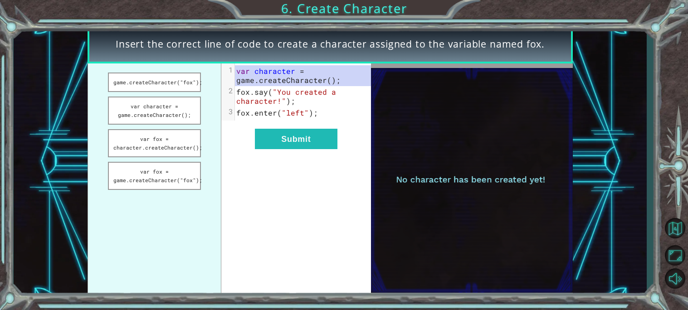
click at [196, 126] on ul "game.createCharacter("fox"); var character = game.createCharacter(); var fox = …" at bounding box center [155, 180] width 134 height 234
click at [153, 148] on button "var fox = character.createCharacter();" at bounding box center [154, 143] width 93 height 28
click at [161, 123] on ul "game.createCharacter("fox"); var character = game.createCharacter(); var fox = …" at bounding box center [155, 180] width 134 height 234
click at [151, 112] on button "var character = game.createCharacter();" at bounding box center [154, 111] width 93 height 28
click at [271, 145] on button "Submit" at bounding box center [296, 139] width 83 height 20
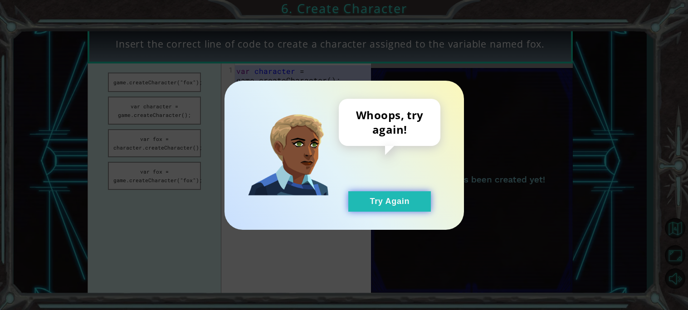
click at [407, 195] on button "Try Again" at bounding box center [389, 201] width 83 height 20
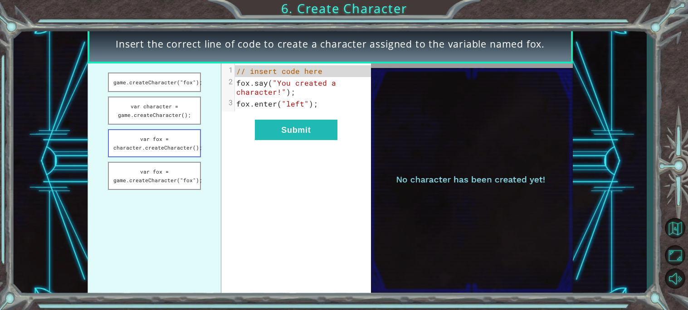
click at [172, 151] on button "var fox = character.createCharacter();" at bounding box center [154, 143] width 93 height 28
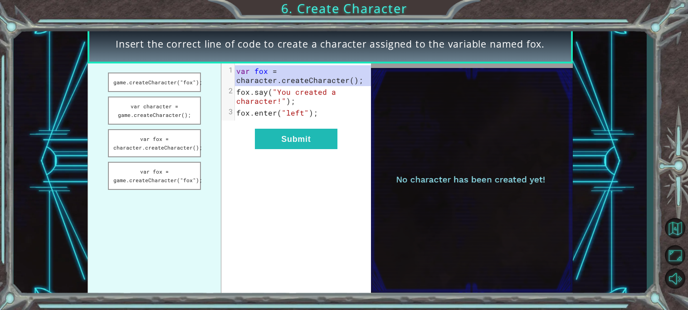
click at [326, 161] on div "xxxxxxxxxx 3 1 var fox = character . createCharacter (); 2 fox . say ( "You cre…" at bounding box center [296, 180] width 150 height 234
click at [305, 146] on button "Submit" at bounding box center [296, 139] width 83 height 20
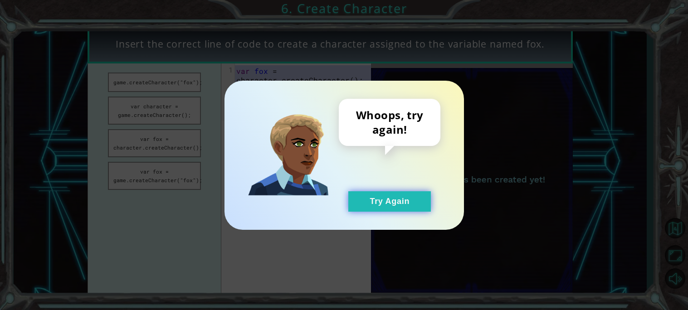
click at [379, 204] on button "Try Again" at bounding box center [389, 201] width 83 height 20
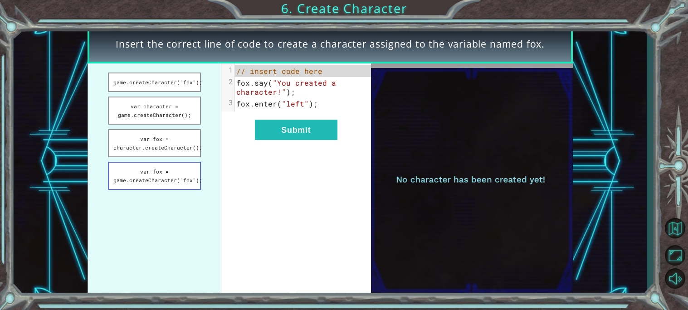
click at [129, 171] on button "var fox = game.createCharacter("fox");" at bounding box center [154, 176] width 93 height 28
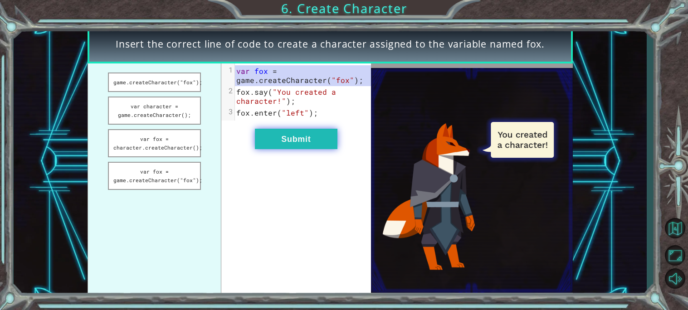
click at [328, 142] on button "Submit" at bounding box center [296, 139] width 83 height 20
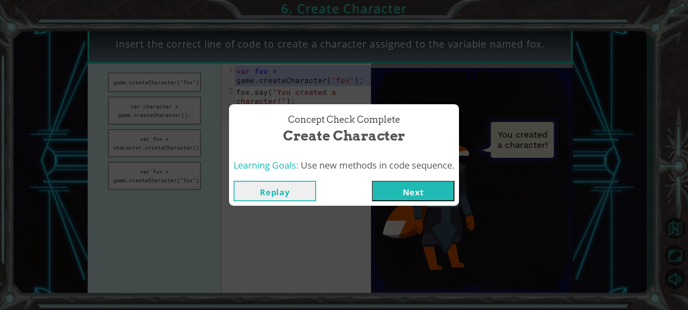
click at [424, 185] on button "Next" at bounding box center [413, 191] width 83 height 20
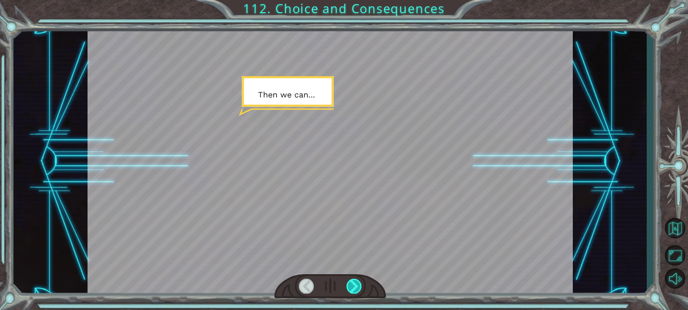
click at [361, 284] on div at bounding box center [353, 286] width 15 height 15
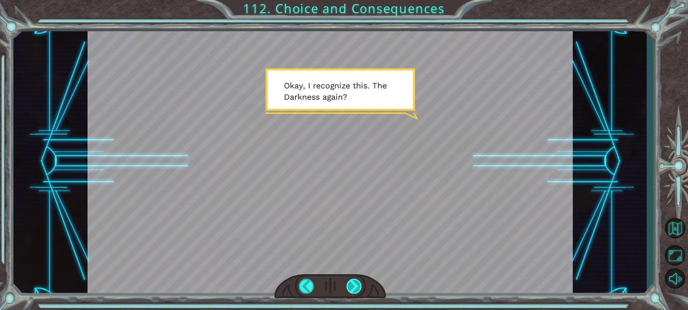
click at [359, 279] on div at bounding box center [353, 286] width 15 height 15
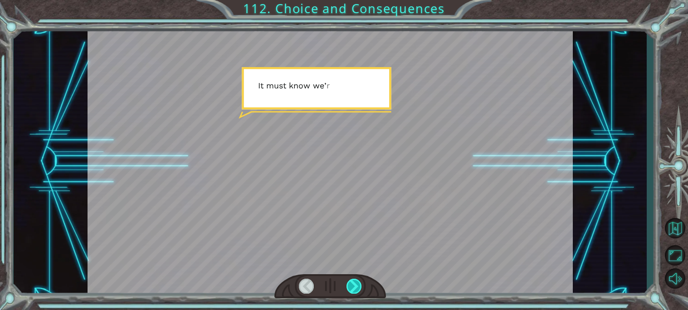
click at [360, 282] on div at bounding box center [353, 286] width 15 height 15
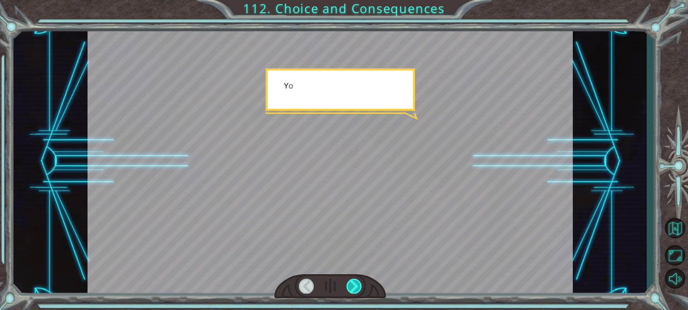
click at [360, 282] on div at bounding box center [353, 286] width 15 height 15
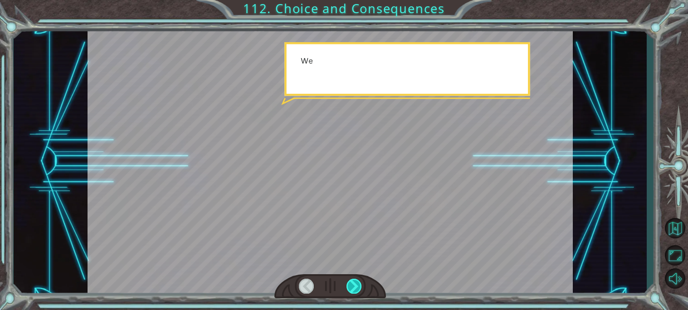
click at [360, 281] on div at bounding box center [353, 286] width 15 height 15
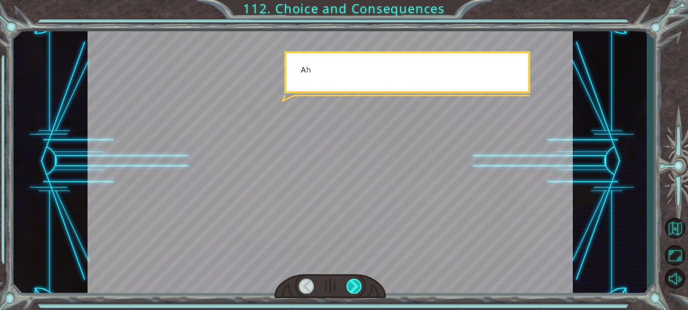
click at [360, 281] on div at bounding box center [353, 286] width 15 height 15
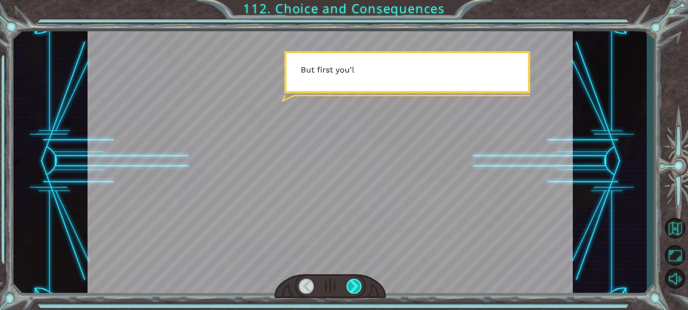
click at [360, 281] on div at bounding box center [353, 286] width 15 height 15
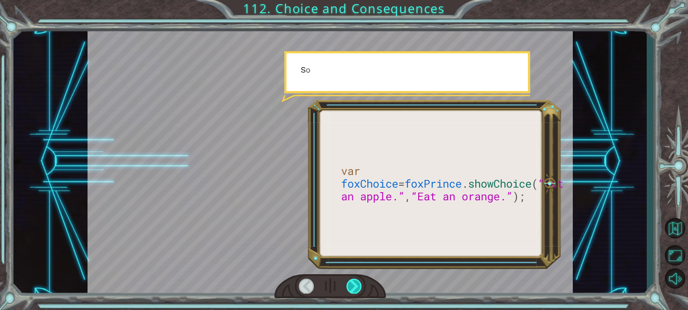
click at [360, 281] on div at bounding box center [353, 286] width 15 height 15
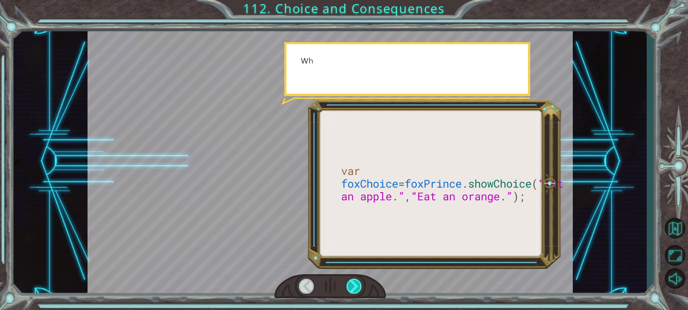
click at [360, 281] on div at bounding box center [353, 286] width 15 height 15
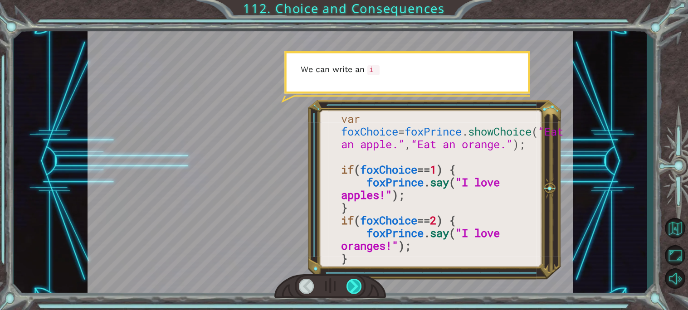
click at [360, 281] on div at bounding box center [353, 286] width 15 height 15
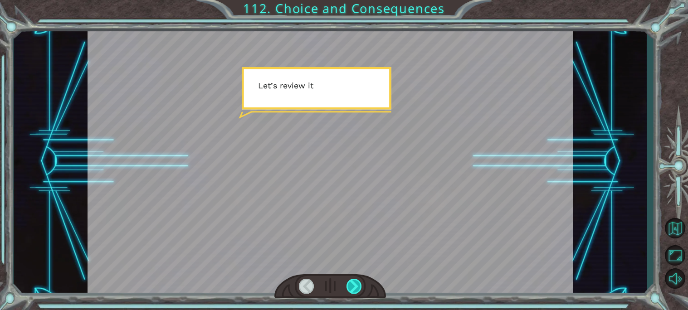
click at [360, 281] on div at bounding box center [353, 286] width 15 height 15
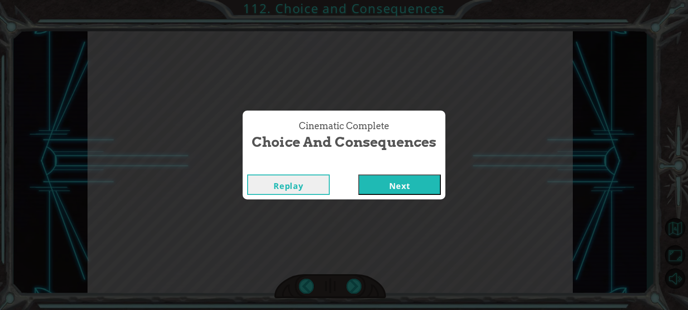
click at [392, 207] on div "Cinematic Complete Choice and Consequences Replay Next" at bounding box center [344, 155] width 688 height 310
click at [386, 195] on div "Replay Next" at bounding box center [344, 184] width 203 height 29
click at [383, 190] on button "Next" at bounding box center [399, 185] width 83 height 20
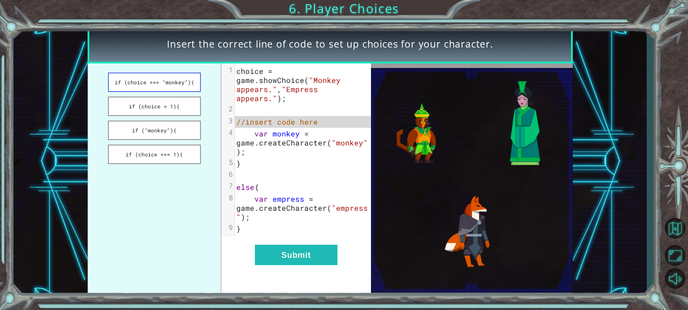
click at [152, 84] on button "if (choice === "monkey"){" at bounding box center [154, 82] width 93 height 19
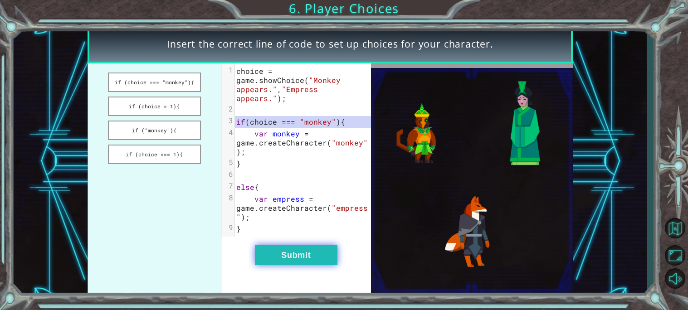
click at [309, 251] on button "Submit" at bounding box center [296, 255] width 83 height 20
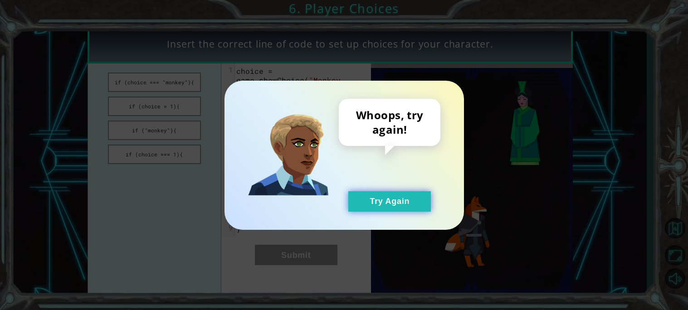
click at [398, 201] on button "Try Again" at bounding box center [389, 201] width 83 height 20
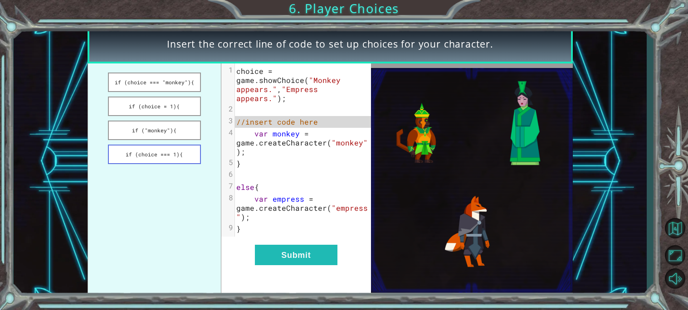
click at [151, 145] on button "if (choice === 1){" at bounding box center [154, 154] width 93 height 19
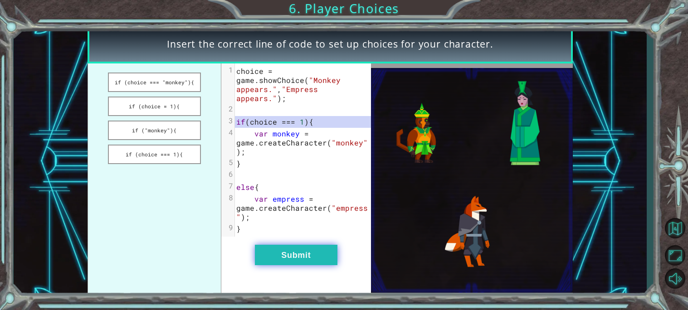
click at [300, 256] on button "Submit" at bounding box center [296, 255] width 83 height 20
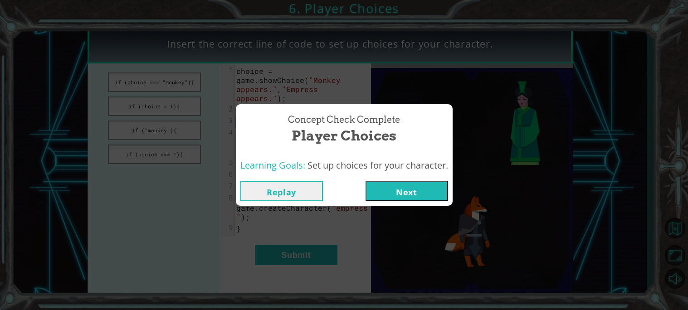
click at [435, 187] on button "Next" at bounding box center [406, 191] width 83 height 20
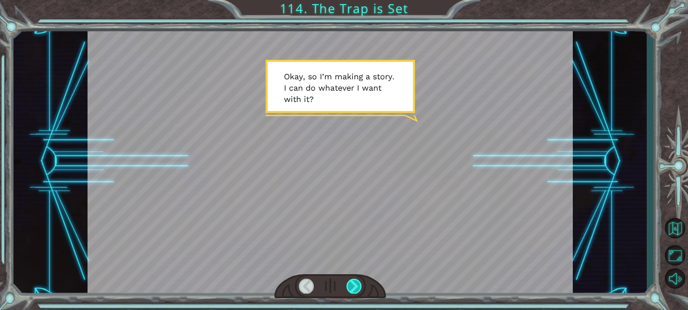
click at [355, 287] on div at bounding box center [353, 286] width 15 height 15
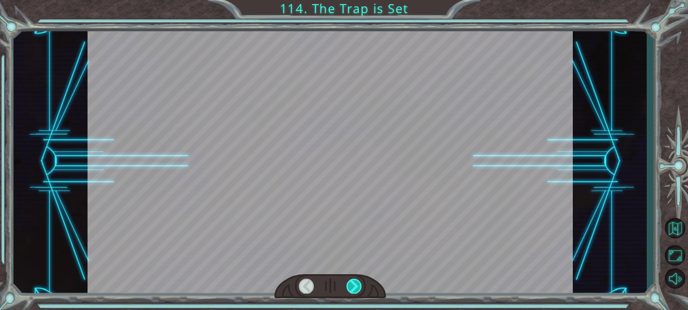
click at [355, 287] on div at bounding box center [353, 286] width 15 height 15
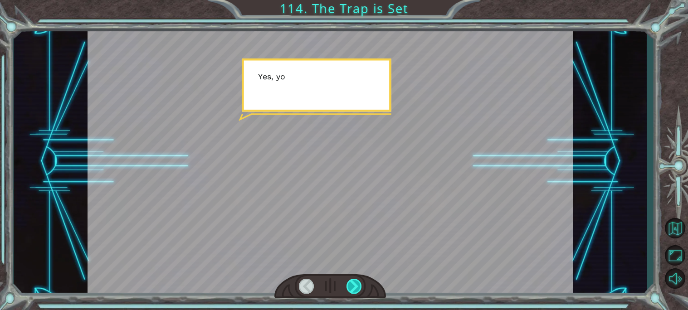
click at [355, 287] on div at bounding box center [353, 286] width 15 height 15
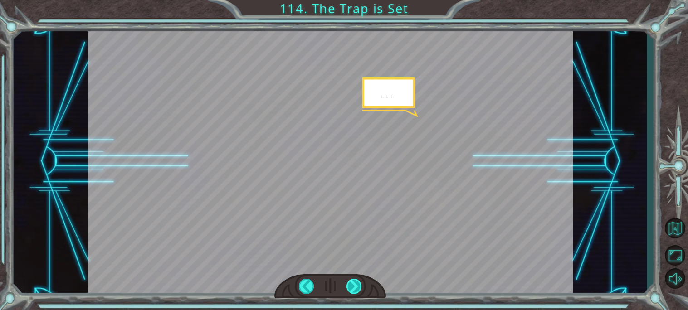
click at [355, 287] on div at bounding box center [353, 286] width 15 height 15
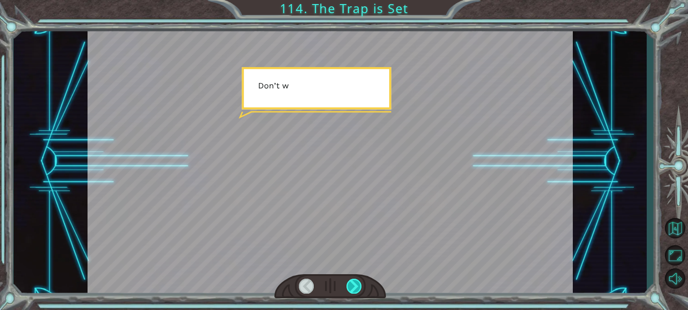
click at [355, 287] on div at bounding box center [353, 286] width 15 height 15
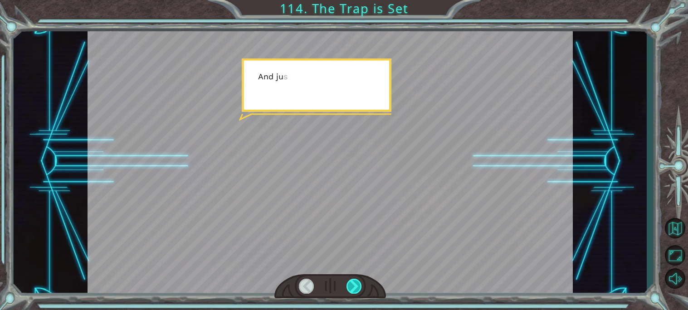
click at [355, 287] on div at bounding box center [353, 286] width 15 height 15
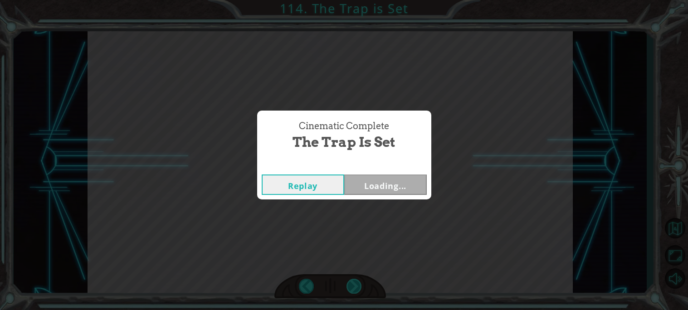
click at [355, 287] on div "Cinematic Complete The Trap is Set Replay Loading..." at bounding box center [344, 155] width 688 height 310
click at [358, 195] on button "Next" at bounding box center [385, 185] width 83 height 20
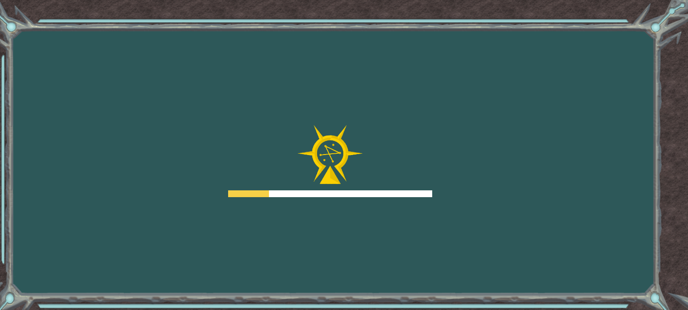
click at [358, 195] on div at bounding box center [330, 193] width 204 height 7
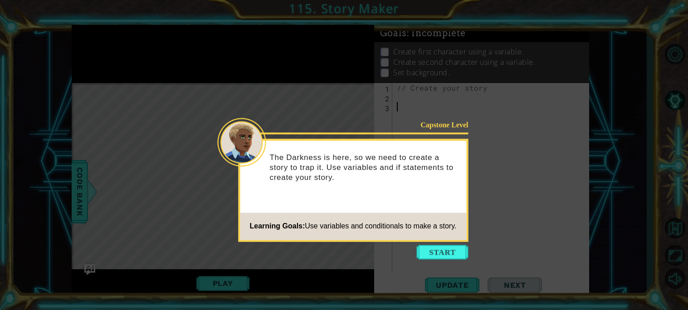
click at [451, 243] on icon at bounding box center [344, 155] width 688 height 310
click at [447, 248] on button "Start" at bounding box center [443, 252] width 52 height 15
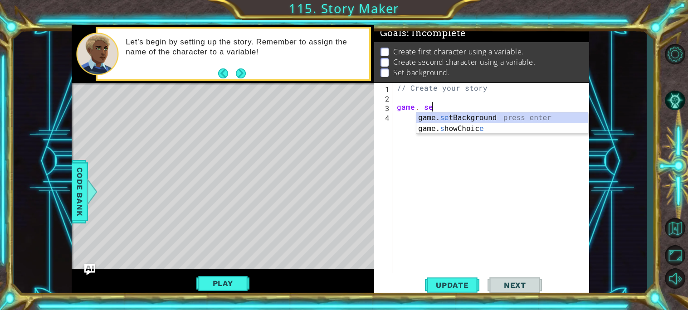
scroll to position [0, 1]
type textarea "game.setBackground("forest");"
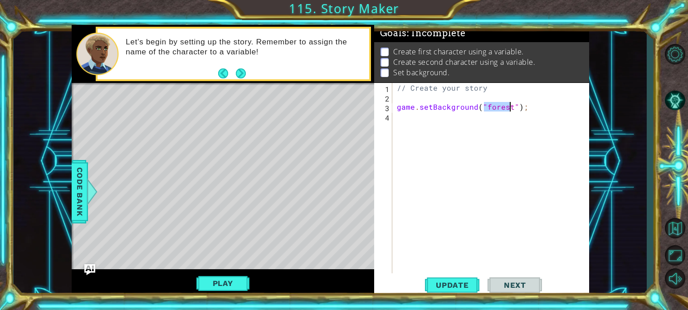
click at [405, 169] on div "// Create your story game . setBackground ( "forest" ) ;" at bounding box center [493, 187] width 196 height 209
click at [458, 276] on button "Update" at bounding box center [452, 284] width 54 height 21
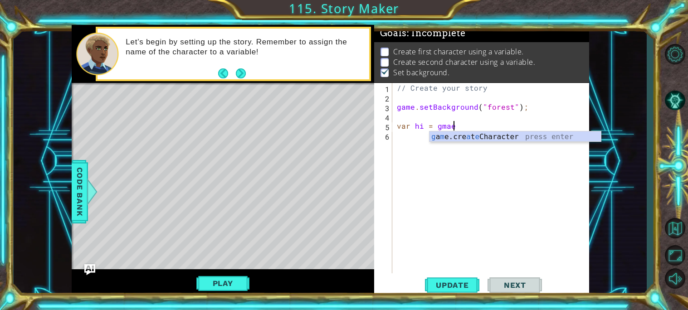
scroll to position [0, 3]
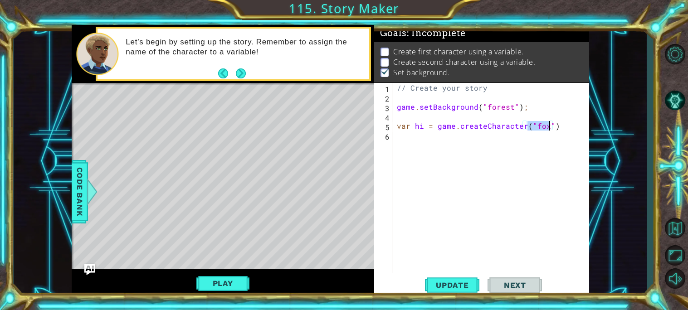
type textarea "var hi = game.createCharacter("fox")"
click at [450, 292] on button "Update" at bounding box center [452, 284] width 54 height 21
click at [465, 282] on span "Update" at bounding box center [452, 285] width 51 height 9
click at [212, 287] on button "Play" at bounding box center [222, 283] width 53 height 17
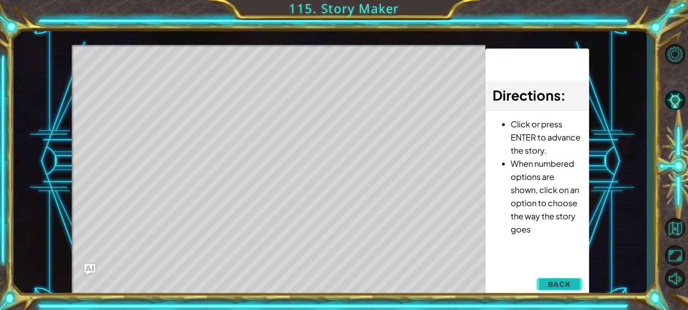
click at [561, 284] on span "Back" at bounding box center [559, 284] width 23 height 9
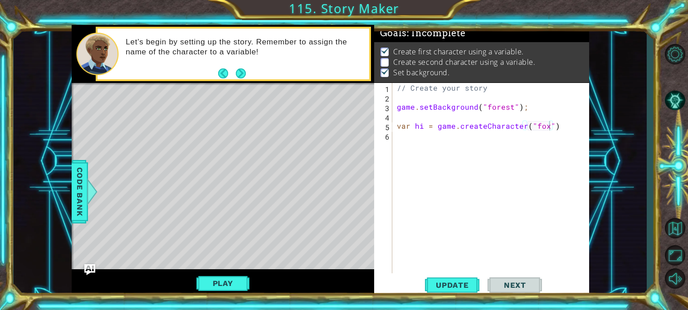
click at [437, 166] on div "// Create your story game . setBackground ( "forest" ) ; var hi = game . create…" at bounding box center [493, 187] width 196 height 209
type textarea "hi.enter (¨right¨);"
click at [445, 281] on span "Update" at bounding box center [452, 285] width 51 height 9
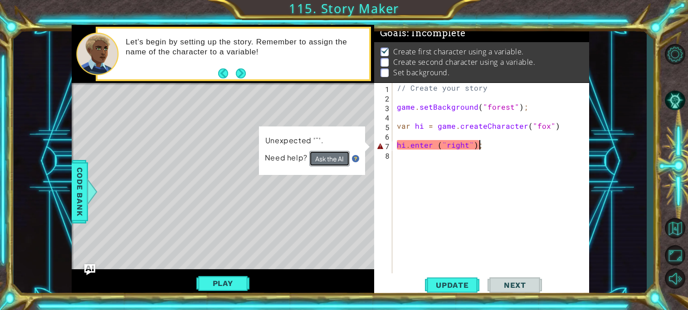
click at [326, 154] on button "Ask the AI" at bounding box center [329, 158] width 40 height 15
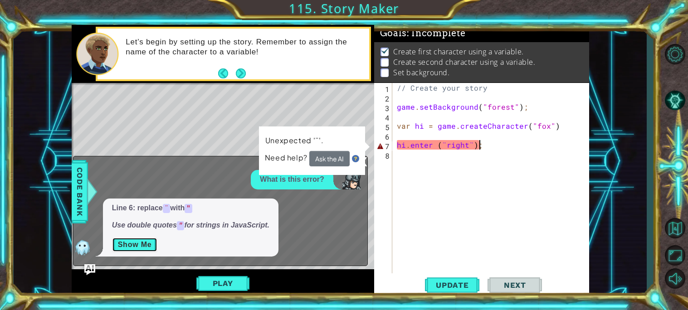
click at [146, 243] on button "Show Me" at bounding box center [135, 245] width 46 height 15
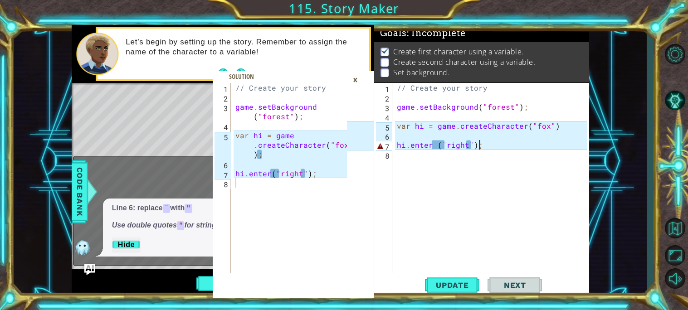
type textarea "hi.enter("right");"
drag, startPoint x: 271, startPoint y: 172, endPoint x: 307, endPoint y: 172, distance: 36.3
click at [307, 172] on div "// Create your story game . setBackground ( "forest" ) ; var hi = game . create…" at bounding box center [292, 187] width 118 height 209
click at [452, 138] on div "// Create your story game . setBackground ( "forest" ) ; var hi = game . create…" at bounding box center [493, 187] width 196 height 209
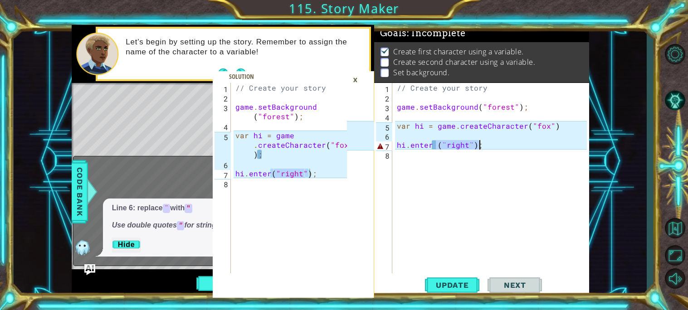
drag, startPoint x: 435, startPoint y: 144, endPoint x: 478, endPoint y: 148, distance: 43.3
click at [478, 148] on div "// Create your story game . setBackground ( "forest" ) ; var hi = game . create…" at bounding box center [493, 187] width 196 height 209
paste textarea ""right")"
click at [355, 79] on div "×" at bounding box center [355, 79] width 14 height 15
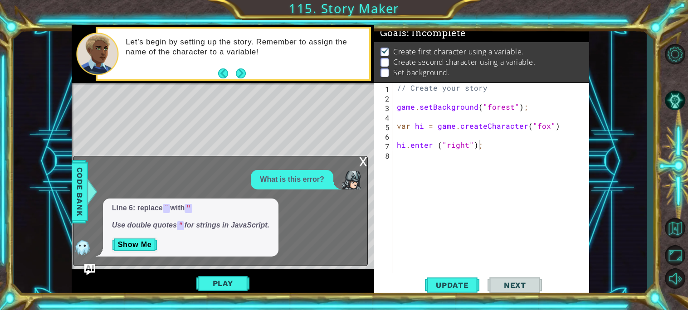
click at [361, 160] on div "x" at bounding box center [363, 160] width 8 height 9
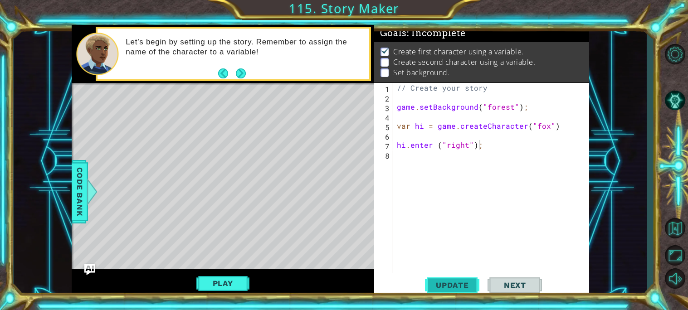
click at [448, 288] on span "Update" at bounding box center [452, 285] width 51 height 9
click at [219, 275] on button "Play" at bounding box center [222, 283] width 53 height 17
click at [420, 125] on div "// Create your story game . setBackground ( "forest" ) ; var hi = game . create…" at bounding box center [493, 187] width 196 height 209
click at [404, 146] on div "// Create your story game . setBackground ( "forest" ) ; var sigma = game . cre…" at bounding box center [493, 187] width 196 height 209
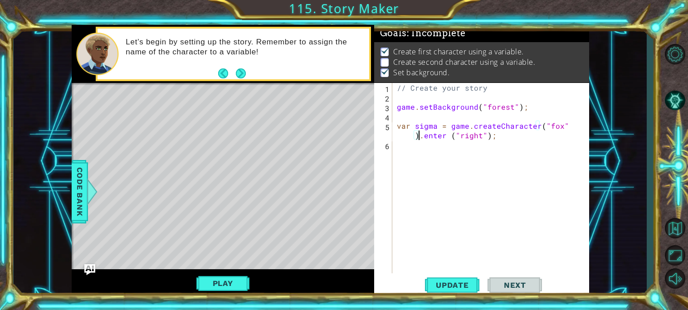
scroll to position [0, 10]
click at [425, 135] on div "// Create your story game . setBackground ( "forest" ) ; var sigma = game . cre…" at bounding box center [493, 187] width 196 height 209
drag, startPoint x: 548, startPoint y: 139, endPoint x: 426, endPoint y: 137, distance: 122.4
click at [426, 137] on div "// Create your story game . setBackground ( "forest" ) ; var sigma = game . cre…" at bounding box center [493, 187] width 196 height 209
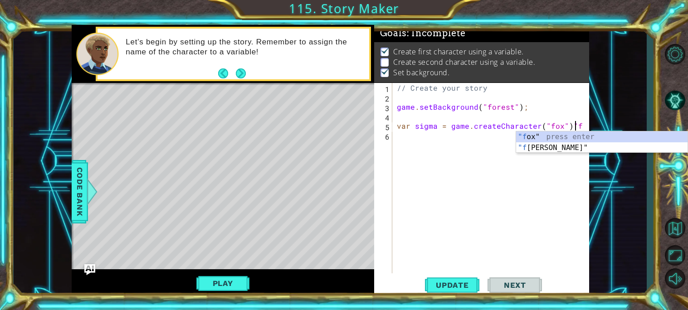
scroll to position [0, 10]
type textarea "var sigma = game.createCharacter("fox")"
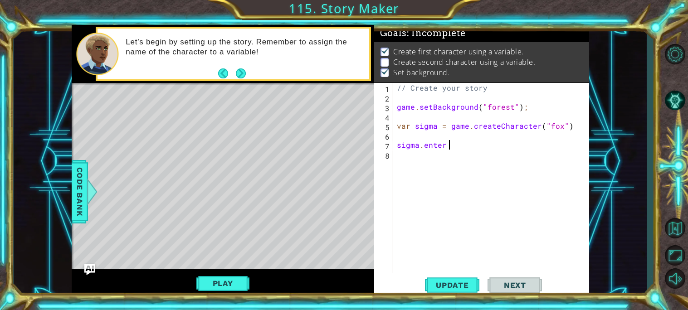
scroll to position [0, 3]
type textarea "sigma.enter (¨"
click at [461, 277] on button "Update" at bounding box center [452, 284] width 54 height 21
click at [464, 283] on span "Update" at bounding box center [452, 285] width 51 height 9
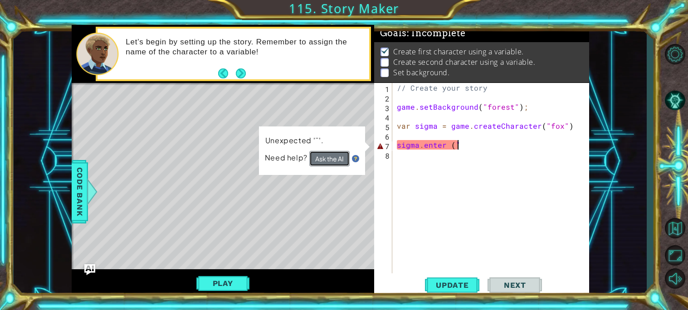
click at [328, 162] on button "Ask the AI" at bounding box center [329, 158] width 40 height 15
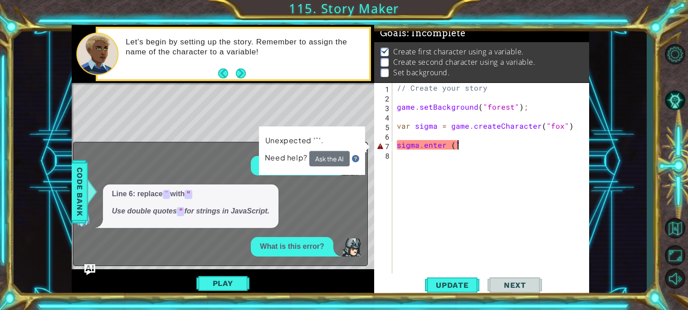
click at [183, 208] on code """ at bounding box center [181, 211] width 8 height 9
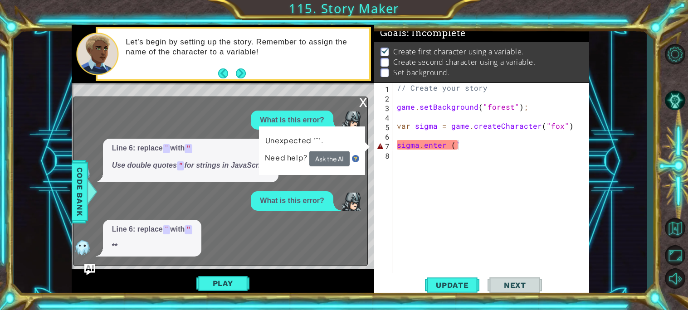
click at [182, 209] on div "What is this error?" at bounding box center [217, 200] width 289 height 19
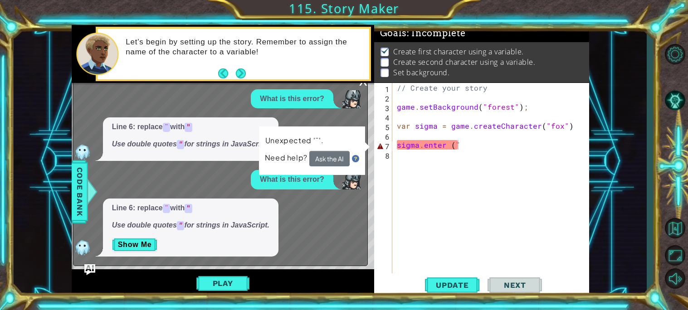
click at [181, 214] on span "Line 6: replace ¨ with " Use double quotes " for strings in JavaScript." at bounding box center [190, 217] width 157 height 28
click at [152, 238] on button "Show Me" at bounding box center [135, 245] width 46 height 15
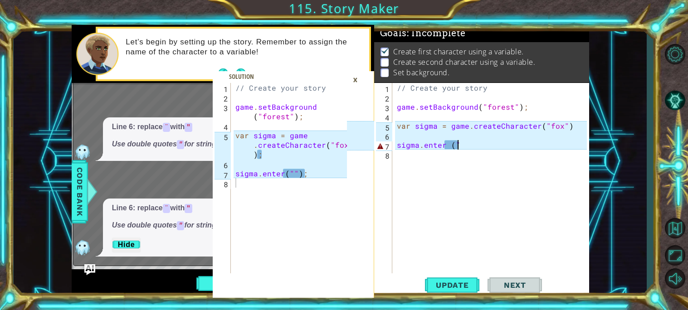
type textarea "sigma.enter("");"
drag, startPoint x: 287, startPoint y: 172, endPoint x: 297, endPoint y: 173, distance: 10.0
click at [297, 173] on div "// Create your story game . setBackground ( "forest" ) ; var sigma = game . cre…" at bounding box center [292, 187] width 118 height 209
click at [354, 82] on div "×" at bounding box center [355, 79] width 14 height 15
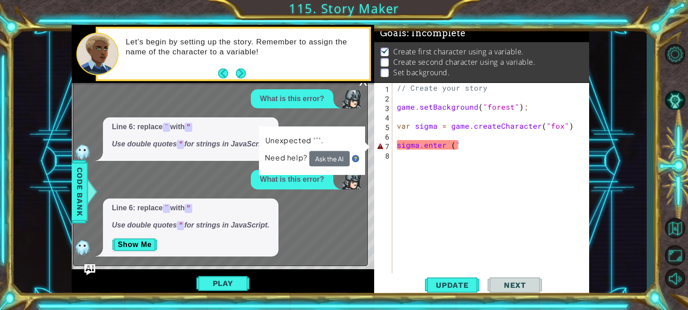
click at [360, 83] on div "x" at bounding box center [363, 80] width 8 height 9
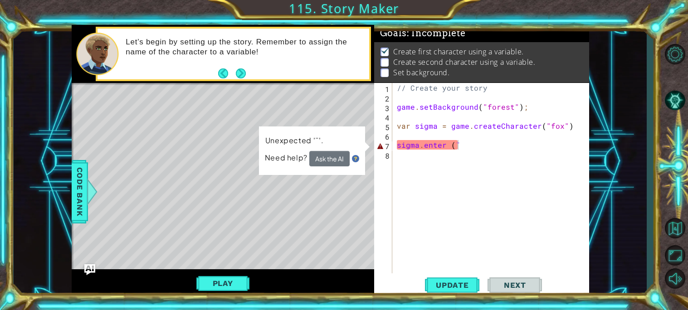
click at [459, 146] on div "// Create your story game . setBackground ( "forest" ) ; var sigma = game . cre…" at bounding box center [493, 187] width 196 height 209
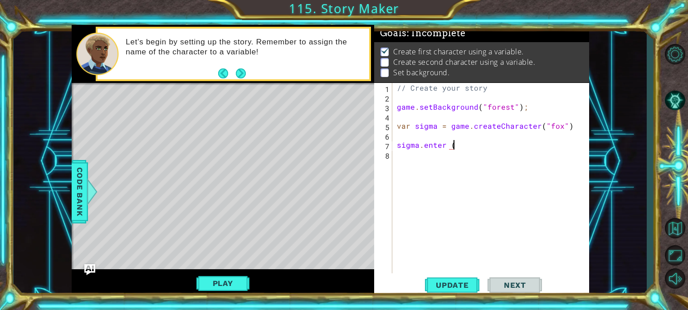
paste textarea """"
click at [456, 292] on button "Update" at bounding box center [452, 284] width 54 height 21
click at [234, 285] on button "Play" at bounding box center [222, 283] width 53 height 17
click at [434, 127] on div "// Create your story game . setBackground ( "forest" ) ; var sigma = game . cre…" at bounding box center [493, 187] width 196 height 209
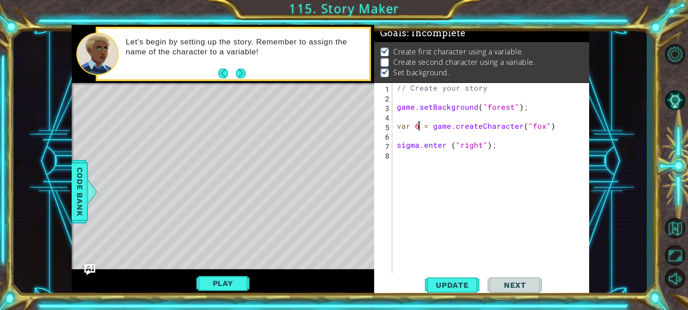
scroll to position [0, 1]
drag, startPoint x: 418, startPoint y: 143, endPoint x: 394, endPoint y: 141, distance: 23.6
click at [395, 141] on div "// Create your story game . setBackground ( "forest" ) ; var 67 = game . create…" at bounding box center [493, 187] width 196 height 209
click at [462, 282] on span "Update" at bounding box center [452, 285] width 51 height 9
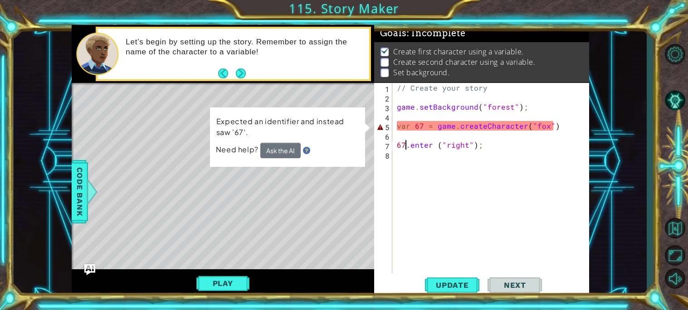
click at [423, 123] on div "// Create your story game . setBackground ( "forest" ) ; var 67 = game . create…" at bounding box center [493, 187] width 196 height 209
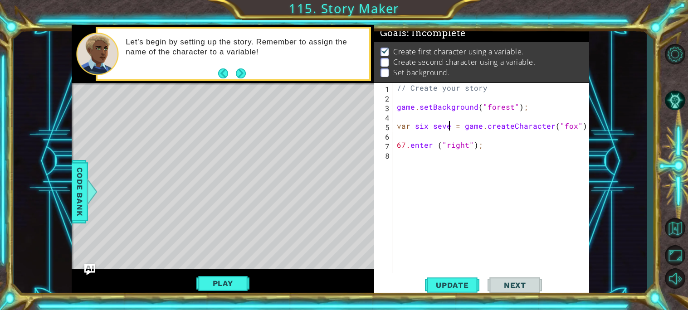
scroll to position [0, 3]
click at [408, 141] on div "// Create your story game . setBackground ( "forest" ) ; var six seven = game .…" at bounding box center [493, 187] width 196 height 209
click at [406, 142] on div "// Create your story game . setBackground ( "forest" ) ; var six seven = game .…" at bounding box center [493, 187] width 196 height 209
click at [433, 126] on div "// Create your story game . setBackground ( "forest" ) ; var six seven = game .…" at bounding box center [493, 187] width 196 height 209
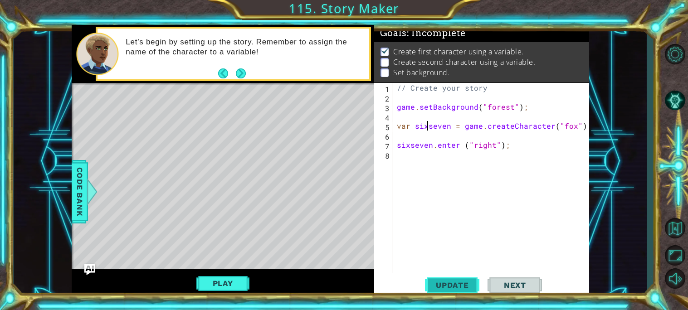
click at [457, 286] on span "Update" at bounding box center [452, 285] width 51 height 9
click at [219, 281] on button "Play" at bounding box center [222, 283] width 53 height 17
click at [429, 126] on div "// Create your story game . setBackground ( "forest" ) ; var sixseven = game . …" at bounding box center [493, 187] width 196 height 209
type textarea "var six seven = game.createCharacter("fox")"
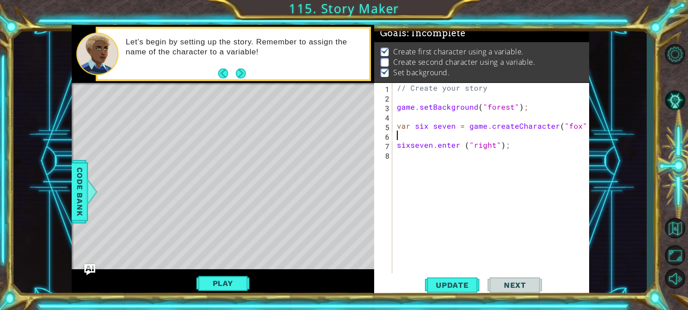
type textarea "var six seven = game.createCharacter("fox")"
click at [410, 143] on div "// Create your story game . setBackground ( "forest" ) ; var six seven = game .…" at bounding box center [493, 187] width 196 height 209
click at [232, 277] on button "Play" at bounding box center [222, 283] width 53 height 17
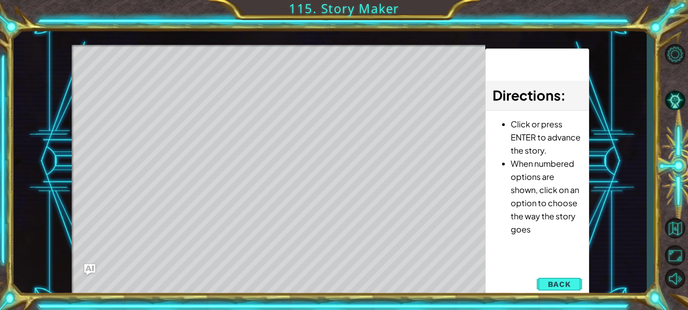
click at [0, 0] on div "Update Next" at bounding box center [0, 0] width 0 height 0
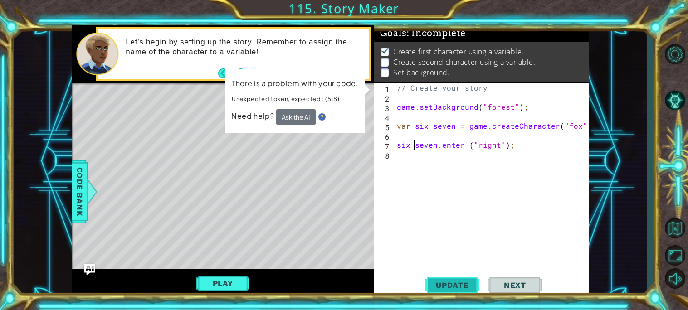
click at [452, 278] on button "Update" at bounding box center [452, 284] width 54 height 21
click at [430, 126] on div "// Create your story game . setBackground ( "forest" ) ; var six seven = game .…" at bounding box center [493, 187] width 196 height 209
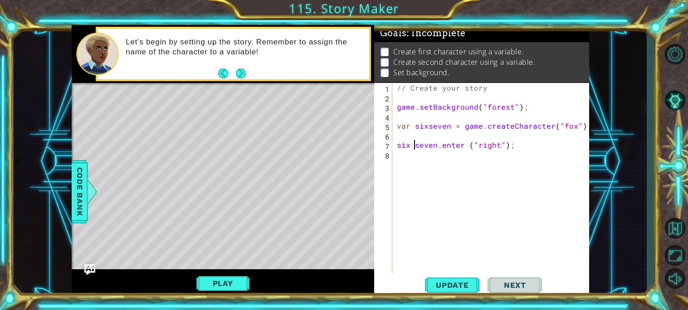
click at [415, 141] on div "// Create your story game . setBackground ( "forest" ) ; var sixseven = game . …" at bounding box center [493, 187] width 196 height 209
type textarea "sixseven.enter ("right");"
click at [456, 293] on button "Update" at bounding box center [452, 284] width 54 height 21
click at [470, 197] on div "// Create your story game . setBackground ( "forest" ) ; var sixseven = game . …" at bounding box center [493, 187] width 196 height 209
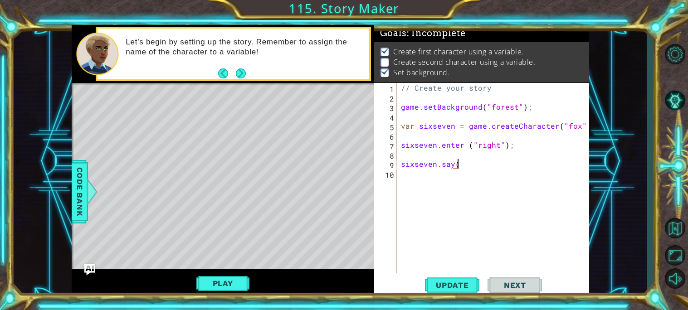
paste textarea """"
click at [436, 286] on span "Update" at bounding box center [452, 285] width 51 height 9
click at [202, 290] on button "Play" at bounding box center [222, 283] width 53 height 17
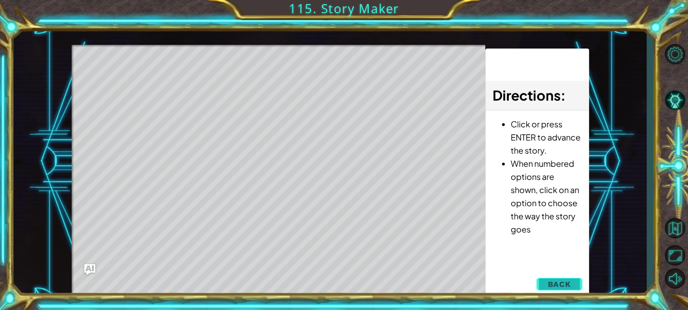
click at [559, 285] on span "Back" at bounding box center [559, 284] width 23 height 9
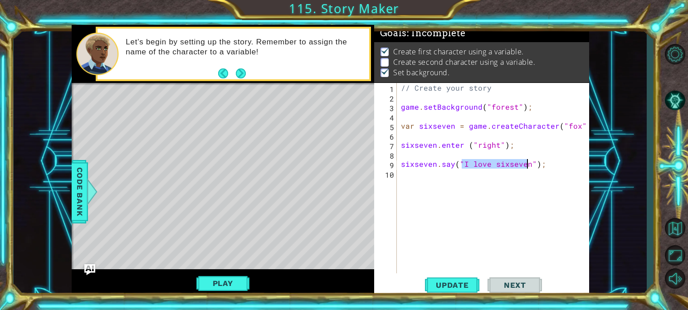
drag, startPoint x: 484, startPoint y: 165, endPoint x: 528, endPoint y: 162, distance: 44.5
click at [528, 162] on div "// Create your story game . setBackground ( "forest" ) ; var sixseven = game . …" at bounding box center [495, 187] width 192 height 209
type textarea "sixseven.say("67");"
click at [452, 284] on span "Update" at bounding box center [452, 285] width 51 height 9
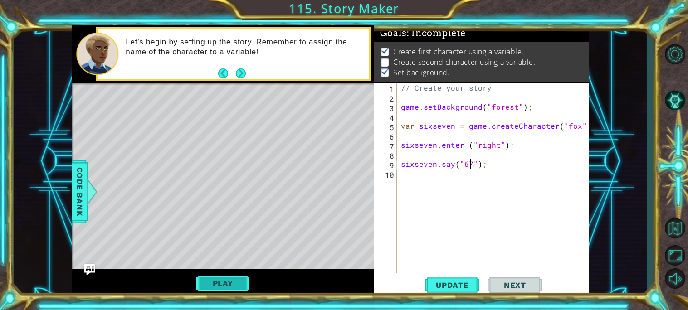
click at [223, 287] on button "Play" at bounding box center [222, 283] width 53 height 17
click at [409, 183] on div "// Create your story game . setBackground ( "forest" ) ; var sixseven = game . …" at bounding box center [495, 187] width 192 height 209
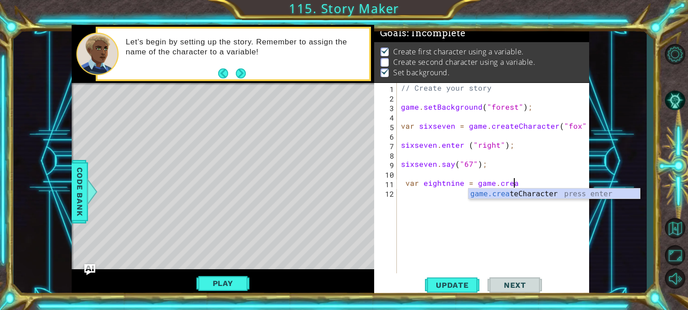
scroll to position [0, 6]
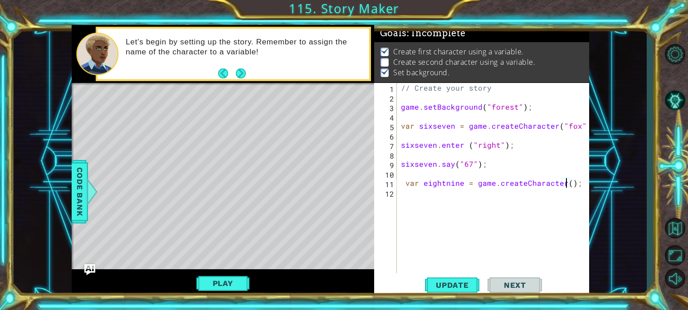
paste textarea """"
type textarea "var eightnine = game.createCharacter("owl");"
click at [452, 309] on div "sigma.enter(""); 1 2 3 4 5 6 7 8 // Create your story game . setBackground ( "f…" at bounding box center [344, 155] width 688 height 310
click at [442, 288] on span "Update" at bounding box center [452, 285] width 51 height 9
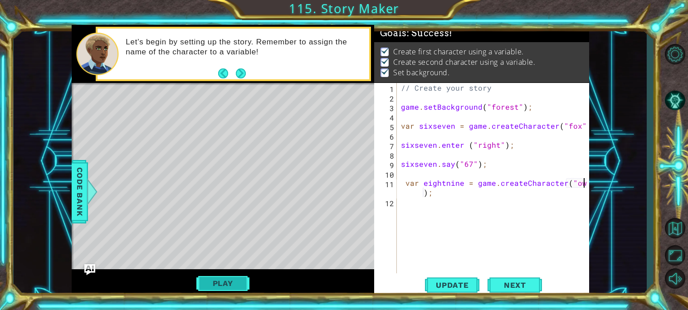
click at [223, 275] on button "Play" at bounding box center [222, 283] width 53 height 17
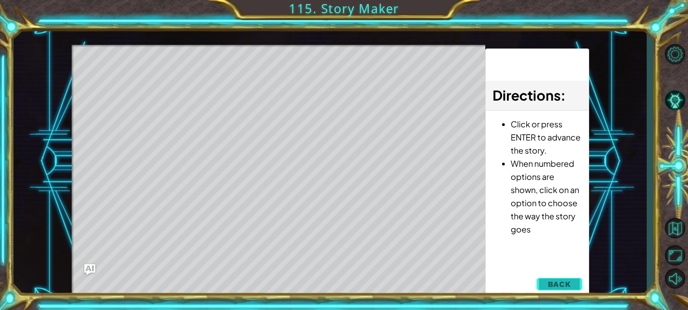
click at [574, 290] on button "Back" at bounding box center [559, 284] width 46 height 18
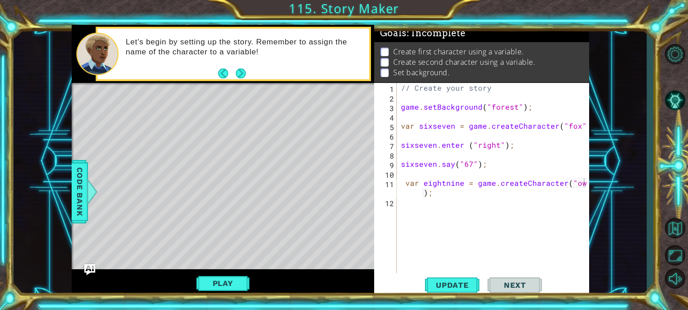
click at [483, 217] on div "// Create your story game . setBackground ( "forest" ) ; var sixseven = game . …" at bounding box center [495, 187] width 192 height 209
type textarea "s"
paste textarea """"
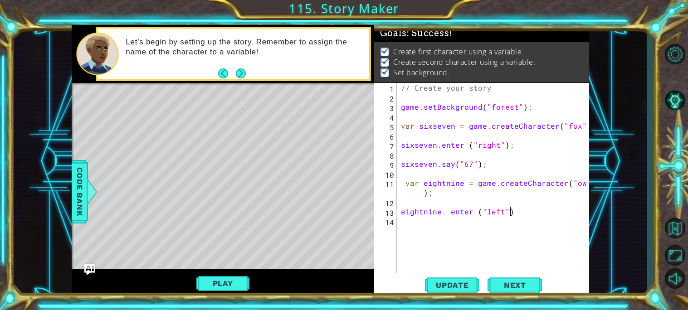
scroll to position [0, 6]
click at [463, 284] on span "Update" at bounding box center [452, 285] width 51 height 9
click at [238, 279] on button "Play" at bounding box center [222, 283] width 53 height 17
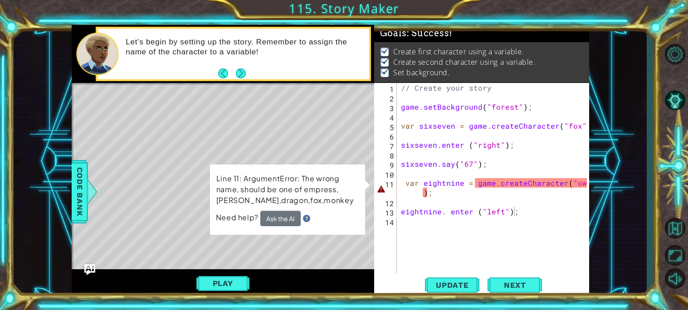
click at [238, 288] on button "Play" at bounding box center [222, 283] width 53 height 17
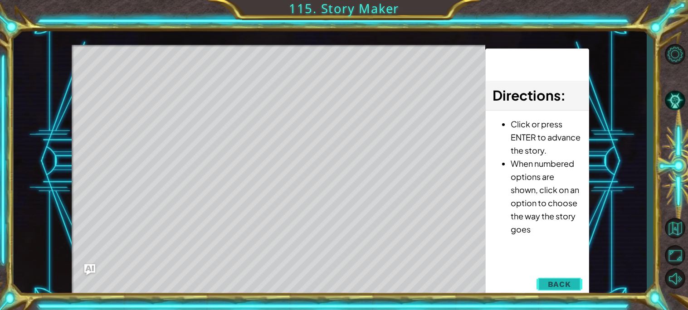
click at [552, 277] on button "Back" at bounding box center [559, 284] width 46 height 18
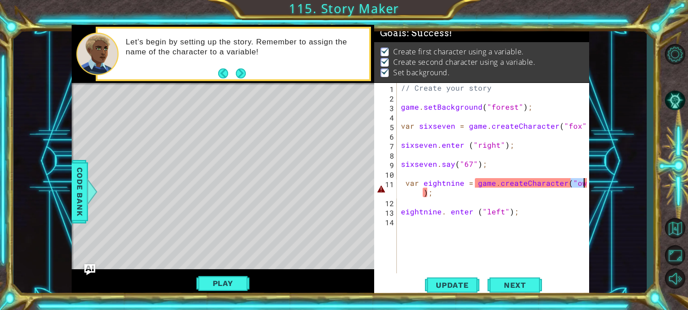
drag, startPoint x: 571, startPoint y: 183, endPoint x: 582, endPoint y: 184, distance: 10.9
click at [582, 184] on div "// Create your story game . setBackground ( "forest" ) ; var sixseven = game . …" at bounding box center [495, 187] width 192 height 209
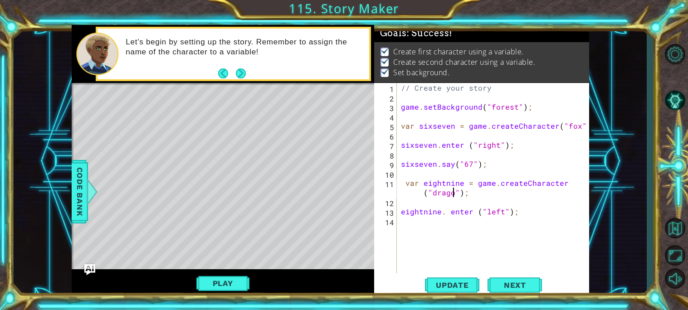
scroll to position [0, 12]
click at [461, 287] on span "Update" at bounding box center [452, 285] width 51 height 9
click at [234, 278] on button "Play" at bounding box center [222, 283] width 53 height 17
click at [461, 162] on div "// Create your story game . setBackground ( "forest" ) ; var sixseven = game . …" at bounding box center [495, 187] width 192 height 209
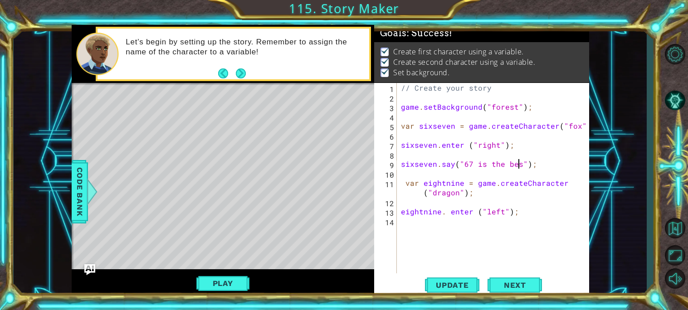
type textarea "sixseven.say("67 is the best");"
click at [437, 222] on div "// Create your story game . setBackground ( "forest" ) ; var sixseven = game . …" at bounding box center [495, 187] width 192 height 209
paste textarea """"
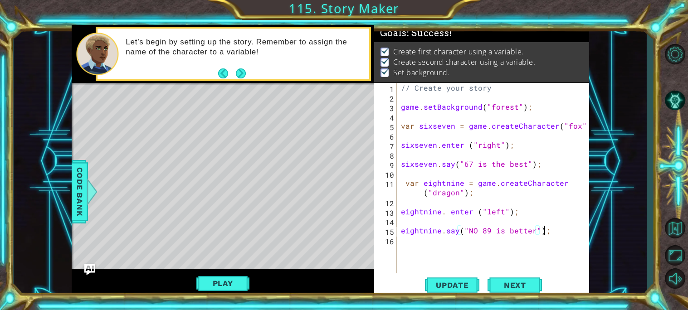
scroll to position [0, 8]
type textarea "eightnine.say("NO 89 is better");"
click at [466, 285] on span "Update" at bounding box center [452, 285] width 51 height 9
click at [232, 281] on button "Play" at bounding box center [222, 283] width 53 height 17
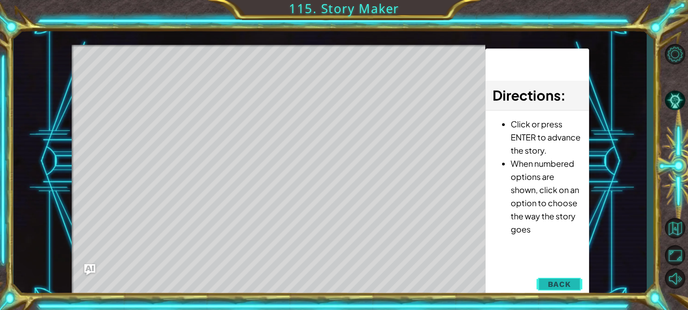
click at [564, 285] on span "Back" at bounding box center [559, 284] width 23 height 9
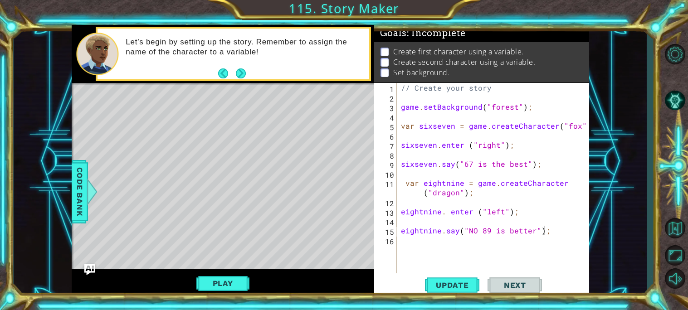
click at [467, 256] on div "// Create your story game . setBackground ( "forest" ) ; var sixseven = game . …" at bounding box center [495, 187] width 192 height 209
click at [456, 284] on span "Update" at bounding box center [452, 285] width 51 height 9
click at [523, 166] on div "// Create your story game . setBackground ( "forest" ) ; var sixseven = game . …" at bounding box center [495, 187] width 192 height 209
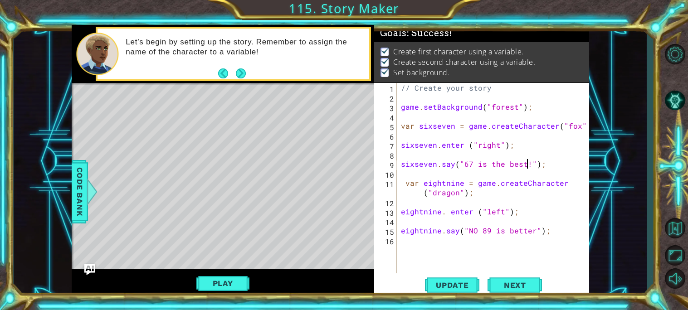
click at [530, 232] on div "// Create your story game . setBackground ( "forest" ) ; var sixseven = game . …" at bounding box center [495, 187] width 192 height 209
type textarea "eightnine.say("NO 89 is better!");"
click at [454, 266] on div "// Create your story game . setBackground ( "forest" ) ; var sixseven = game . …" at bounding box center [495, 187] width 192 height 209
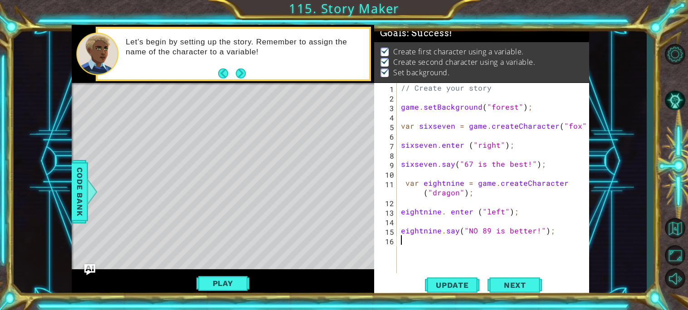
click at [442, 254] on div "// Create your story game . setBackground ( "forest" ) ; var sixseven = game . …" at bounding box center [495, 187] width 192 height 209
paste textarea """"
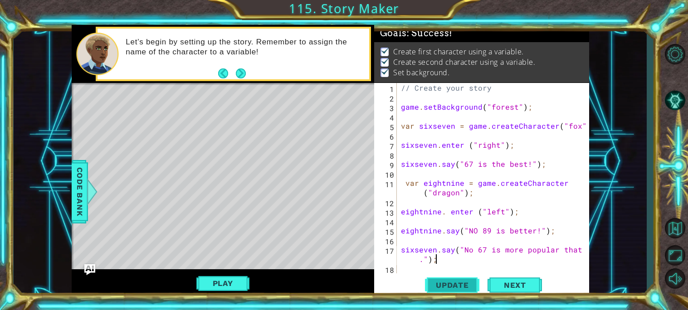
type textarea "sixseven.say("No 67 is more popular that 89.");"
click at [443, 278] on button "Update" at bounding box center [452, 284] width 54 height 21
click at [231, 279] on button "Play" at bounding box center [222, 283] width 53 height 17
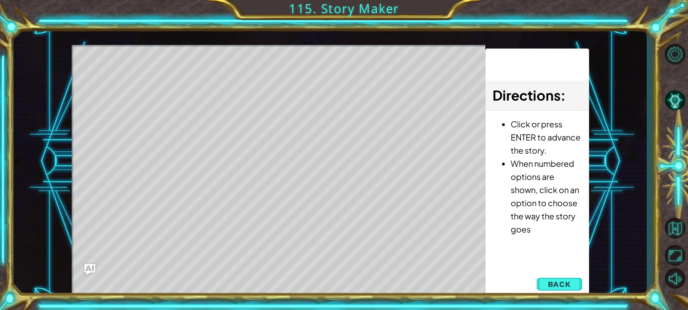
click at [568, 288] on span "Back" at bounding box center [559, 284] width 23 height 9
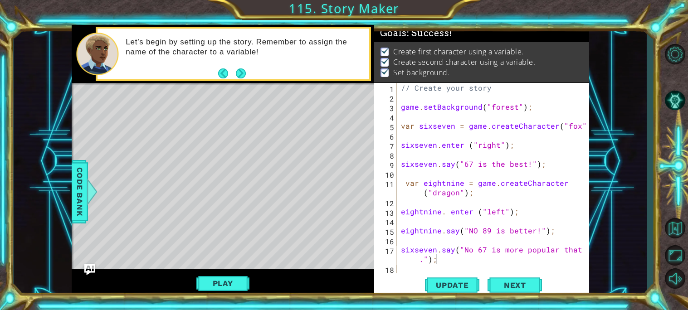
click at [419, 263] on div "// Create your story game . setBackground ( "forest" ) ; var sixseven = game . …" at bounding box center [495, 187] width 192 height 209
click at [474, 262] on div "// Create your story game . setBackground ( "forest" ) ; var sixseven = game . …" at bounding box center [495, 187] width 192 height 209
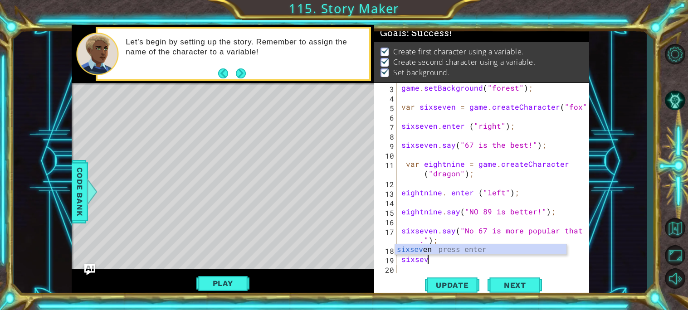
scroll to position [0, 1]
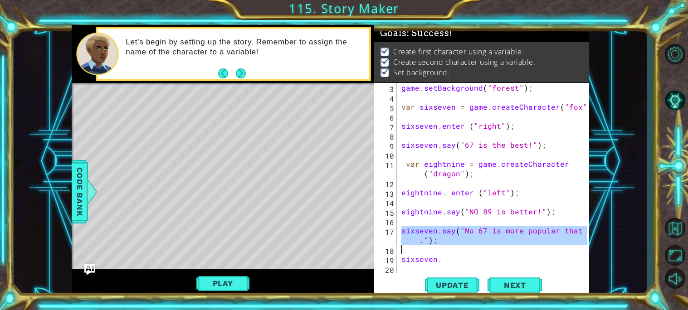
drag, startPoint x: 399, startPoint y: 227, endPoint x: 535, endPoint y: 249, distance: 137.9
click at [535, 249] on div "game . setBackground ( "forest" ) ; var sixseven = game . createCharacter ( "fo…" at bounding box center [495, 187] width 192 height 209
type textarea "sixseven.say("No 67 is more popular that 89.");"
click at [494, 253] on div "game . setBackground ( "forest" ) ; var sixseven = game . createCharacter ( "fo…" at bounding box center [492, 178] width 187 height 190
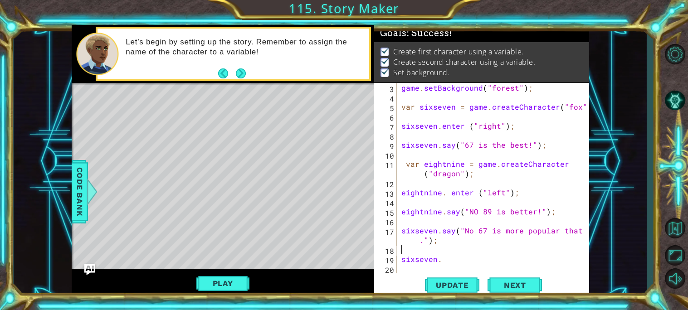
scroll to position [0, 0]
click at [490, 263] on div "game . setBackground ( "forest" ) ; var sixseven = game . createCharacter ( "fo…" at bounding box center [495, 187] width 192 height 209
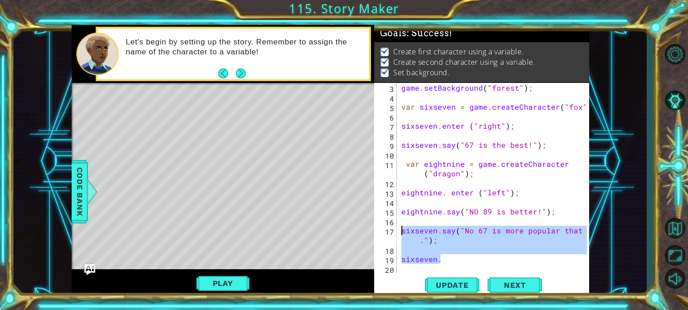
click at [369, 232] on div "sigma.enter(""); 1 2 3 4 5 6 7 8 // Create your story game . setBackground ( "f…" at bounding box center [330, 161] width 517 height 273
type textarea "sixseven.say("No 67 is more popular that 89.");"
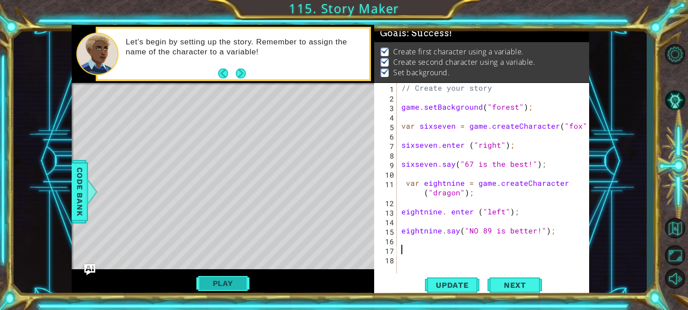
click at [238, 276] on button "Play" at bounding box center [222, 283] width 53 height 17
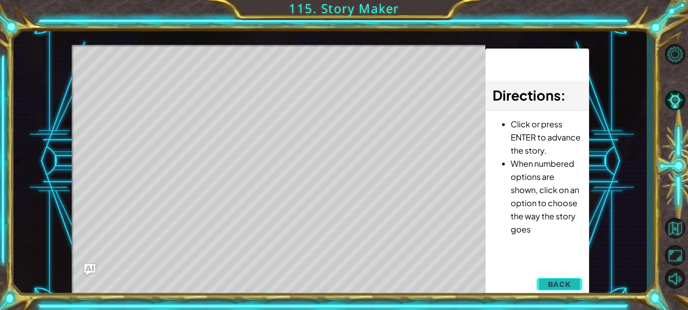
click at [552, 281] on span "Back" at bounding box center [559, 284] width 23 height 9
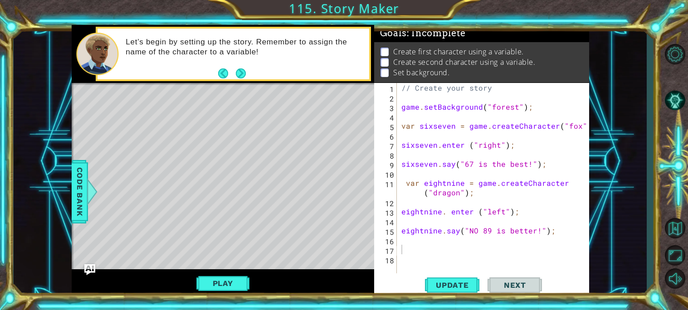
click at [229, 283] on button "Play" at bounding box center [222, 283] width 53 height 17
click at [405, 252] on div "// Create your story game . setBackground ( "forest" ) ; var sixseven = game . …" at bounding box center [495, 187] width 192 height 209
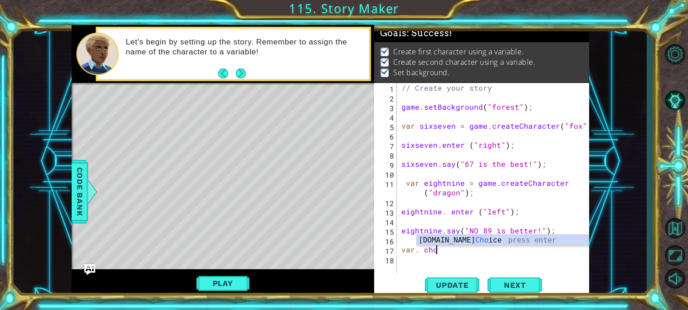
scroll to position [0, 1]
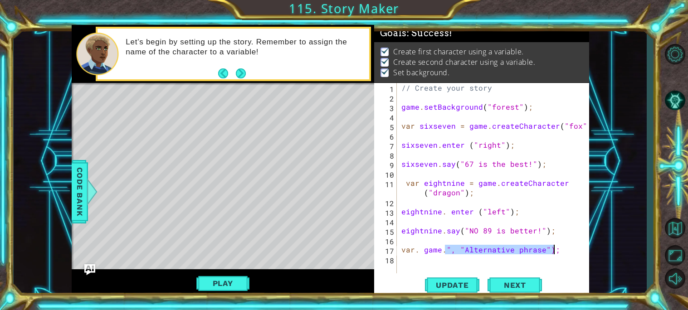
drag, startPoint x: 479, startPoint y: 253, endPoint x: 552, endPoint y: 252, distance: 73.5
click at [552, 252] on div "// Create your story game . setBackground ( "forest" ) ; var sixseven = game . …" at bounding box center [495, 187] width 192 height 209
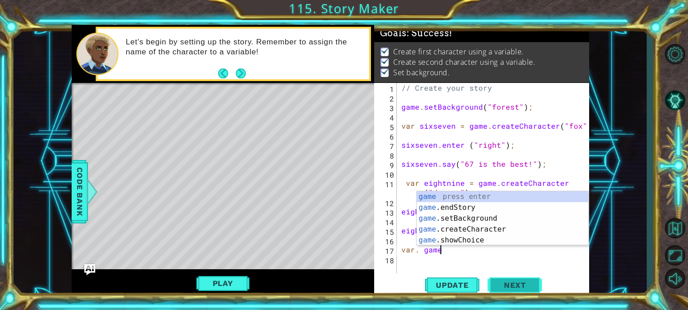
type textarea "var. game"
click at [521, 280] on button "Next" at bounding box center [514, 285] width 54 height 21
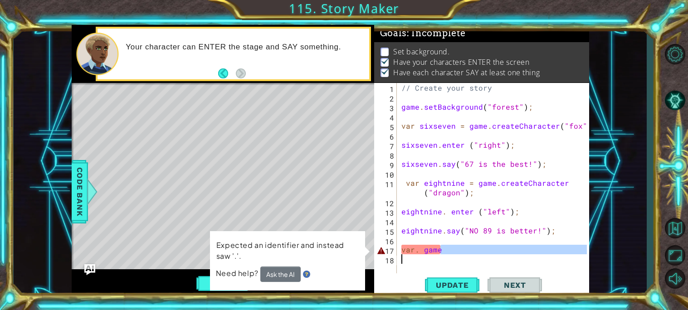
drag, startPoint x: 477, startPoint y: 247, endPoint x: 355, endPoint y: 250, distance: 122.5
click at [355, 250] on div "sigma.enter(""); 1 2 3 4 5 6 7 8 // Create your story game . setBackground ( "f…" at bounding box center [330, 161] width 517 height 273
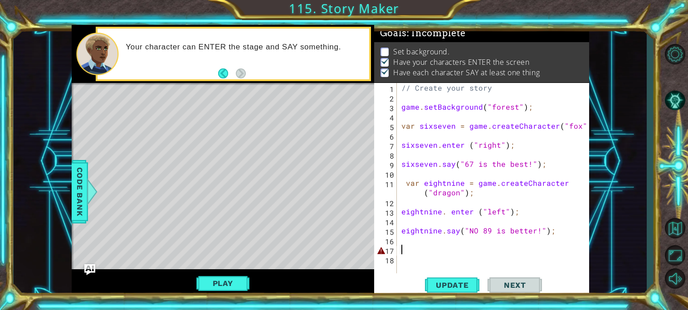
scroll to position [0, 0]
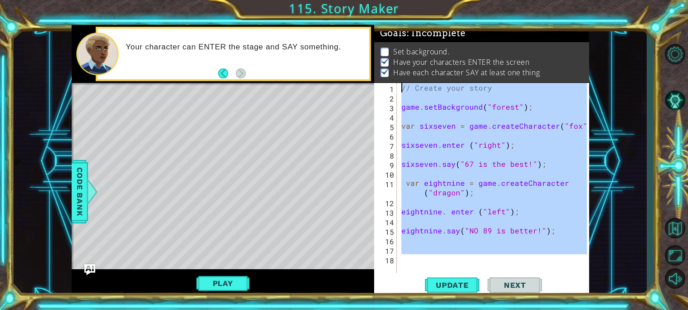
drag, startPoint x: 473, startPoint y: 255, endPoint x: 329, endPoint y: 71, distance: 233.7
click at [329, 71] on div "sigma.enter(""); 1 2 3 4 5 6 7 8 // Create your story game . setBackground ( "f…" at bounding box center [330, 161] width 517 height 273
type textarea "// Create your story"
click at [569, 224] on div "// Create your story game . setBackground ( "forest" ) ; var sixseven = game . …" at bounding box center [492, 178] width 187 height 190
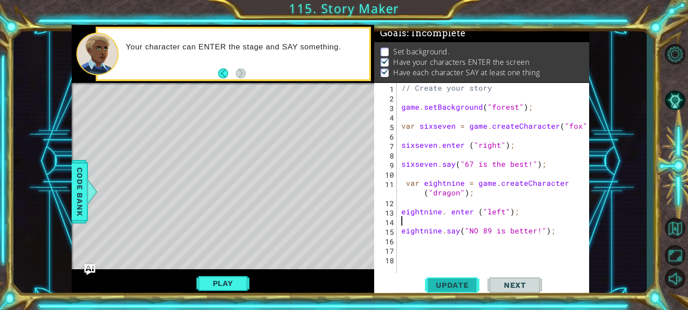
click at [447, 284] on span "Update" at bounding box center [452, 285] width 51 height 9
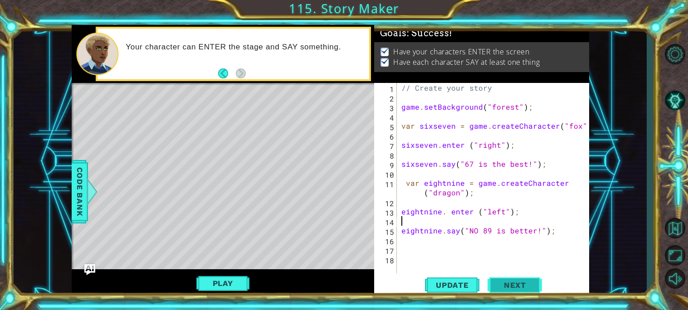
click at [526, 283] on span "Next" at bounding box center [515, 286] width 40 height 9
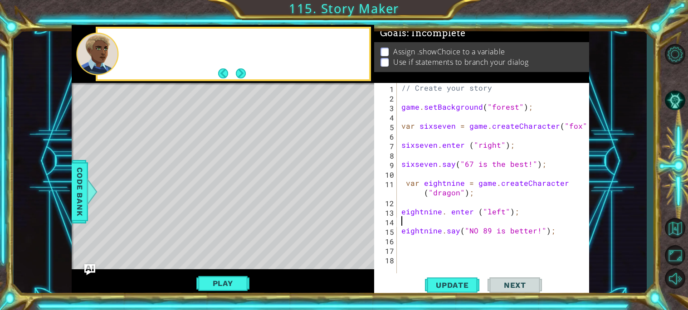
click at [244, 73] on button "Next" at bounding box center [241, 73] width 10 height 10
click at [247, 77] on div at bounding box center [223, 54] width 302 height 58
click at [245, 76] on div at bounding box center [223, 54] width 302 height 58
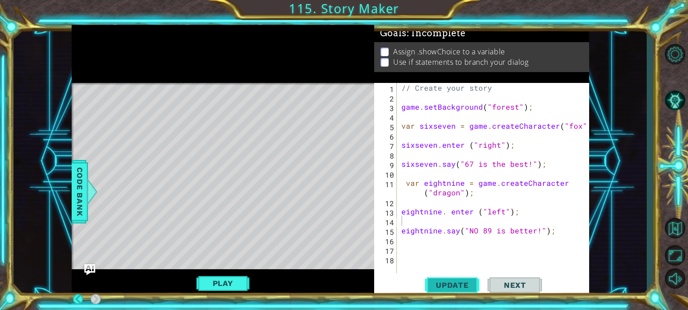
click at [441, 286] on span "Update" at bounding box center [452, 285] width 51 height 9
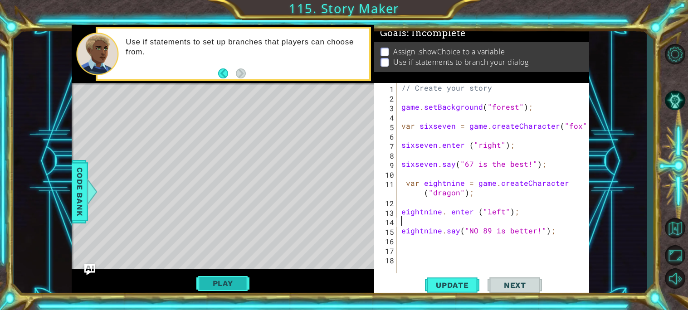
click at [208, 282] on button "Play" at bounding box center [222, 283] width 53 height 17
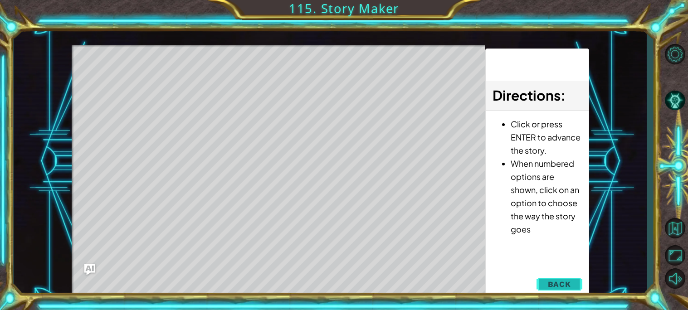
click at [569, 287] on span "Back" at bounding box center [559, 284] width 23 height 9
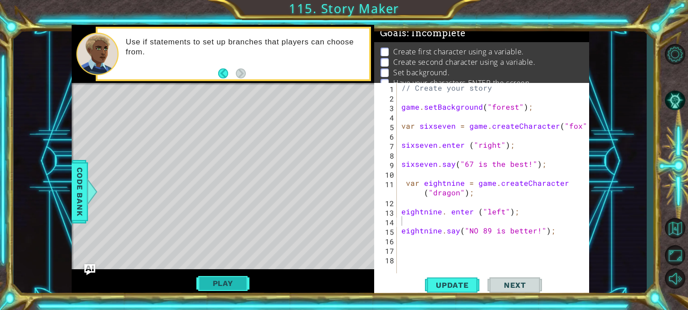
click at [232, 275] on button "Play" at bounding box center [222, 283] width 53 height 17
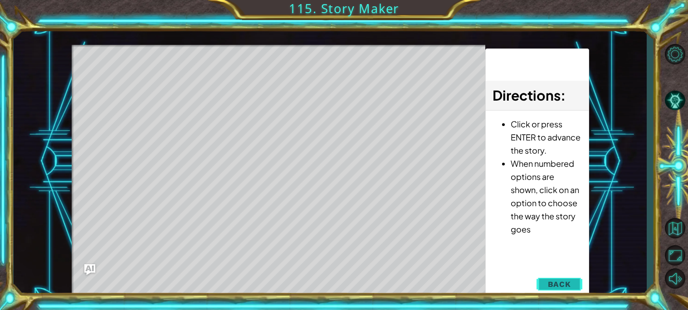
click at [569, 284] on span "Back" at bounding box center [559, 284] width 23 height 9
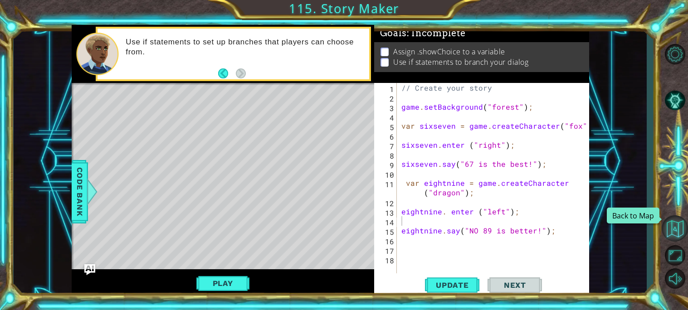
click at [672, 224] on button "Back to Map" at bounding box center [675, 228] width 26 height 26
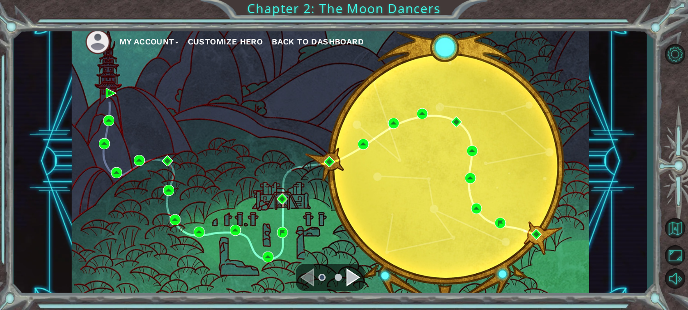
click at [346, 282] on div "Navigate to the next page" at bounding box center [353, 277] width 14 height 18
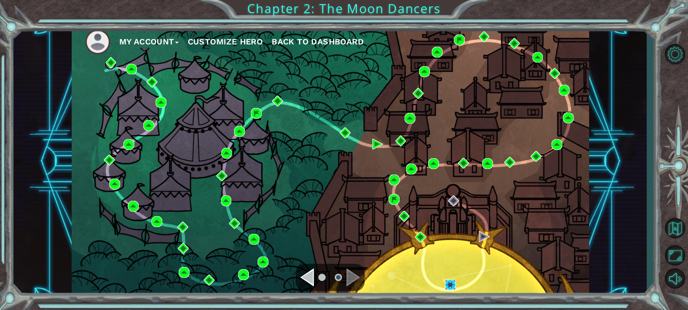
click at [448, 280] on img at bounding box center [450, 285] width 11 height 11
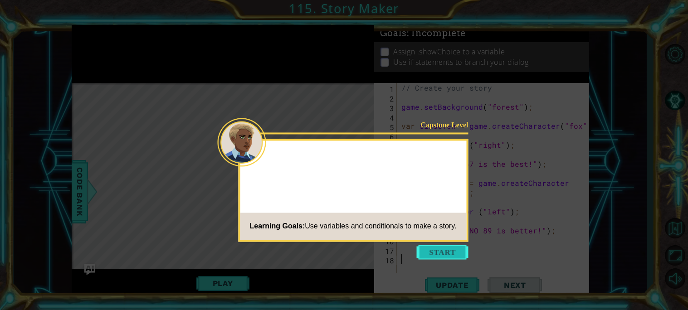
click at [446, 245] on button "Start" at bounding box center [443, 252] width 52 height 15
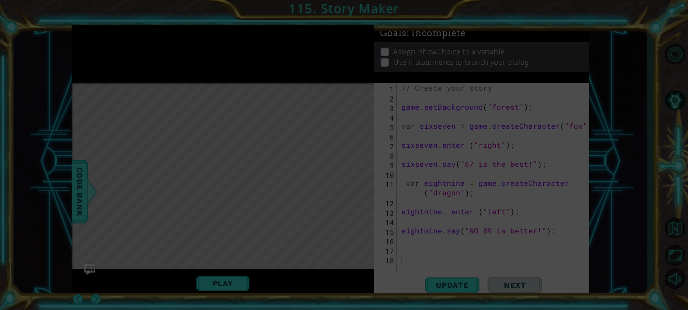
click at [449, 251] on icon at bounding box center [344, 155] width 688 height 310
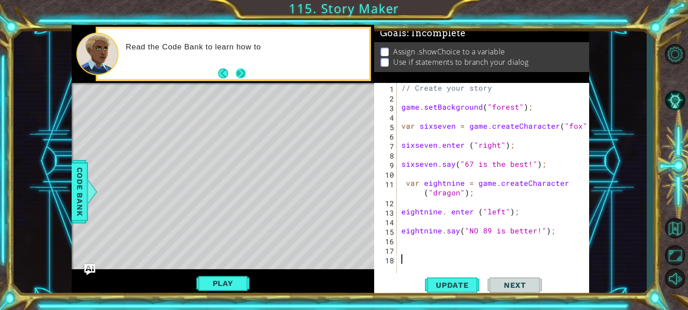
click at [246, 73] on button "Next" at bounding box center [241, 73] width 10 height 10
click at [444, 293] on button "Update" at bounding box center [452, 284] width 54 height 21
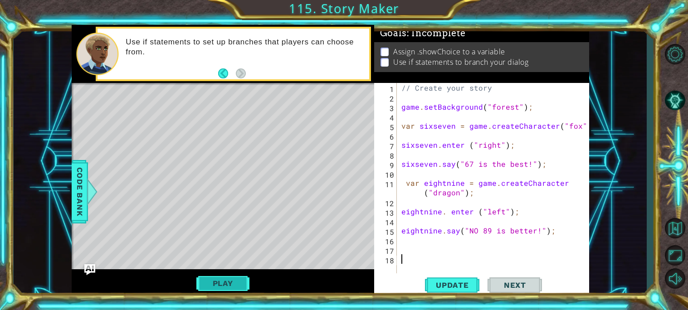
click at [233, 280] on button "Play" at bounding box center [222, 283] width 53 height 17
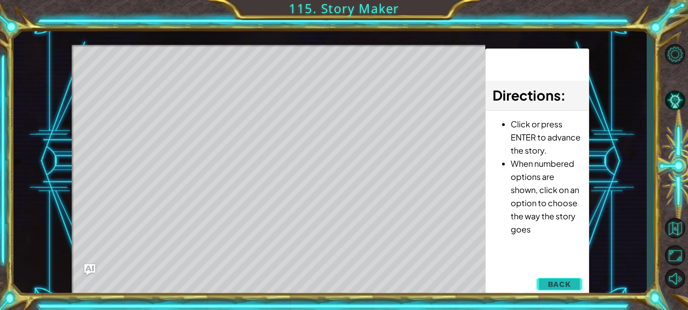
click at [562, 281] on span "Back" at bounding box center [559, 284] width 23 height 9
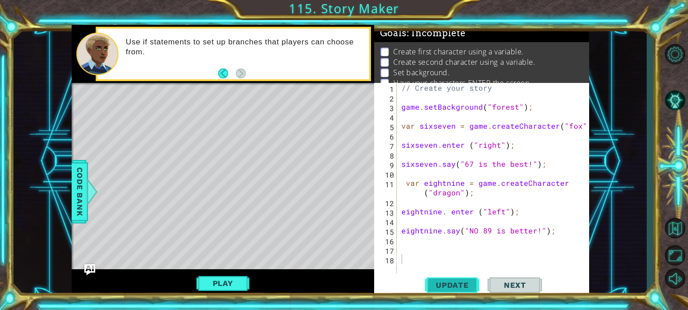
click at [463, 292] on button "Update" at bounding box center [452, 284] width 54 height 21
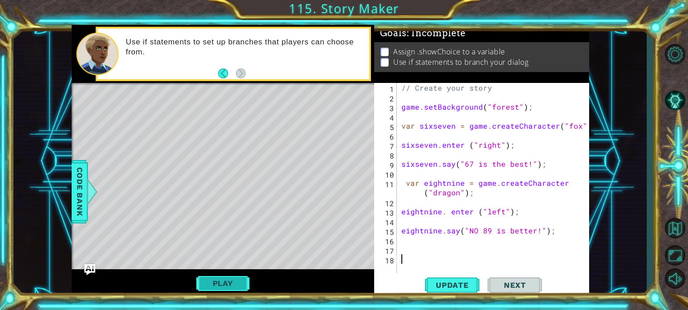
click at [216, 285] on button "Play" at bounding box center [222, 283] width 53 height 17
click at [478, 247] on div "// Create your story game . setBackground ( "forest" ) ; var sixseven = game . …" at bounding box center [495, 187] width 192 height 209
click at [423, 244] on div "// Create your story game . setBackground ( "forest" ) ; var sixseven = game . …" at bounding box center [495, 187] width 192 height 209
click at [424, 251] on div "// Create your story game . setBackground ( "forest" ) ; var sixseven = game . …" at bounding box center [495, 187] width 192 height 209
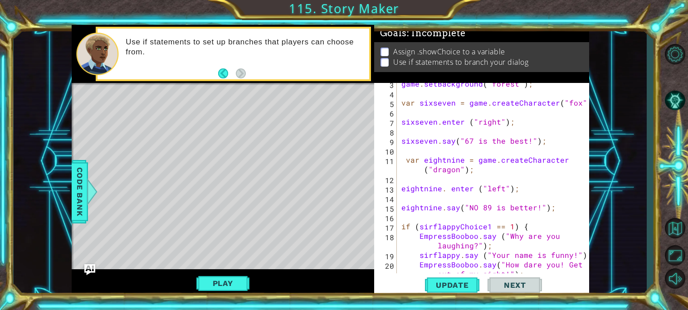
scroll to position [23, 0]
drag, startPoint x: 457, startPoint y: 226, endPoint x: 418, endPoint y: 225, distance: 39.4
click at [418, 225] on div "game . setBackground ( "forest" ) ; var sixseven = game . createCharacter ( "fo…" at bounding box center [495, 188] width 192 height 219
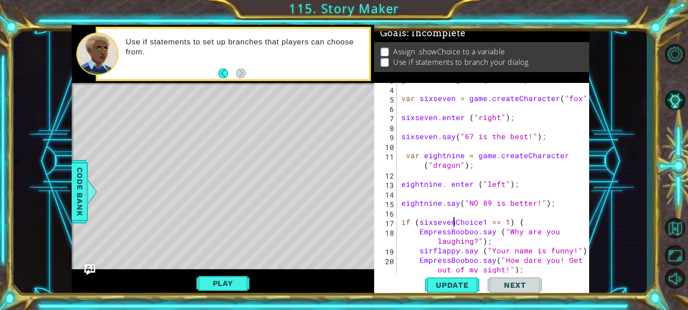
scroll to position [30, 0]
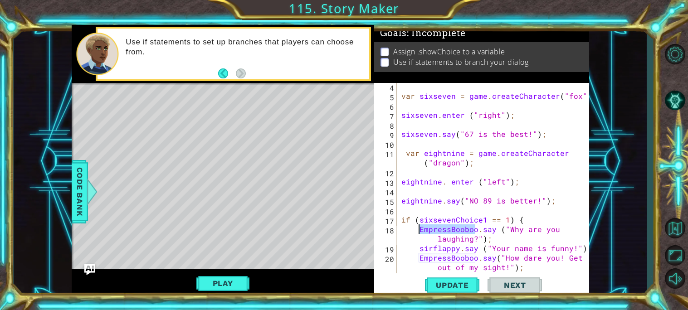
drag, startPoint x: 476, startPoint y: 228, endPoint x: 417, endPoint y: 227, distance: 58.9
click at [417, 227] on div "var sixseven = game . createCharacter ( "fox" ) sixseven . enter ( "right" ) ; …" at bounding box center [495, 191] width 192 height 219
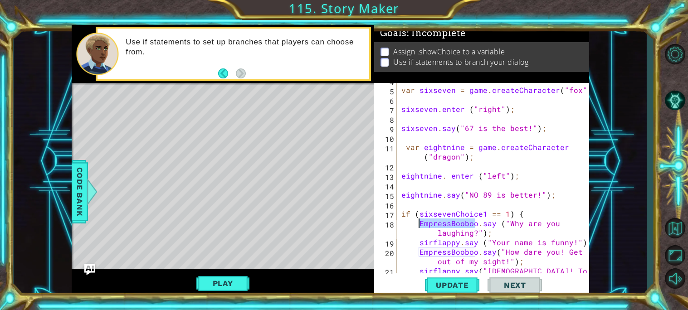
scroll to position [103, 0]
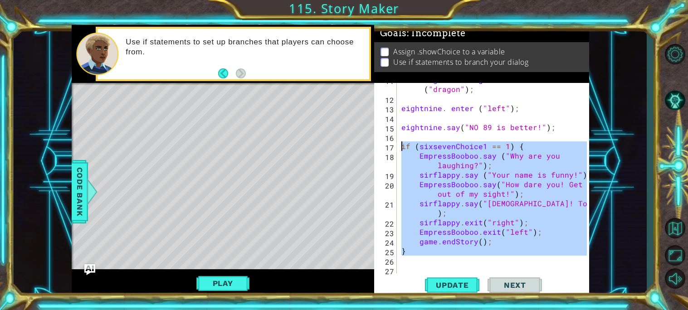
drag, startPoint x: 530, startPoint y: 264, endPoint x: 397, endPoint y: 150, distance: 174.9
click at [397, 150] on div "EmpressBooboo.say ("Why are you laughing?"); 11 12 13 14 15 16 17 18 19 20 21 2…" at bounding box center [480, 178] width 213 height 190
type textarea "if (sixsevenChoice1 == 1) { EmpressBooboo.say ("Why are you laughing?");"
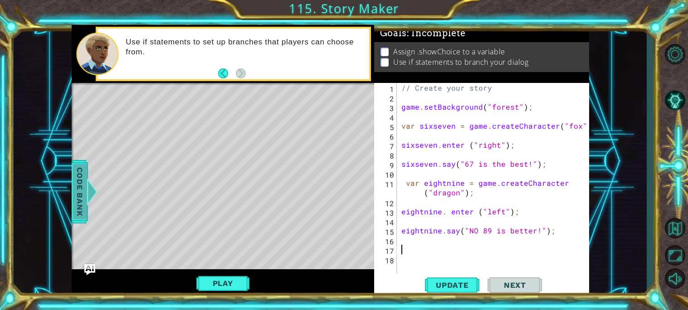
click at [77, 166] on span "Code Bank" at bounding box center [80, 191] width 15 height 55
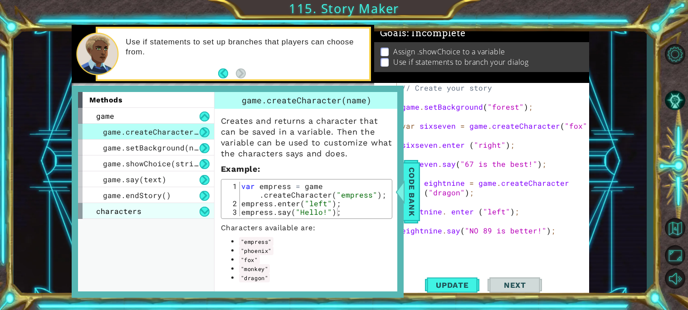
click at [148, 214] on div "characters" at bounding box center [146, 211] width 136 height 16
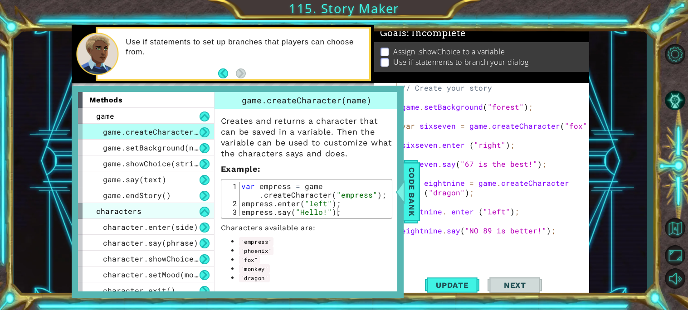
scroll to position [6, 0]
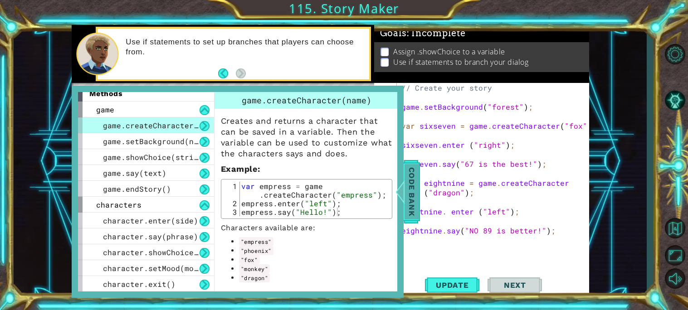
click at [418, 203] on span "Code Bank" at bounding box center [411, 191] width 15 height 55
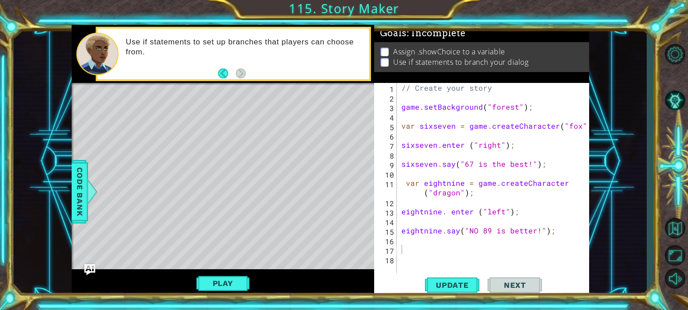
click at [418, 258] on div "// Create your story game . setBackground ( "forest" ) ; var sixseven = game . …" at bounding box center [495, 187] width 192 height 209
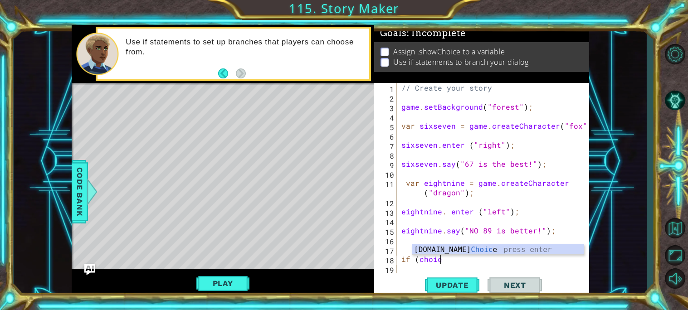
scroll to position [0, 2]
click at [434, 145] on div "// Create your story game . setBackground ( "forest" ) ; var sixseven = game . …" at bounding box center [495, 187] width 192 height 209
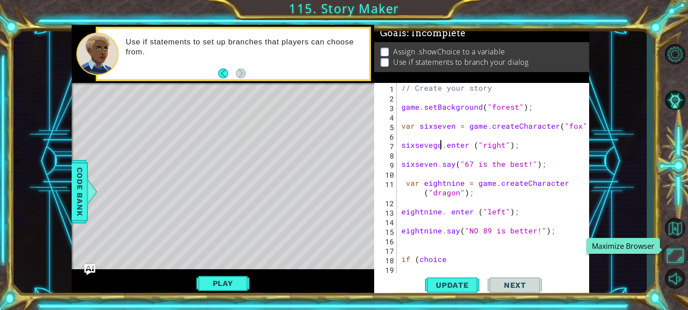
scroll to position [0, 2]
click at [436, 162] on div "// Create your story game . setBackground ( "forest" ) ; var sixseven = game . …" at bounding box center [495, 187] width 192 height 209
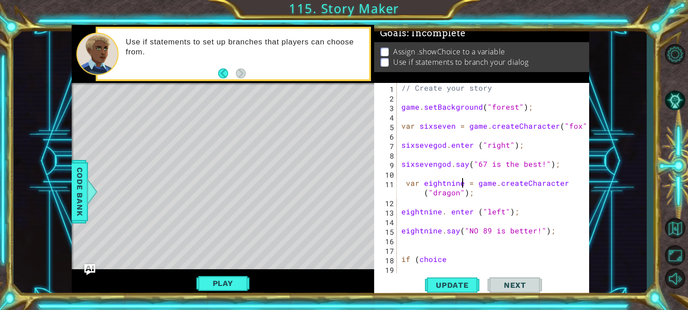
click at [464, 185] on div "// Create your story game . setBackground ( "forest" ) ; var sixseven = game . …" at bounding box center [495, 187] width 192 height 209
click at [453, 123] on div "// Create your story game . setBackground ( "forest" ) ; var sixseven = game . …" at bounding box center [495, 187] width 192 height 209
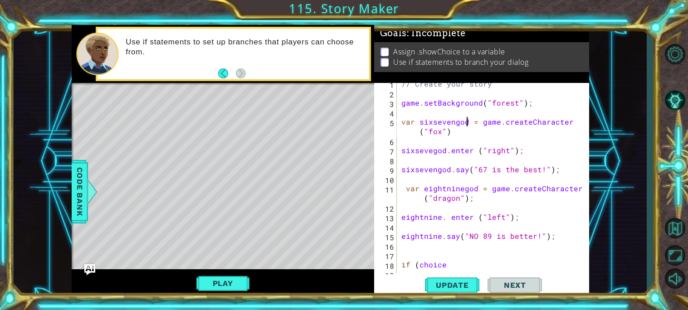
scroll to position [10, 0]
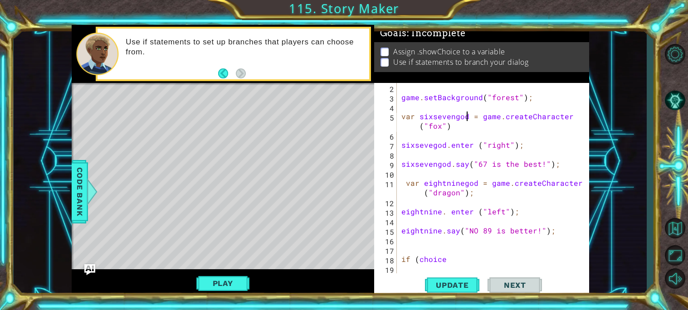
click at [442, 211] on div "game . setBackground ( "forest" ) ; var sixsevengod = game . createCharacter ( …" at bounding box center [495, 187] width 192 height 209
click at [440, 227] on div "game . setBackground ( "forest" ) ; var sixsevengod = game . createCharacter ( …" at bounding box center [495, 187] width 192 height 209
click at [450, 287] on span "Update" at bounding box center [452, 285] width 51 height 9
drag, startPoint x: 455, startPoint y: 257, endPoint x: 407, endPoint y: 255, distance: 48.1
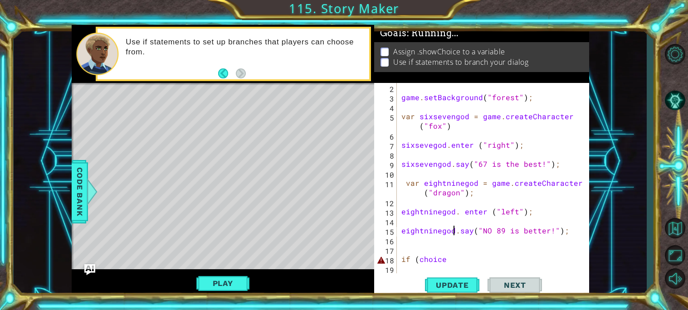
click at [407, 255] on div "game . setBackground ( "forest" ) ; var sixsevengod = game . createCharacter ( …" at bounding box center [495, 187] width 192 height 209
type textarea "i"
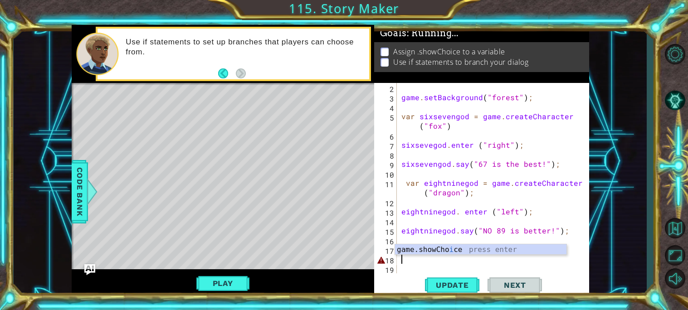
scroll to position [0, 0]
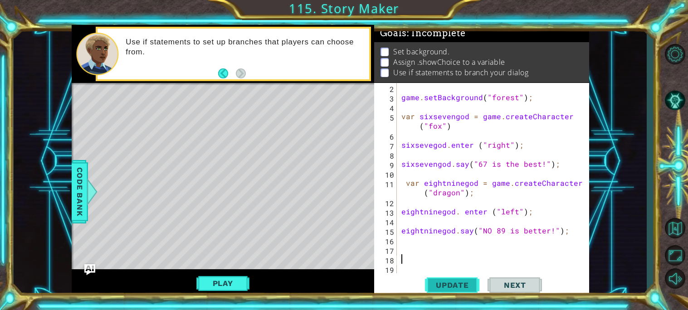
click at [448, 282] on span "Update" at bounding box center [452, 285] width 51 height 9
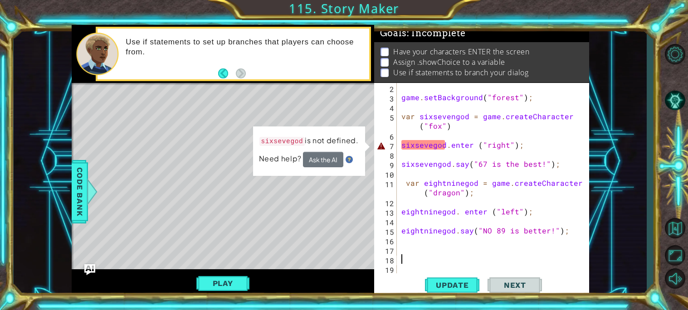
click at [430, 144] on div "game . setBackground ( "forest" ) ; var sixsevengod = game . createCharacter ( …" at bounding box center [495, 187] width 192 height 209
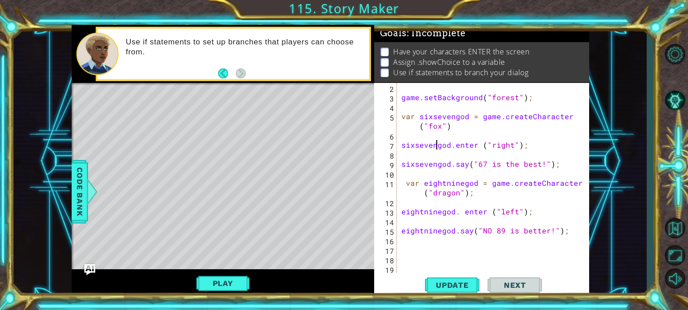
scroll to position [0, 2]
type textarea "sixsevengod.enter ("right");"
click at [439, 288] on span "Update" at bounding box center [452, 285] width 51 height 9
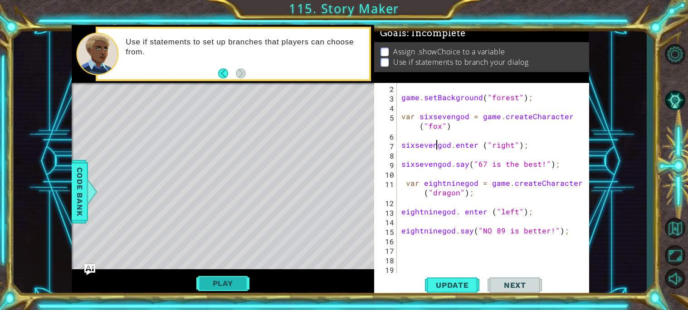
click at [220, 280] on button "Play" at bounding box center [222, 283] width 53 height 17
click at [438, 254] on div "game . setBackground ( "forest" ) ; var sixsevengod = game . createCharacter ( …" at bounding box center [495, 187] width 192 height 209
type textarea "if (sixsevengodChoice1=="
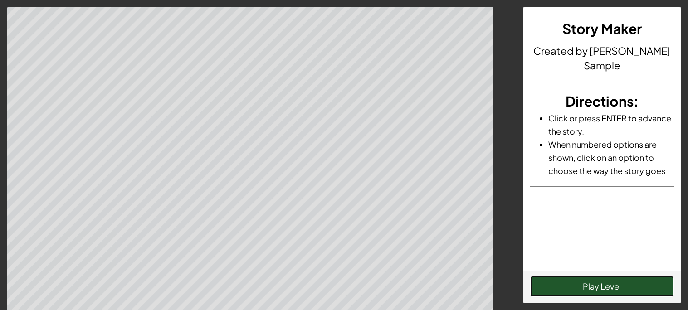
click at [593, 281] on button "Play Level" at bounding box center [602, 286] width 144 height 21
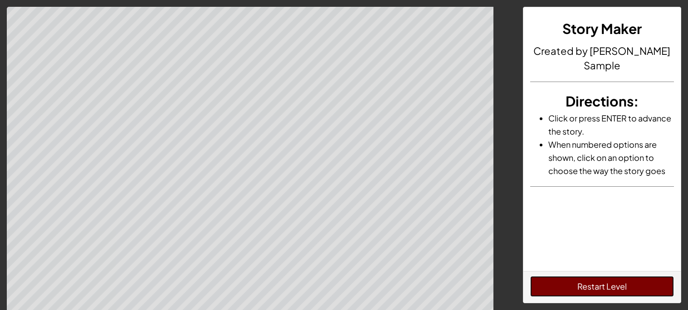
click at [614, 285] on button "Restart Level" at bounding box center [602, 286] width 144 height 21
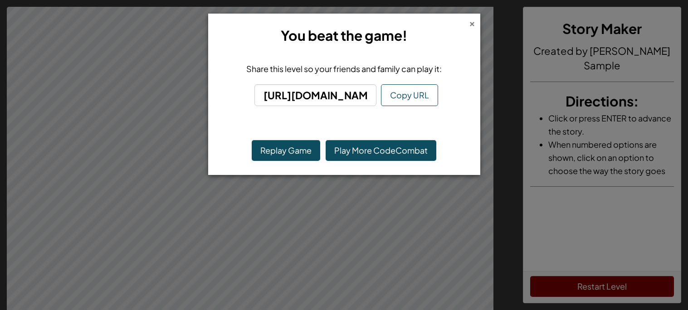
click at [469, 22] on div "×" at bounding box center [472, 23] width 6 height 10
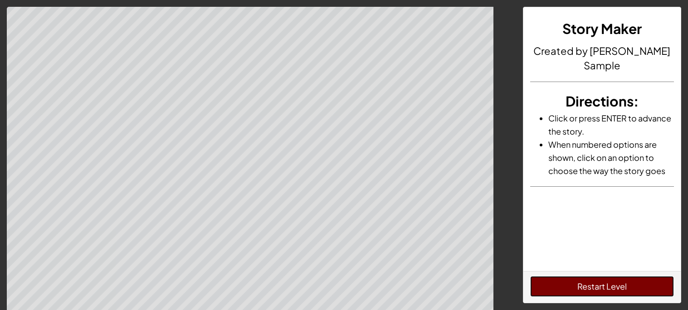
click at [584, 296] on button "Restart Level" at bounding box center [602, 286] width 144 height 21
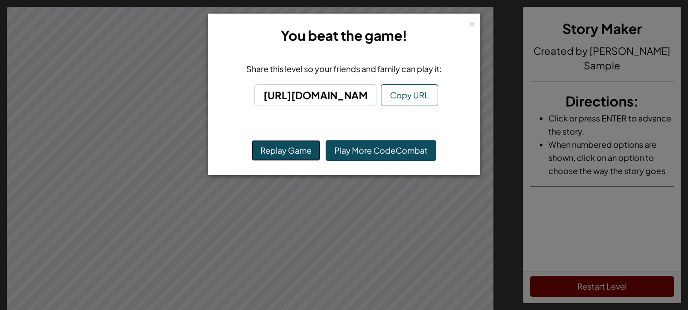
click at [281, 143] on button "Replay Game" at bounding box center [286, 150] width 68 height 21
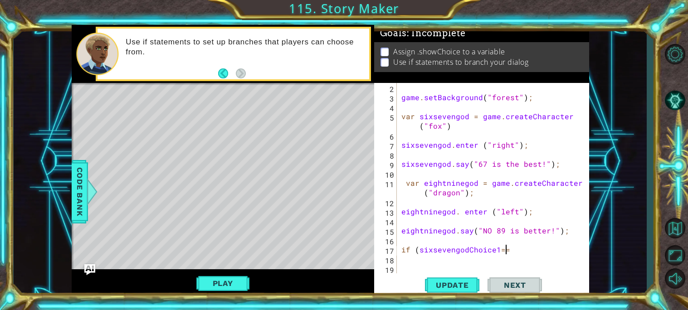
scroll to position [10, 0]
type textarea "if (sixsevengodChoice1==1) {"
click at [417, 255] on div "game . setBackground ( "forest" ) ; var sixsevengod = game . createCharacter ( …" at bounding box center [495, 187] width 192 height 209
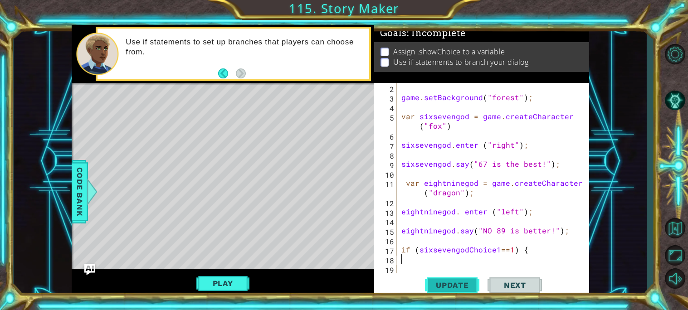
click at [461, 283] on span "Update" at bounding box center [452, 285] width 51 height 9
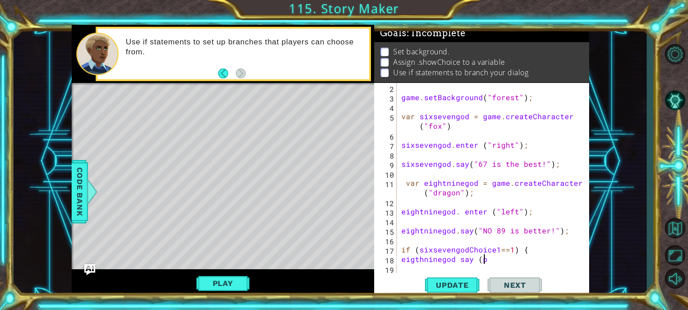
scroll to position [0, 4]
type textarea "eigthninegod say ("
paste textarea "Code Area"
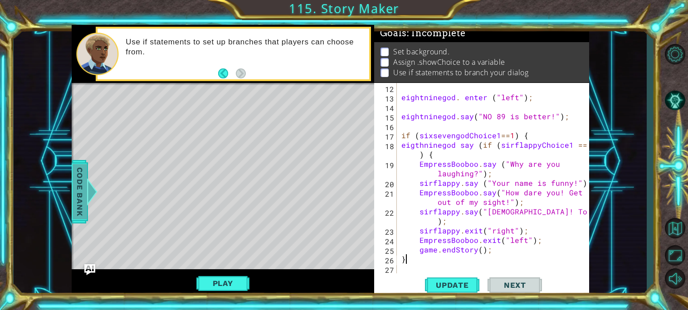
scroll to position [124, 0]
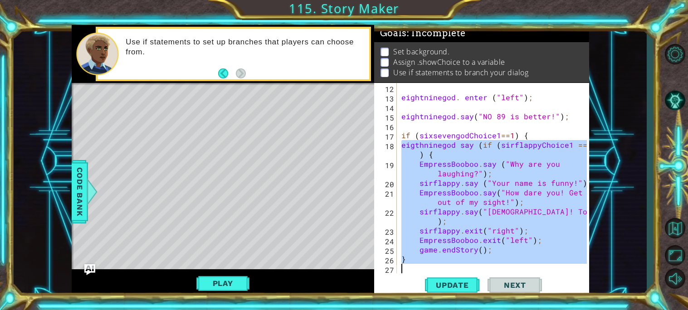
drag, startPoint x: 399, startPoint y: 146, endPoint x: 601, endPoint y: 272, distance: 238.0
click at [601, 272] on div "1 ההההההההההההההההההההההההההההההההההההההההההההההההההההההההההההההההההההההההההההה…" at bounding box center [330, 161] width 633 height 273
type textarea "}"
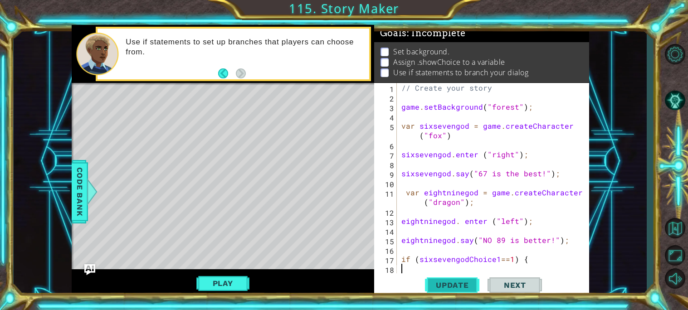
click at [463, 286] on span "Update" at bounding box center [452, 285] width 51 height 9
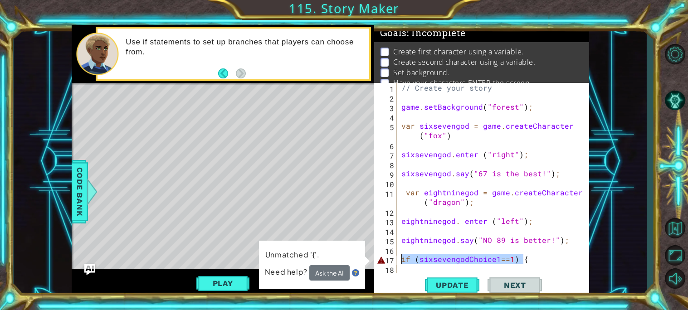
drag, startPoint x: 530, startPoint y: 259, endPoint x: 391, endPoint y: 253, distance: 139.3
click at [391, 253] on div "1 2 3 4 5 6 7 8 9 10 11 12 13 14 15 16 17 18 // Create your story game . setBac…" at bounding box center [480, 178] width 213 height 190
type textarea "if (sixsevengodChoice1==1) {"
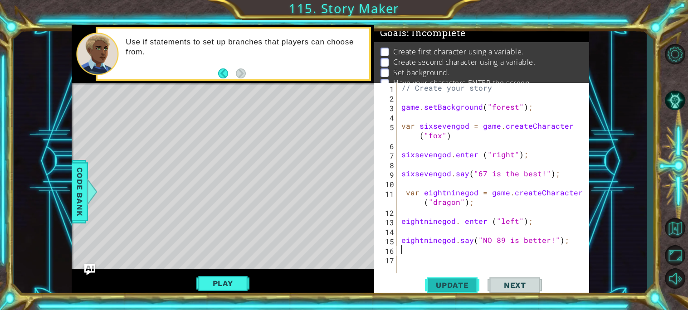
click at [479, 283] on button "Update" at bounding box center [452, 284] width 54 height 21
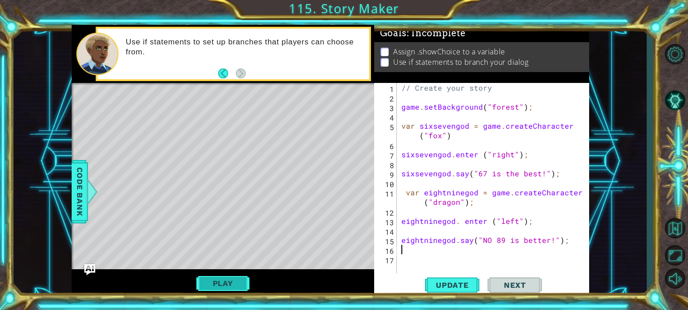
click at [211, 286] on button "Play" at bounding box center [222, 283] width 53 height 17
